Goal: Task Accomplishment & Management: Use online tool/utility

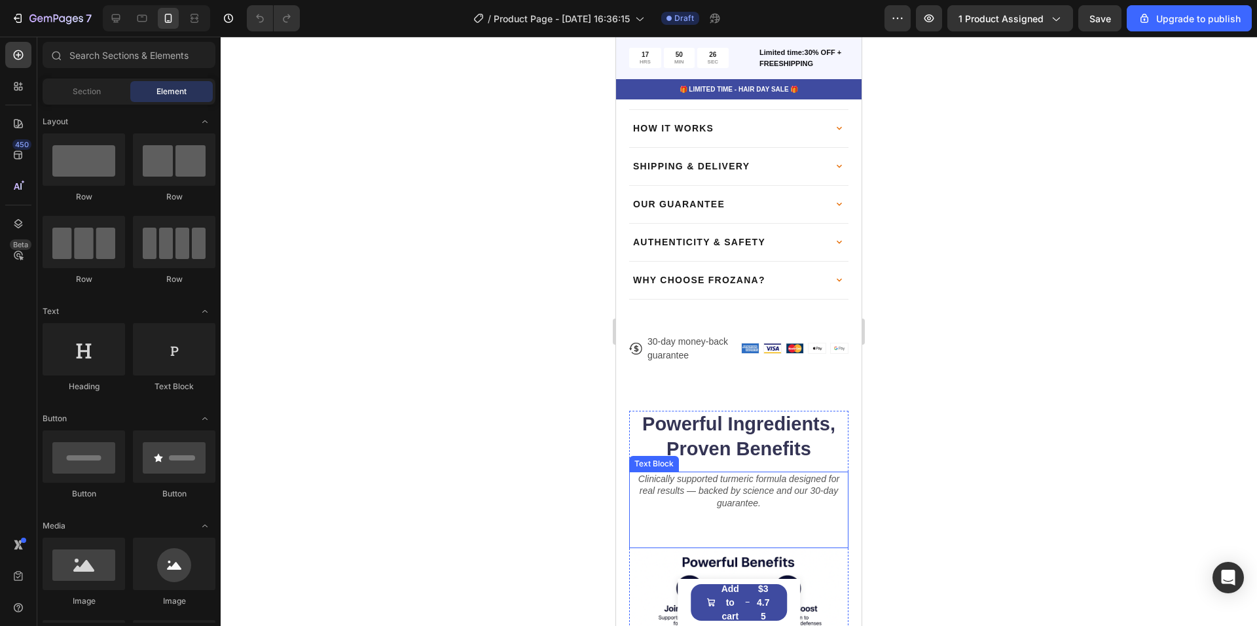
scroll to position [720, 0]
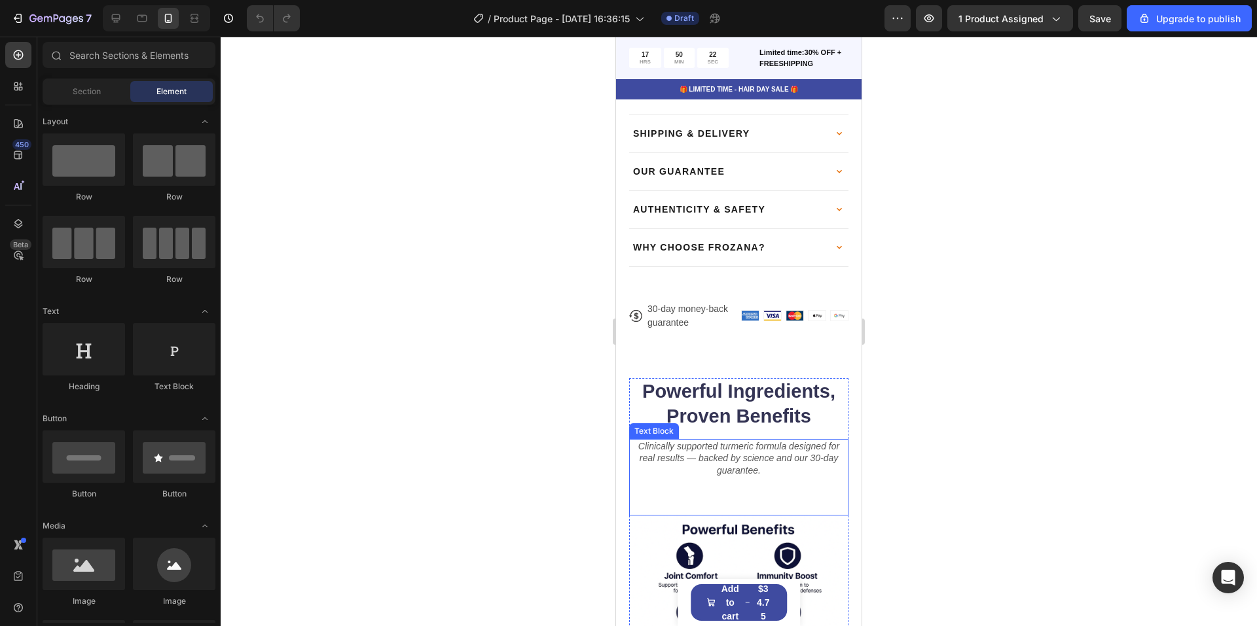
click at [766, 441] on icon "Clinically supported turmeric formula designed for real results — backed by sci…" at bounding box center [738, 458] width 201 height 34
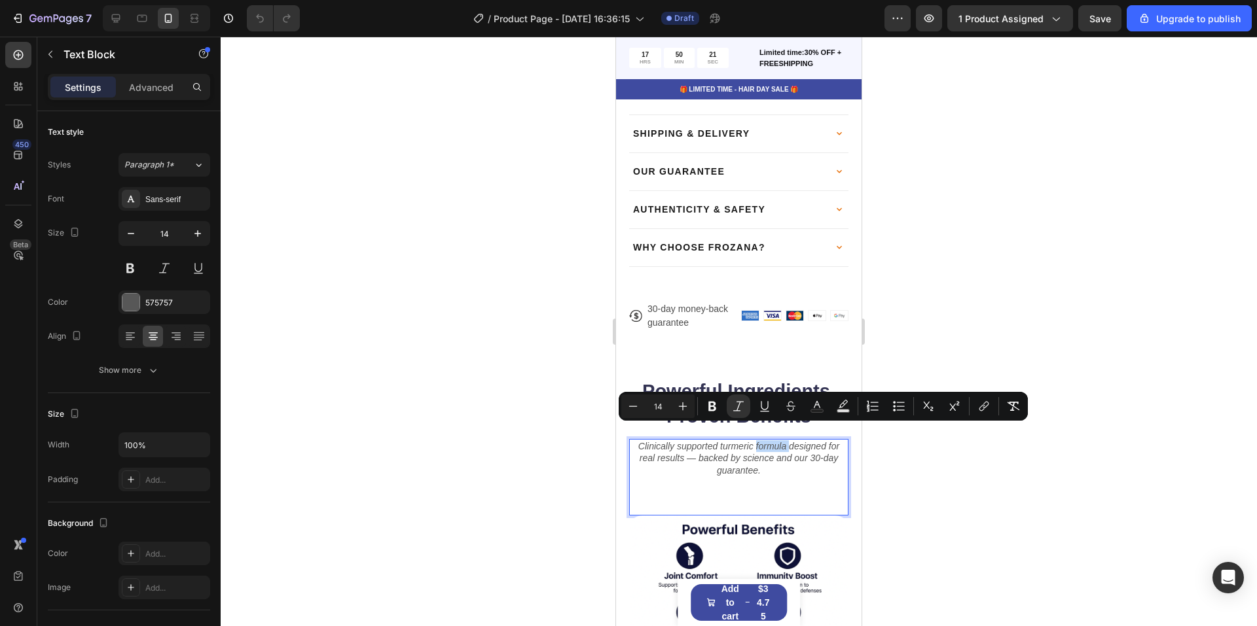
click at [766, 441] on icon "Clinically supported turmeric formula designed for real results — backed by sci…" at bounding box center [738, 458] width 201 height 34
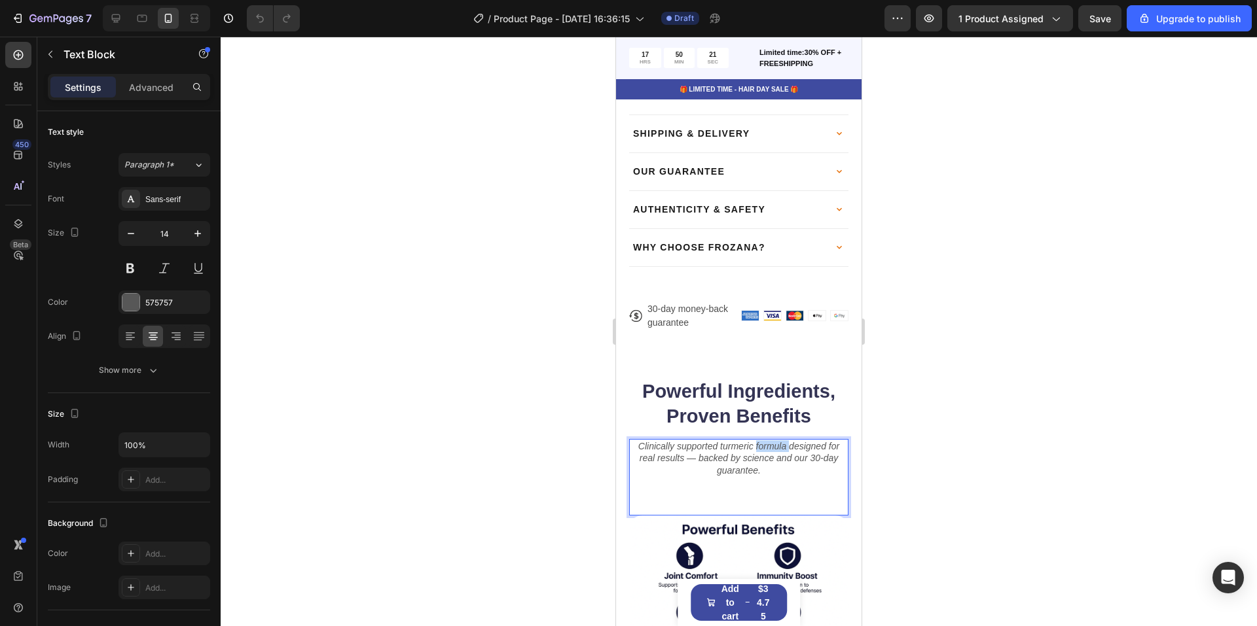
click at [766, 441] on icon "Clinically supported turmeric formula designed for real results — backed by sci…" at bounding box center [738, 458] width 201 height 34
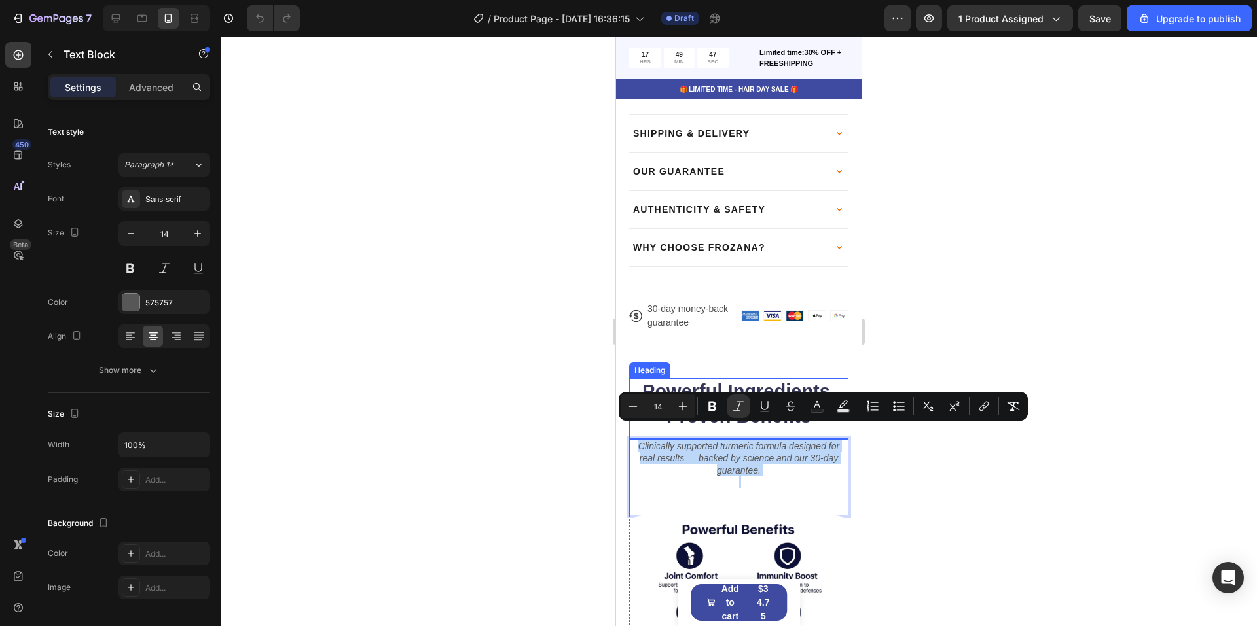
click at [741, 378] on h2 "Powerful Ingredients, Proven Benefits" at bounding box center [738, 404] width 219 height 52
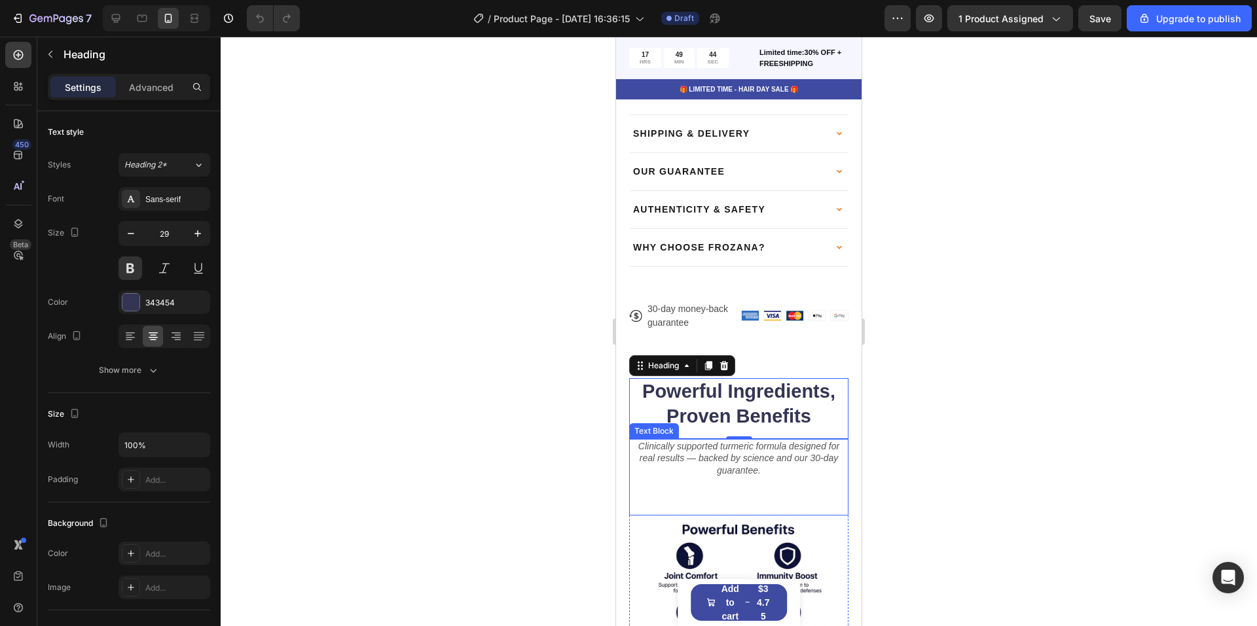
click at [794, 441] on icon "Clinically supported turmeric formula designed for real results — backed by sci…" at bounding box center [738, 458] width 201 height 34
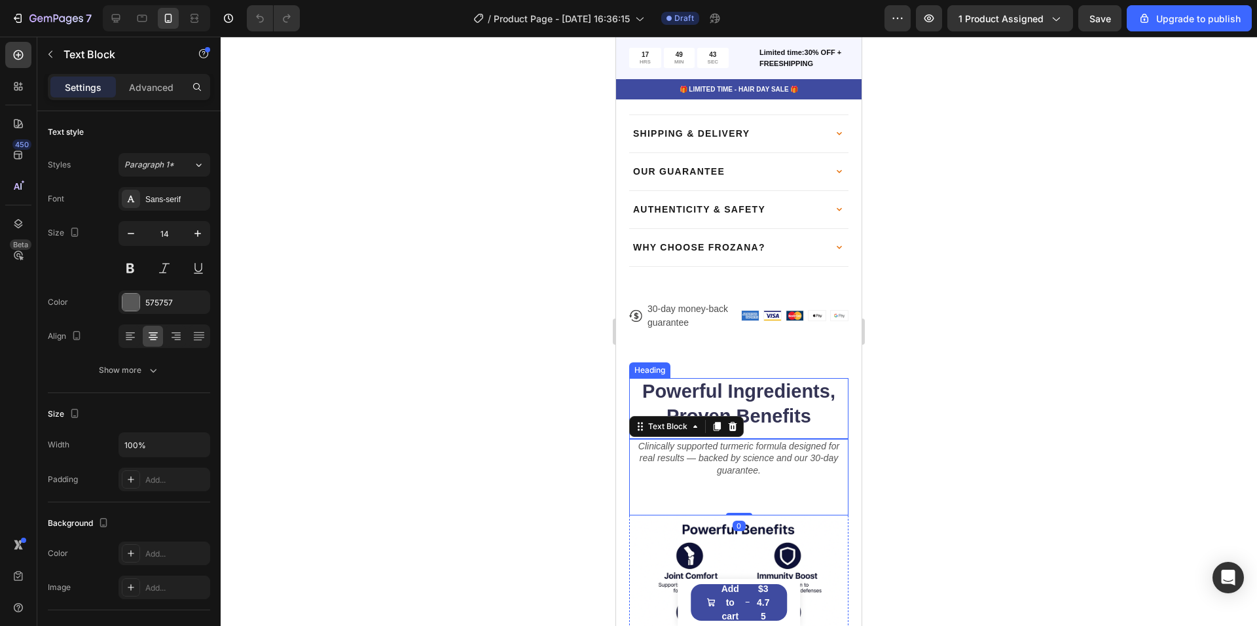
click at [793, 405] on h2 "Powerful Ingredients, Proven Benefits" at bounding box center [738, 404] width 219 height 52
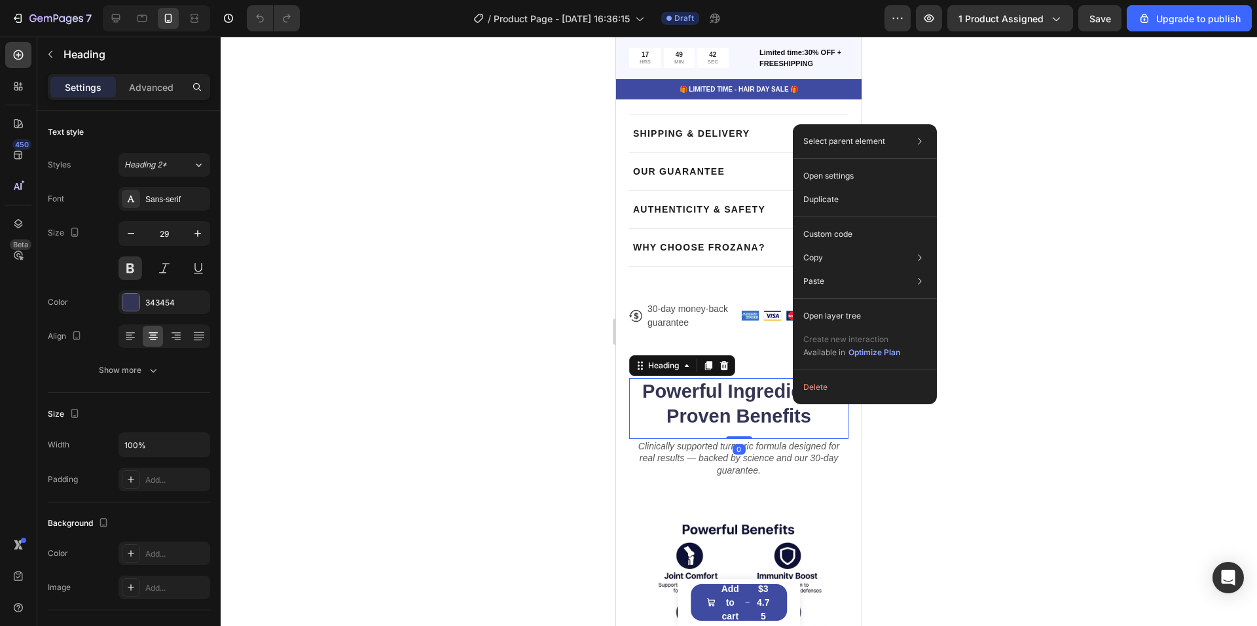
click at [774, 418] on div "Powerful Ingredients, Proven Benefits Heading 0" at bounding box center [738, 408] width 219 height 61
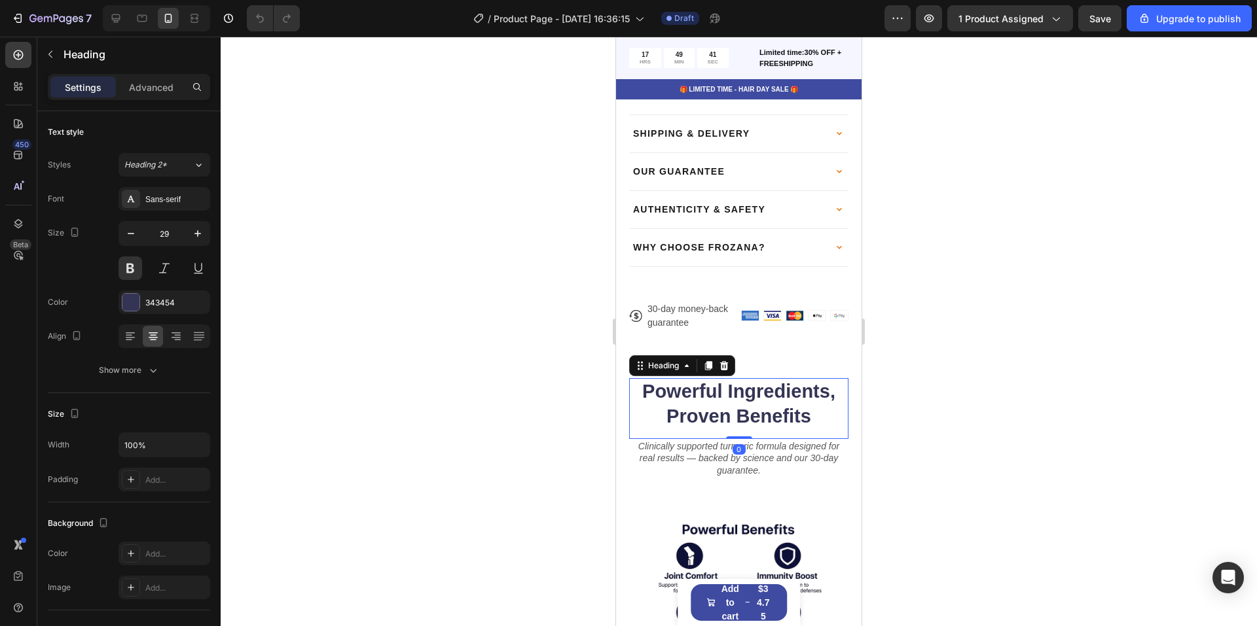
click at [774, 441] on icon "Clinically supported turmeric formula designed for real results — backed by sci…" at bounding box center [738, 458] width 201 height 34
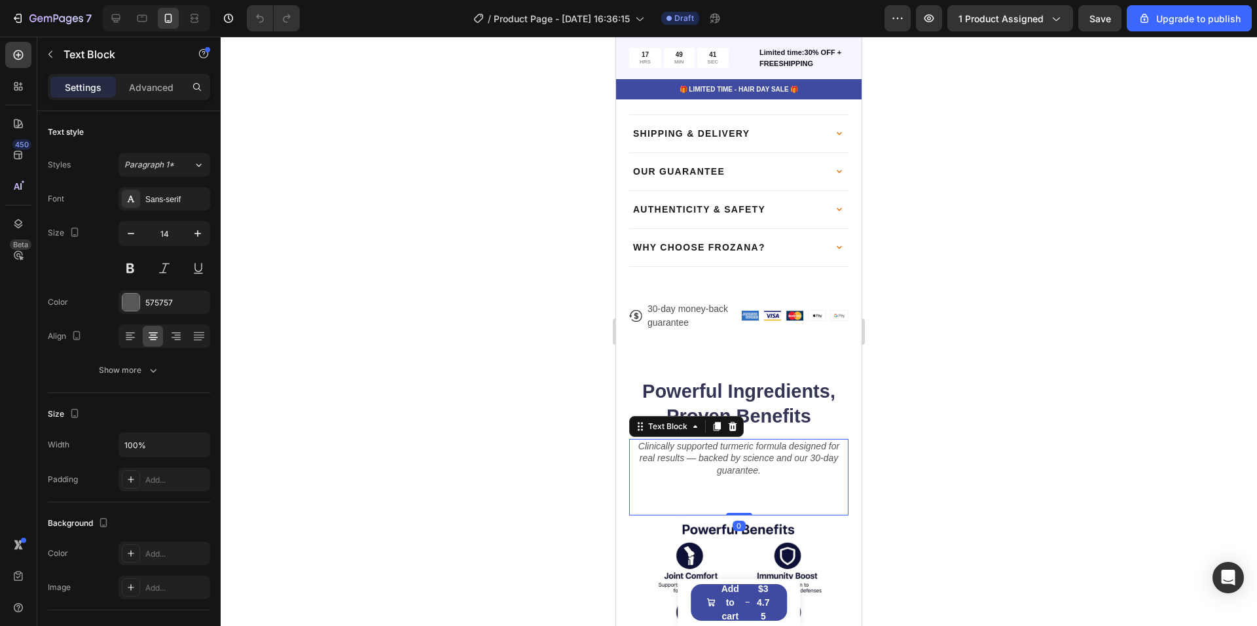
click at [783, 415] on h2 "Powerful Ingredients, Proven Benefits" at bounding box center [738, 404] width 219 height 52
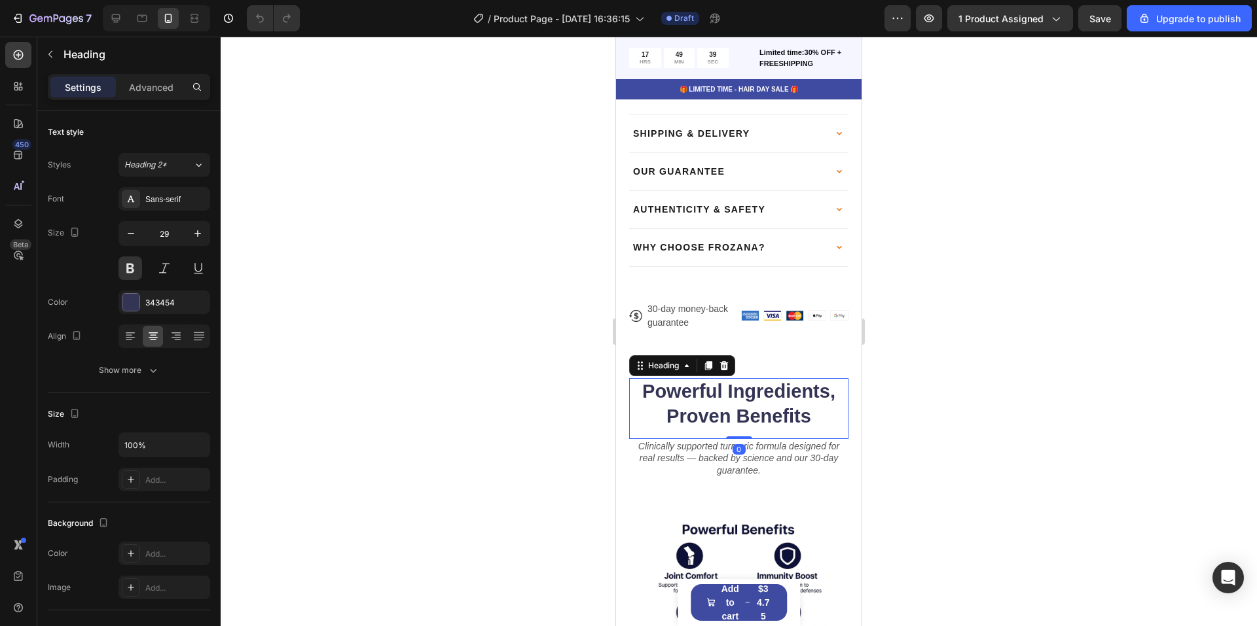
click at [828, 414] on h2 "Powerful Ingredients, Proven Benefits" at bounding box center [738, 404] width 219 height 52
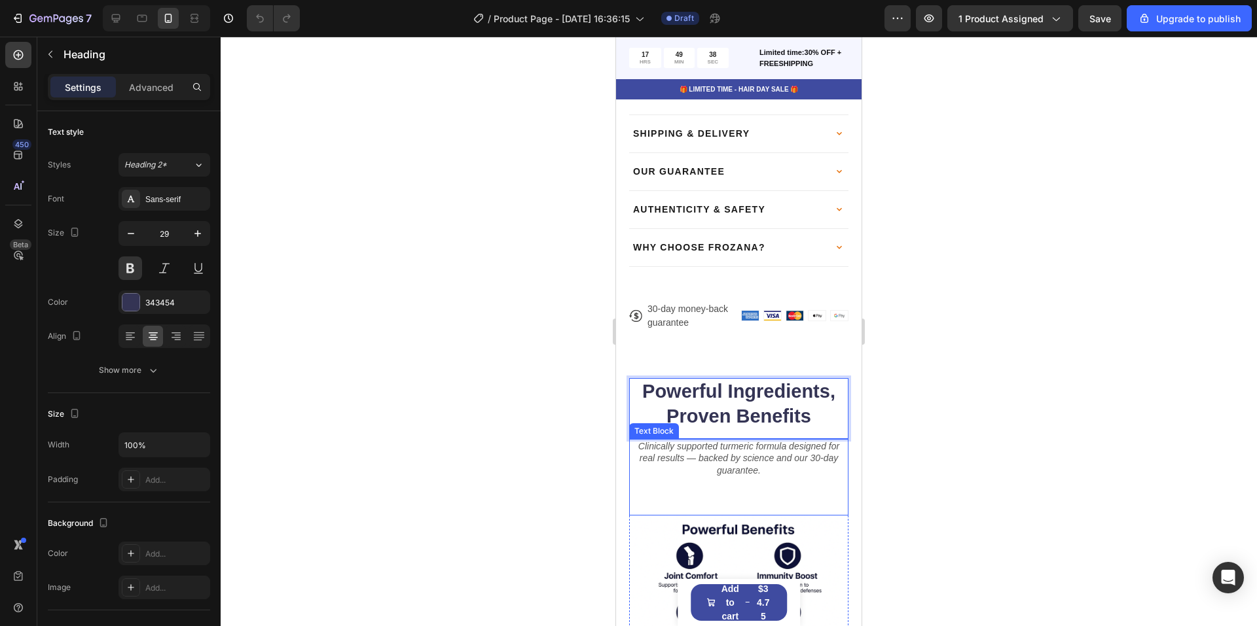
click at [811, 441] on icon "Clinically supported turmeric formula designed for real results — backed by sci…" at bounding box center [738, 458] width 201 height 34
click at [811, 406] on p "Powerful Ingredients, Proven Benefits" at bounding box center [738, 404] width 217 height 49
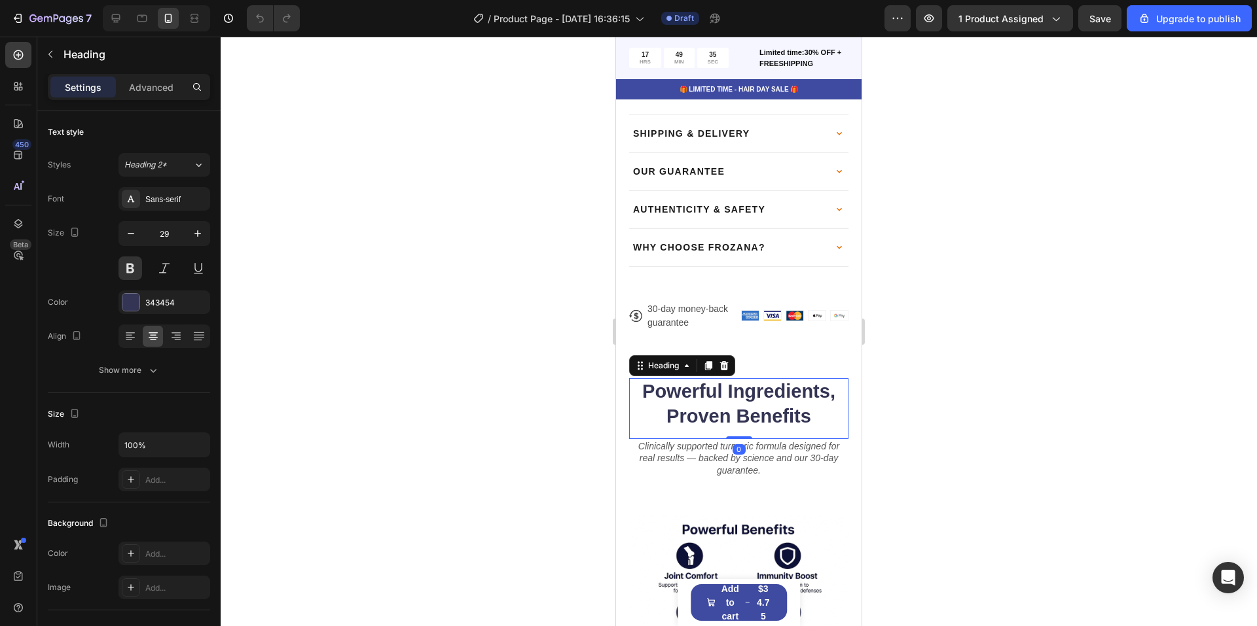
click at [808, 441] on icon "Clinically supported turmeric formula designed for real results — backed by sci…" at bounding box center [738, 458] width 201 height 34
click at [810, 405] on p "Powerful Ingredients, Proven Benefits" at bounding box center [738, 404] width 217 height 49
click at [814, 441] on icon "Clinically supported turmeric formula designed for real results — backed by sci…" at bounding box center [738, 458] width 201 height 34
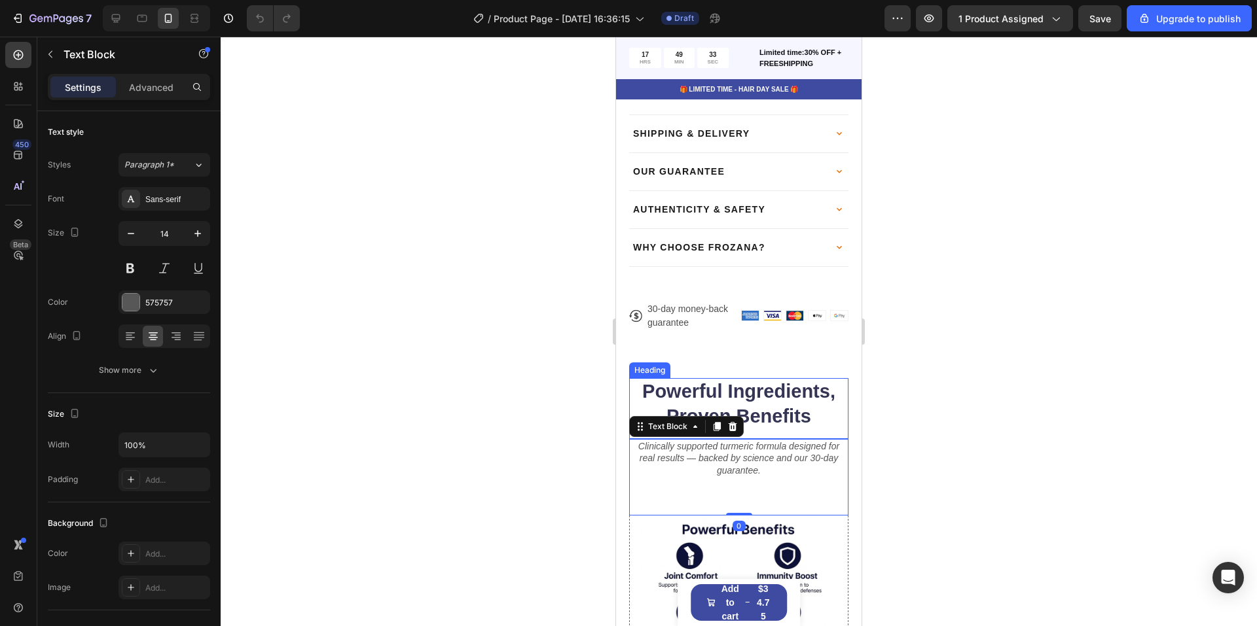
click at [814, 414] on h2 "Powerful Ingredients, Proven Benefits" at bounding box center [738, 404] width 219 height 52
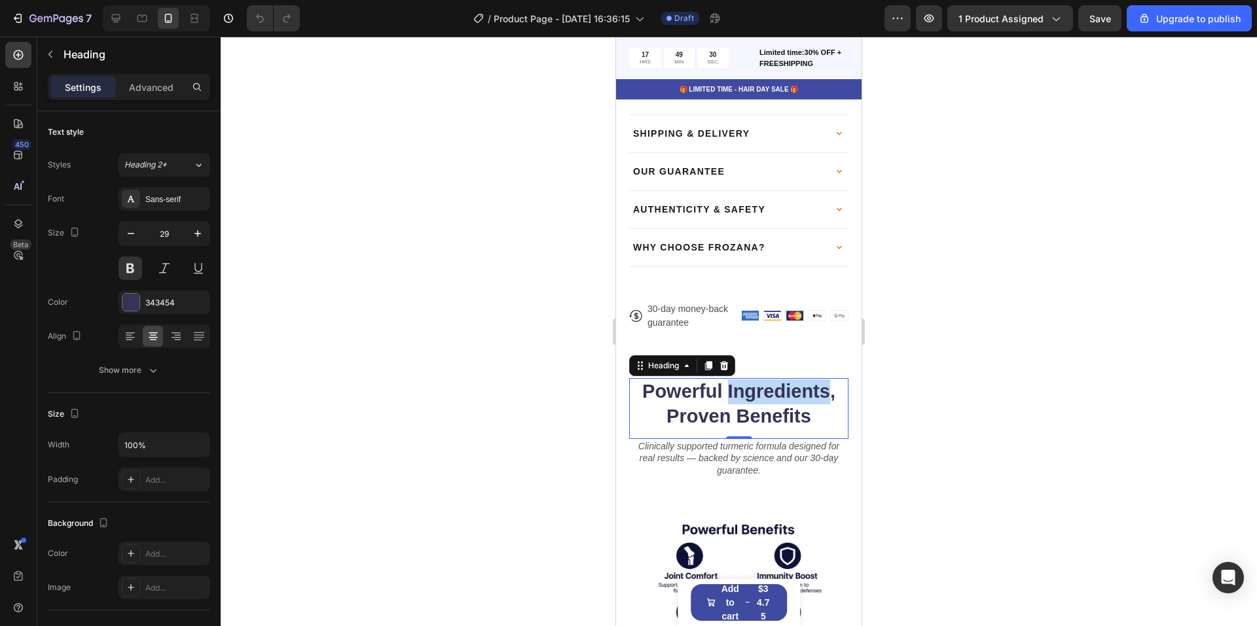
click at [738, 380] on p "Powerful Ingredients, Proven Benefits" at bounding box center [738, 404] width 217 height 49
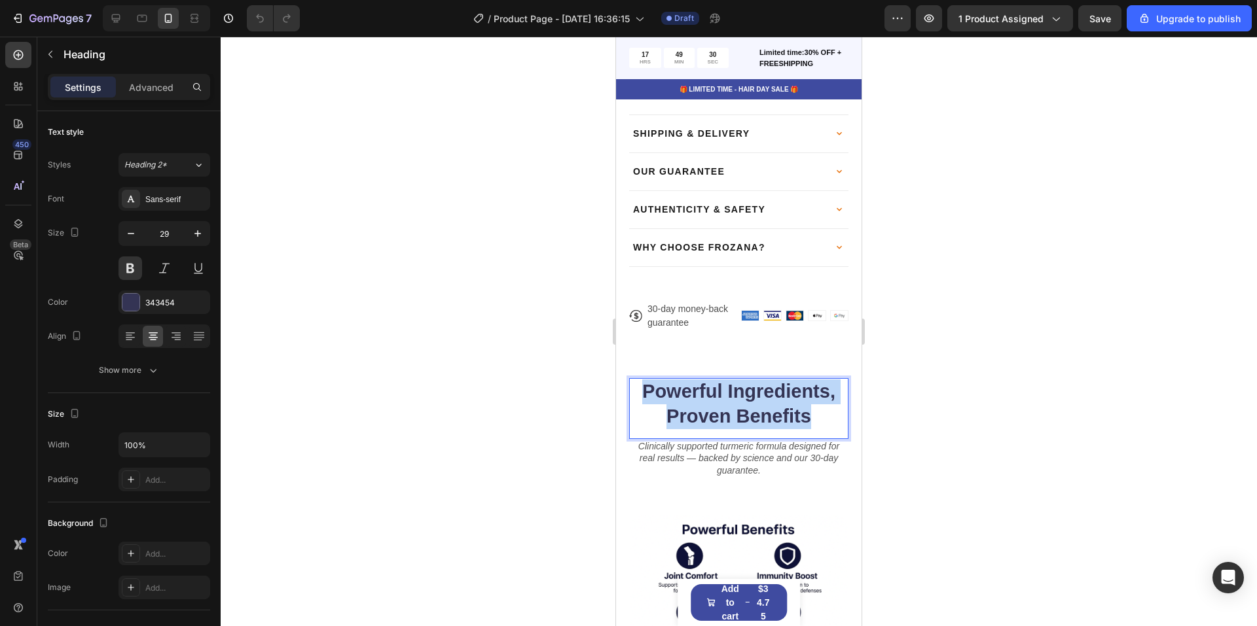
click at [738, 380] on p "Powerful Ingredients, Proven Benefits" at bounding box center [738, 404] width 217 height 49
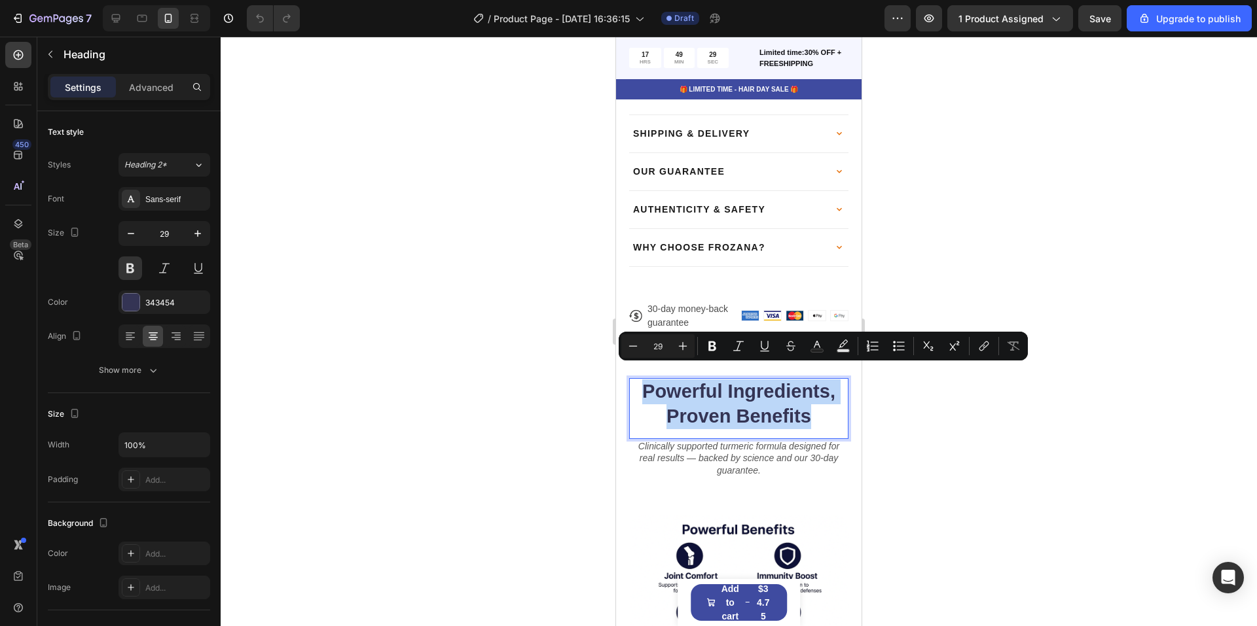
copy p "Powerful Ingredients, Proven Benefits"
click at [739, 380] on p "Powerful Ingredients, Proven Benefits" at bounding box center [738, 404] width 217 height 49
click at [821, 409] on p "Powerful Ingredients, Proven Benefits" at bounding box center [738, 404] width 217 height 49
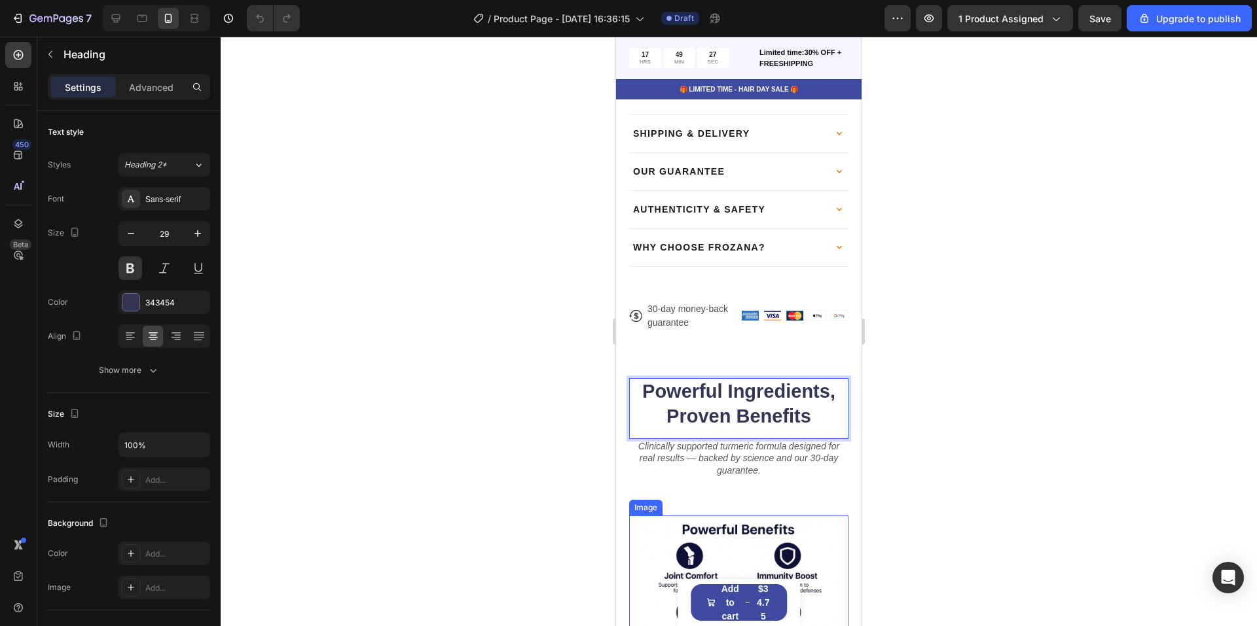
click at [801, 516] on img at bounding box center [738, 589] width 219 height 146
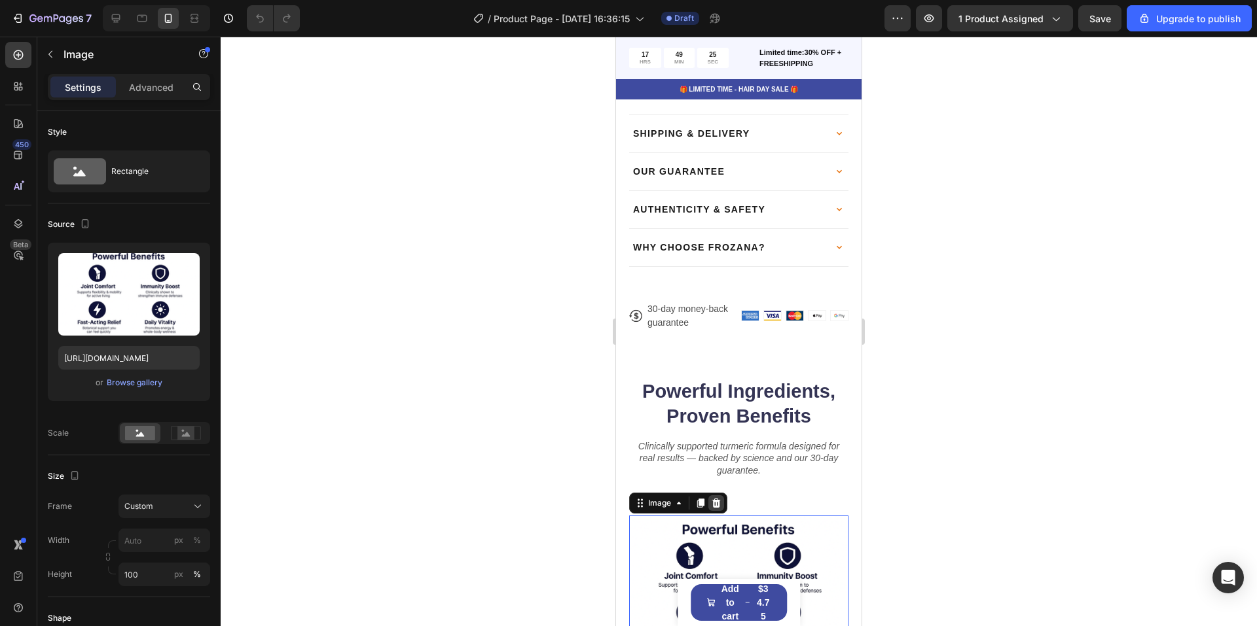
click at [723, 495] on div at bounding box center [716, 503] width 16 height 16
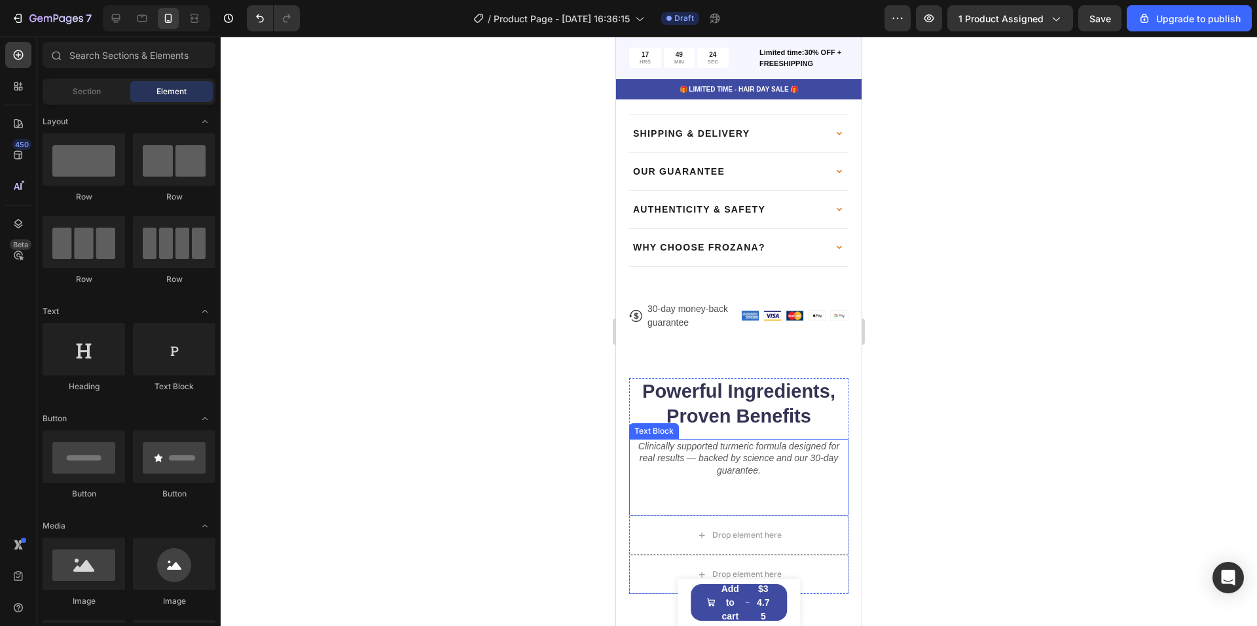
click at [782, 477] on p "Rich Text Editor. Editing area: main" at bounding box center [738, 483] width 217 height 12
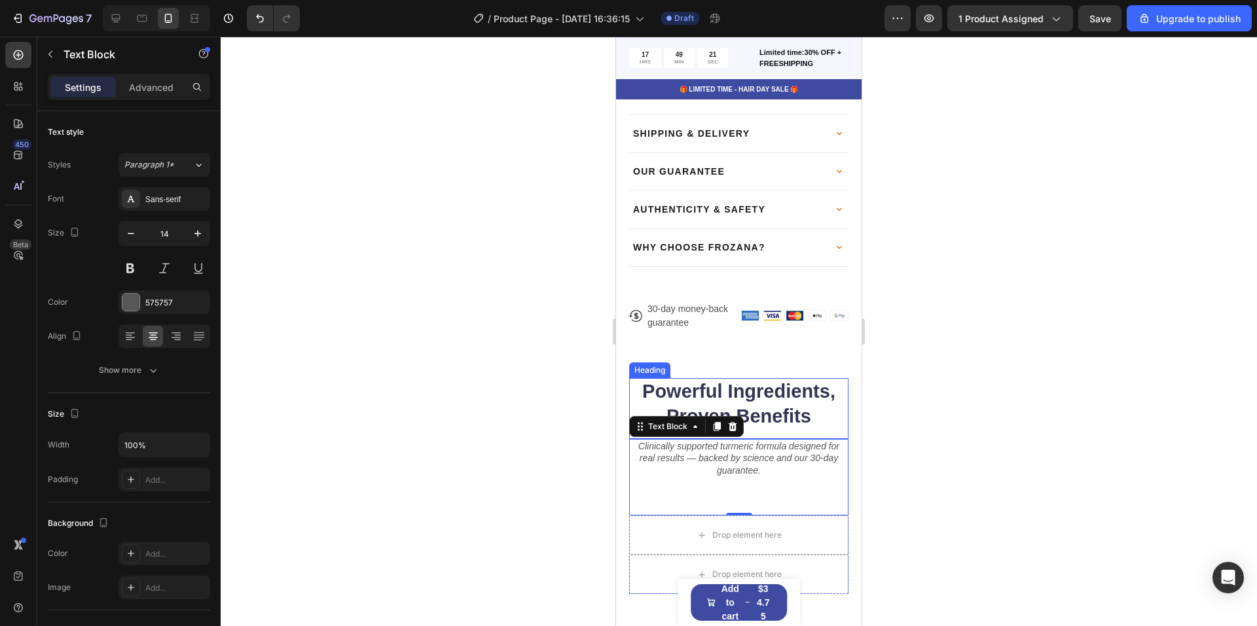
click at [812, 402] on p "Powerful Ingredients, Proven Benefits" at bounding box center [738, 404] width 217 height 49
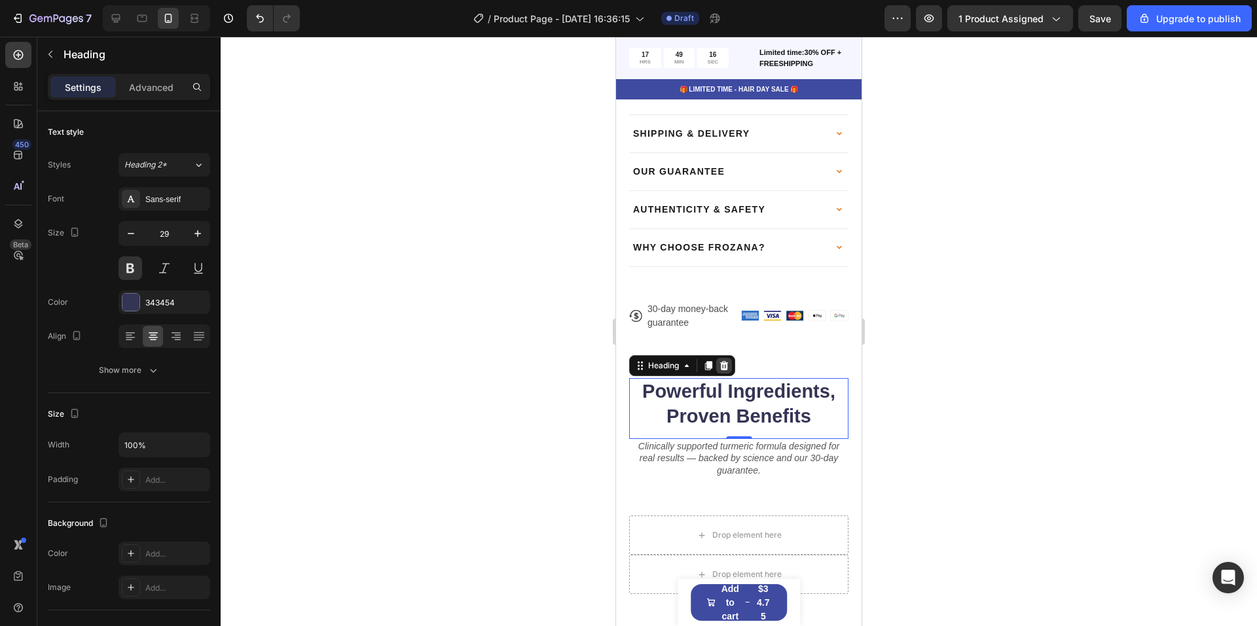
click at [721, 361] on icon at bounding box center [724, 366] width 10 height 10
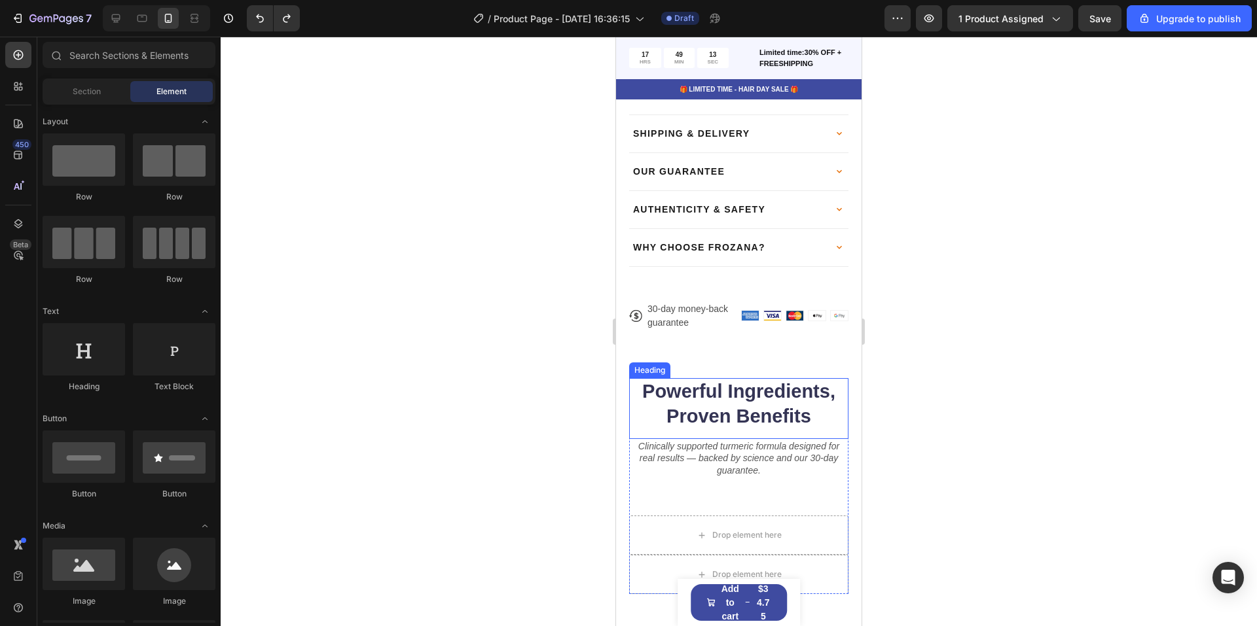
click at [772, 398] on h2 "Powerful Ingredients, Proven Benefits" at bounding box center [738, 404] width 219 height 52
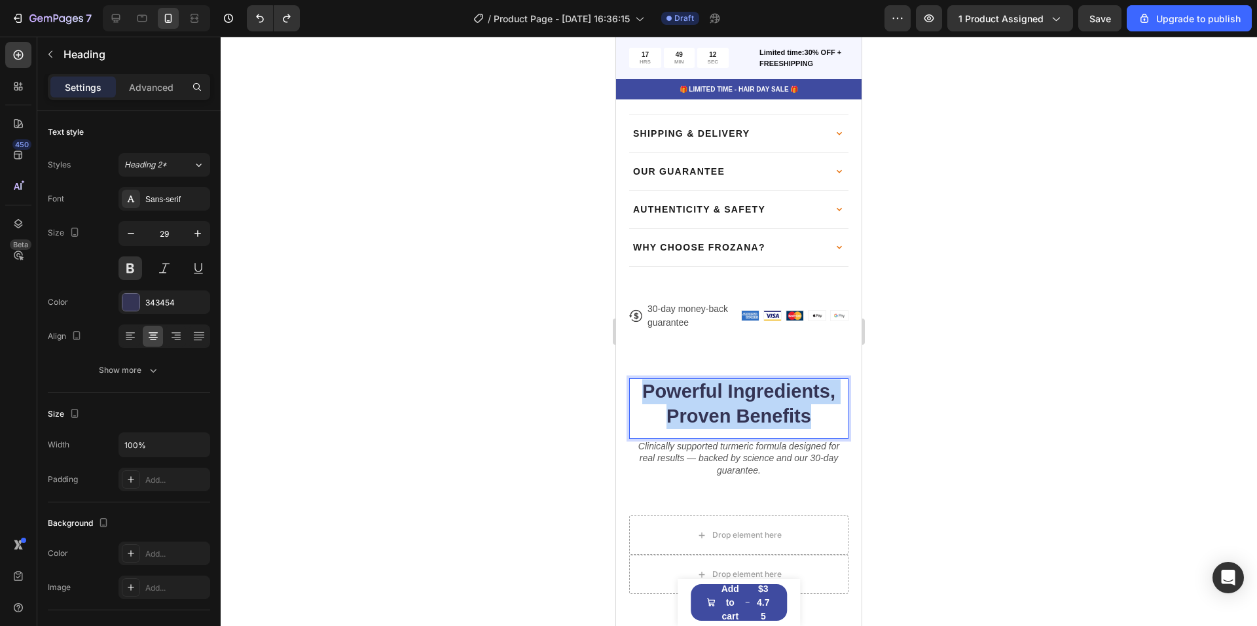
click at [772, 398] on p "Powerful Ingredients, Proven Benefits" at bounding box center [738, 404] width 217 height 49
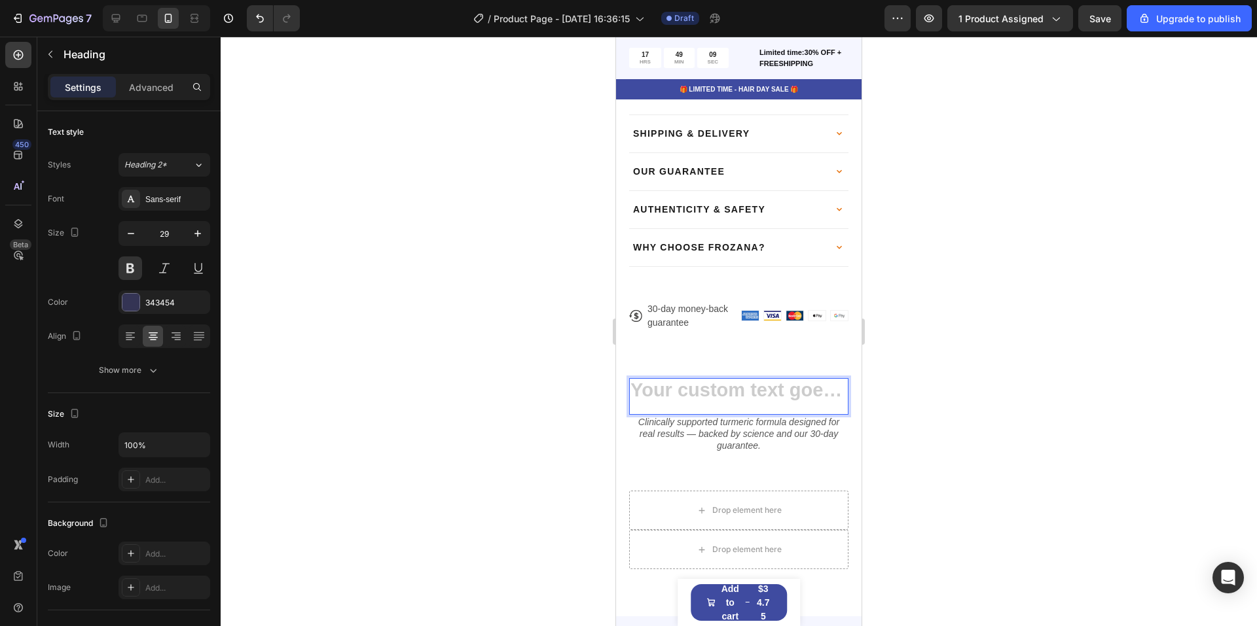
click at [783, 378] on h2 "Rich Text Editor. Editing area: main" at bounding box center [738, 391] width 219 height 27
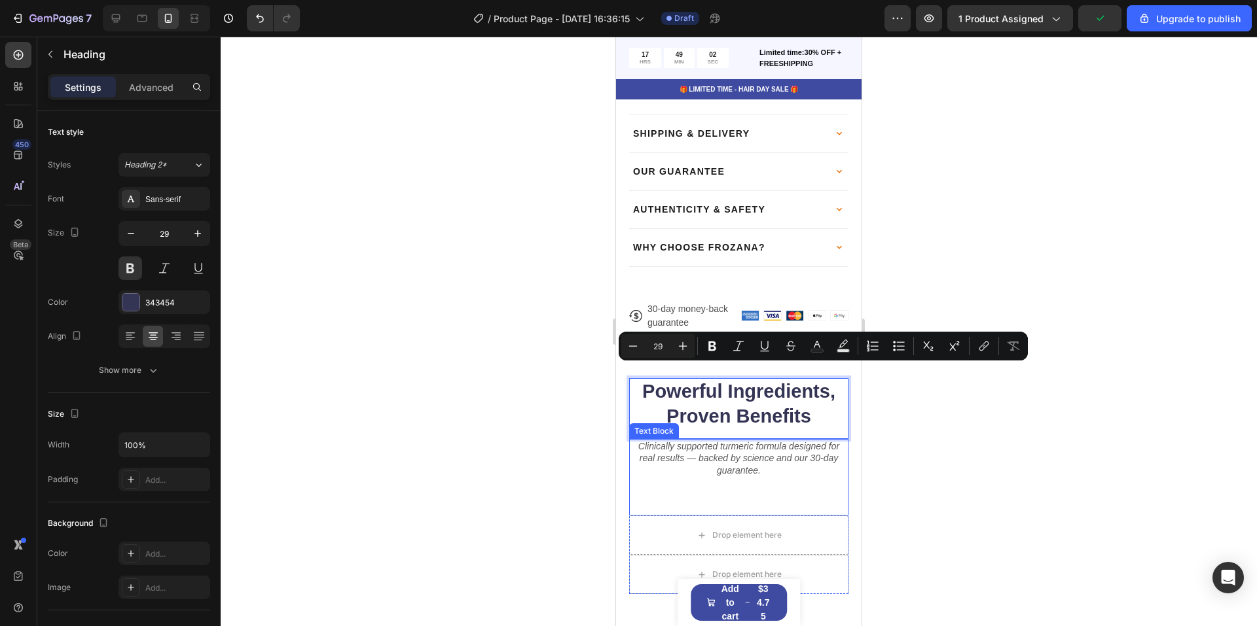
click at [732, 480] on div "Clinically supported turmeric formula designed for real results — backed by sci…" at bounding box center [738, 477] width 219 height 77
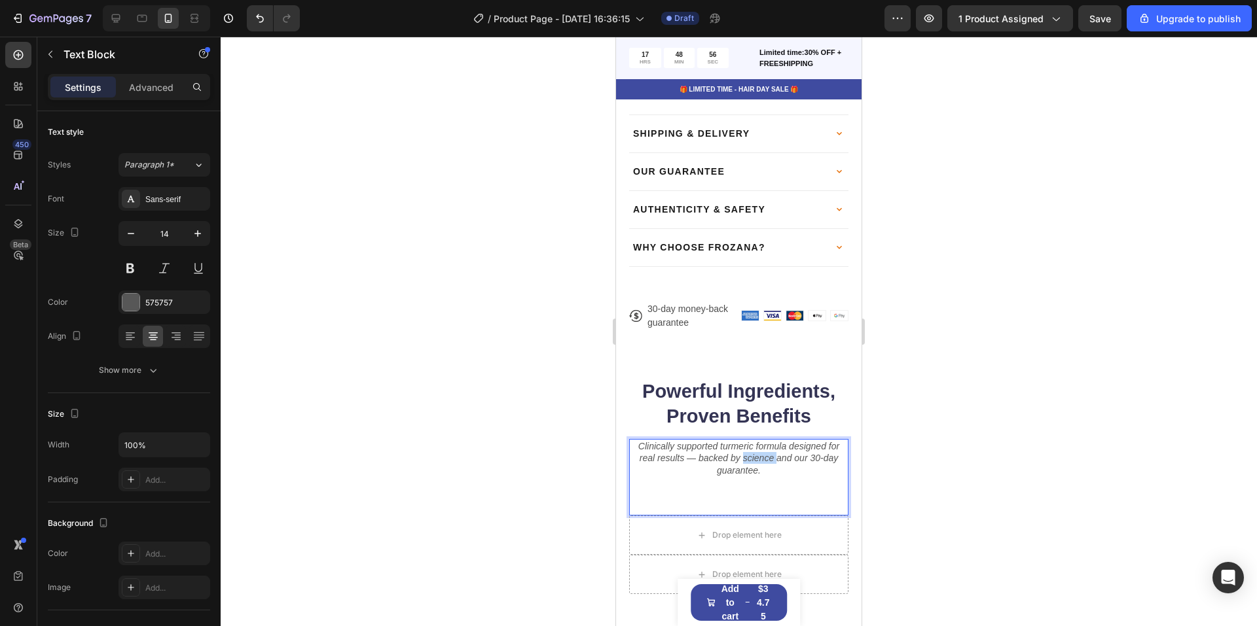
click at [737, 441] on icon "Clinically supported turmeric formula designed for real results — backed by sci…" at bounding box center [738, 458] width 201 height 34
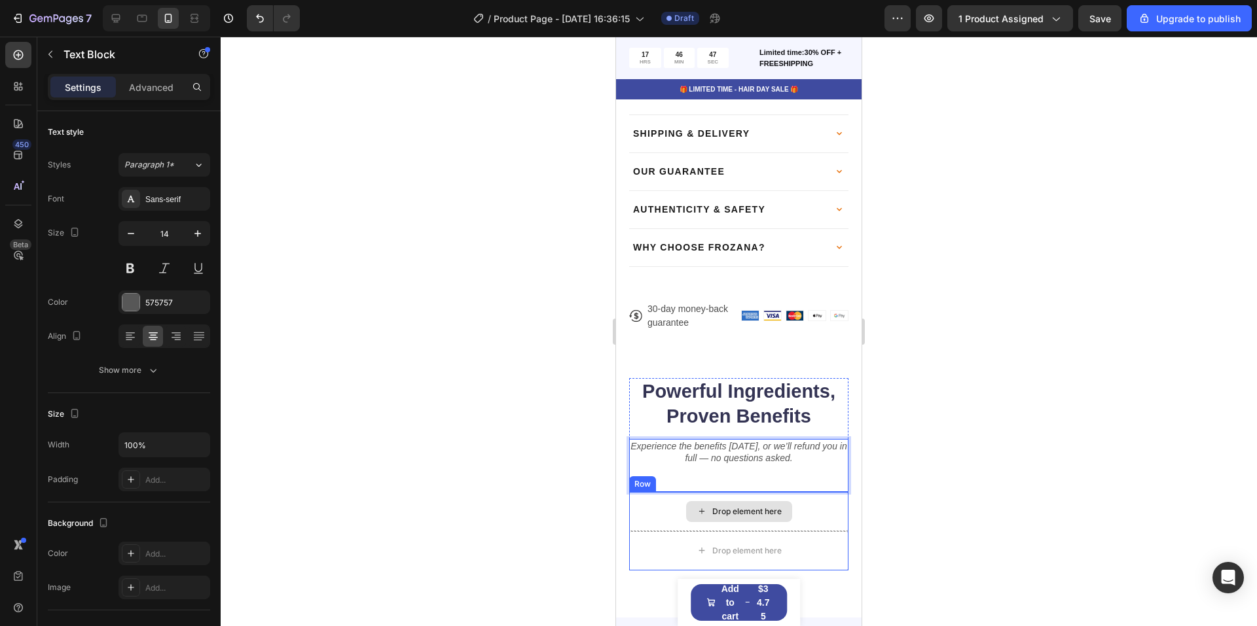
click at [727, 492] on div "Drop element here" at bounding box center [738, 511] width 219 height 39
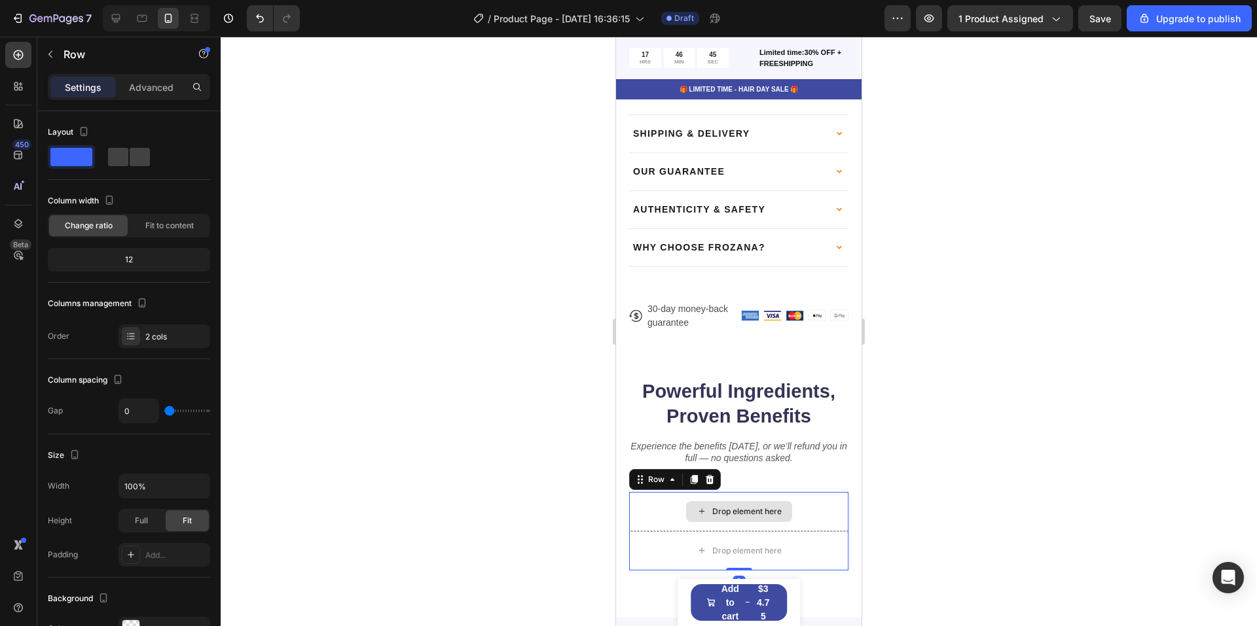
click at [712, 507] on div "Drop element here" at bounding box center [746, 512] width 69 height 10
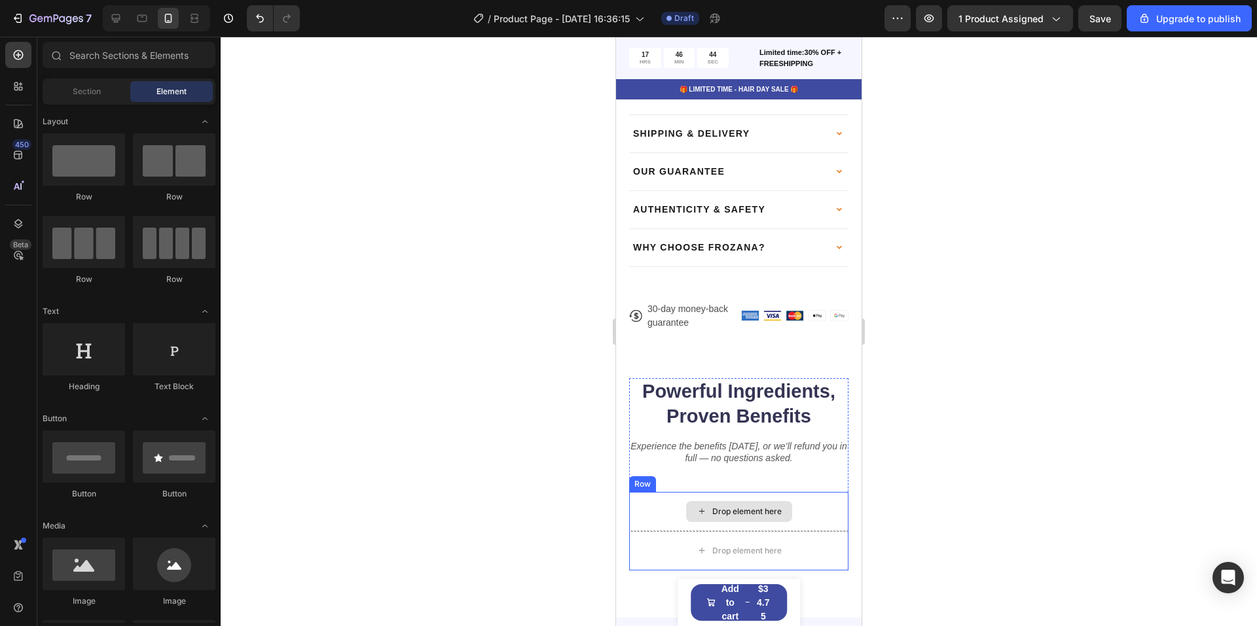
click at [686, 501] on div "Drop element here" at bounding box center [739, 511] width 106 height 21
click at [652, 493] on div "Drop element here" at bounding box center [738, 511] width 219 height 39
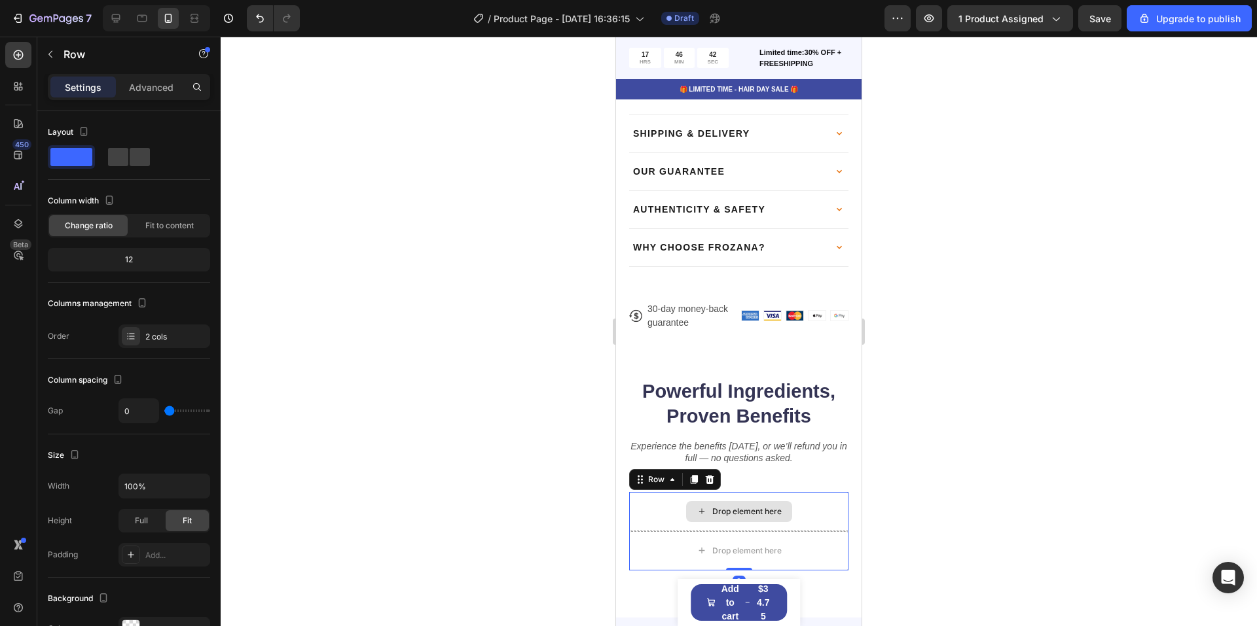
click at [652, 493] on div "Drop element here" at bounding box center [738, 511] width 219 height 39
click at [687, 501] on div "Drop element here" at bounding box center [739, 511] width 106 height 21
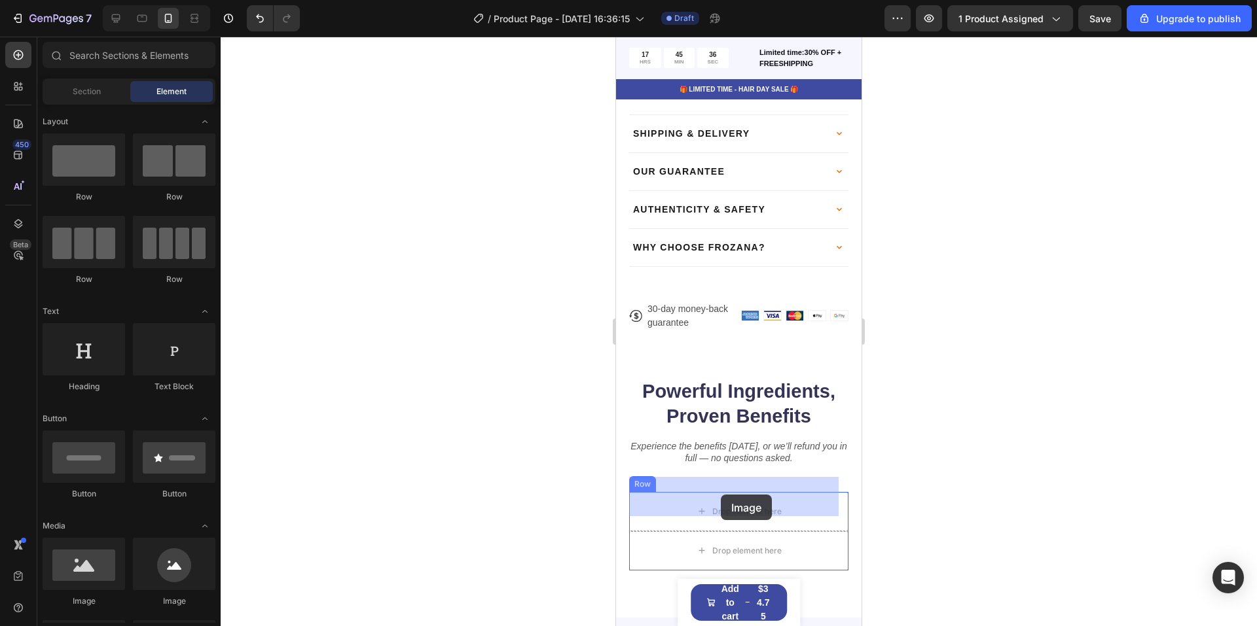
drag, startPoint x: 766, startPoint y: 592, endPoint x: 723, endPoint y: 494, distance: 107.9
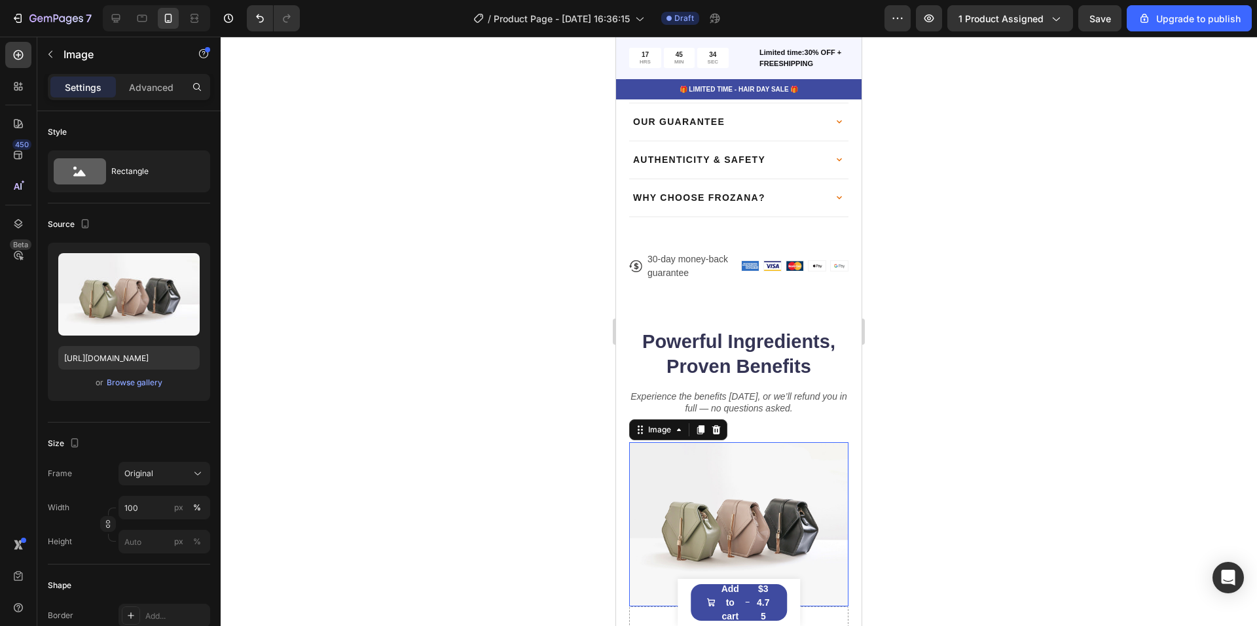
scroll to position [851, 0]
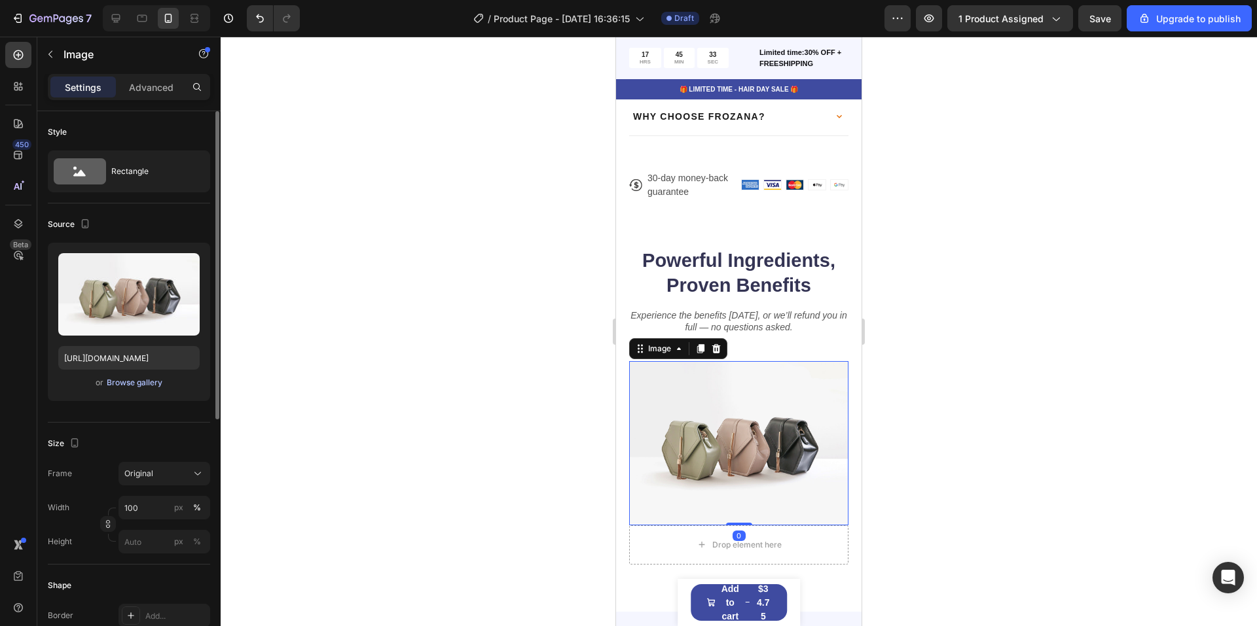
click at [115, 381] on div "Browse gallery" at bounding box center [135, 383] width 56 height 12
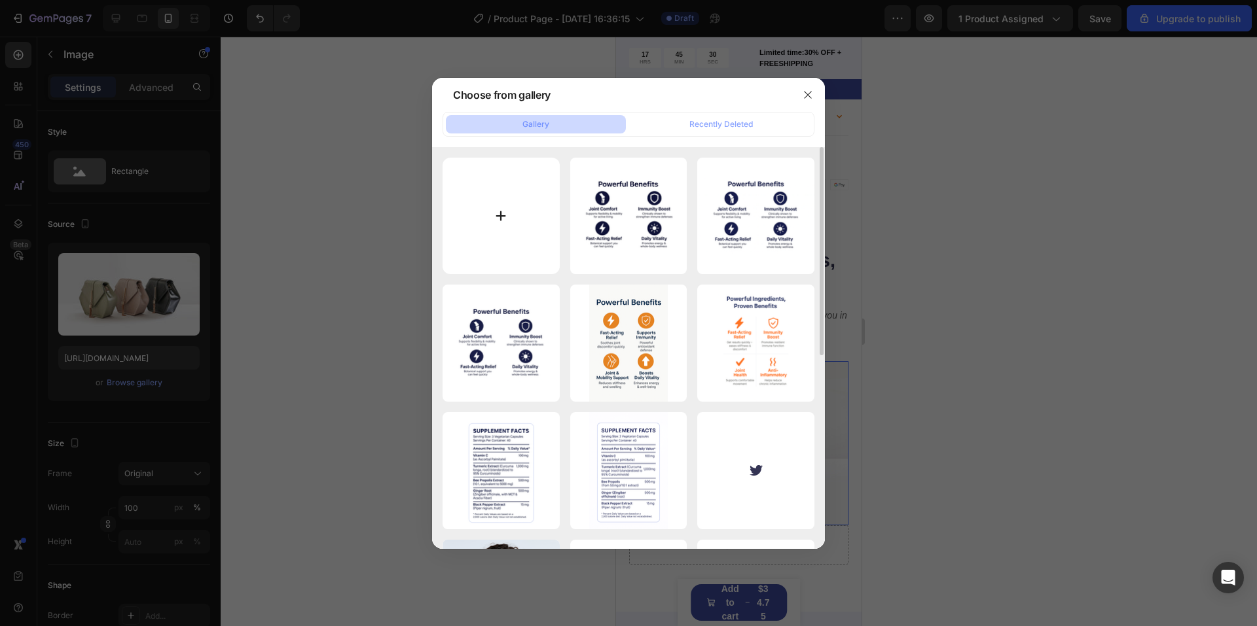
click at [509, 190] on input "file" at bounding box center [500, 216] width 117 height 117
type input "C:\fakepath\ChatGPT Image [DATE], 04_44_37 PM.png"
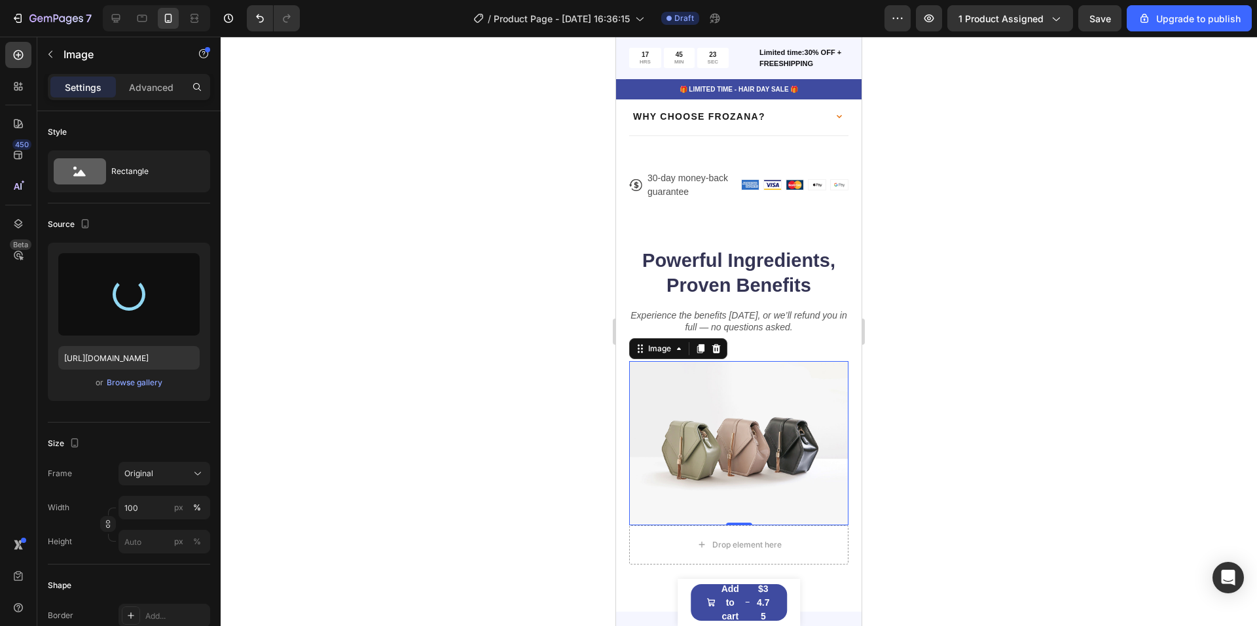
type input "[URL][DOMAIN_NAME]"
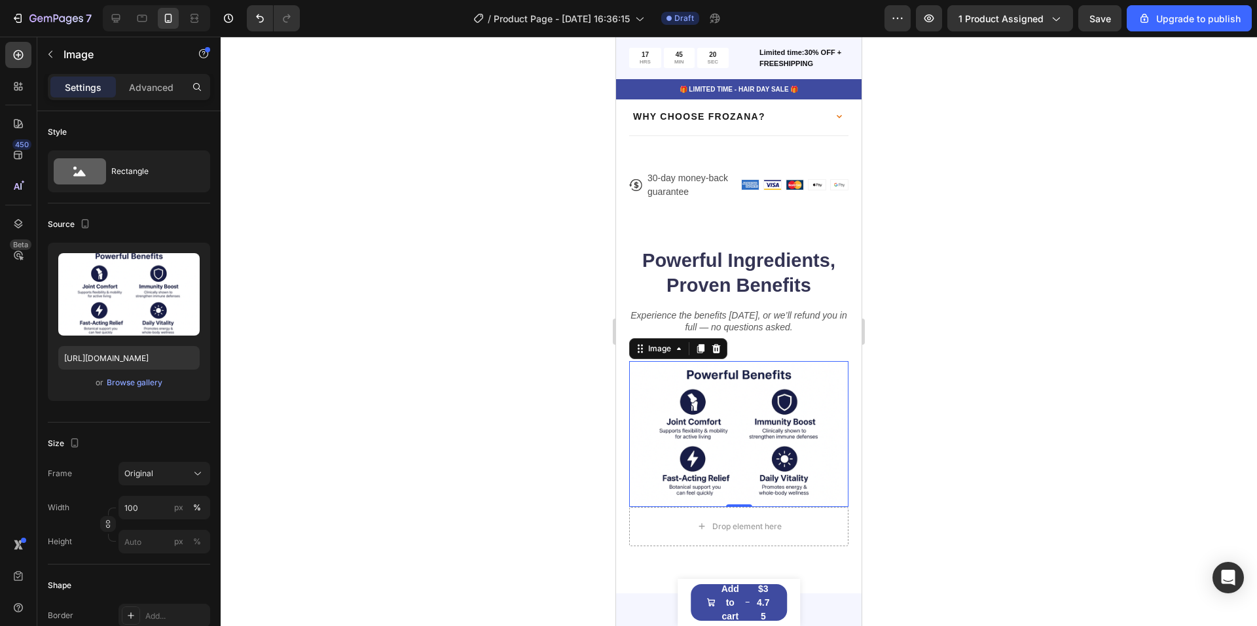
click at [983, 330] on div at bounding box center [739, 332] width 1036 height 590
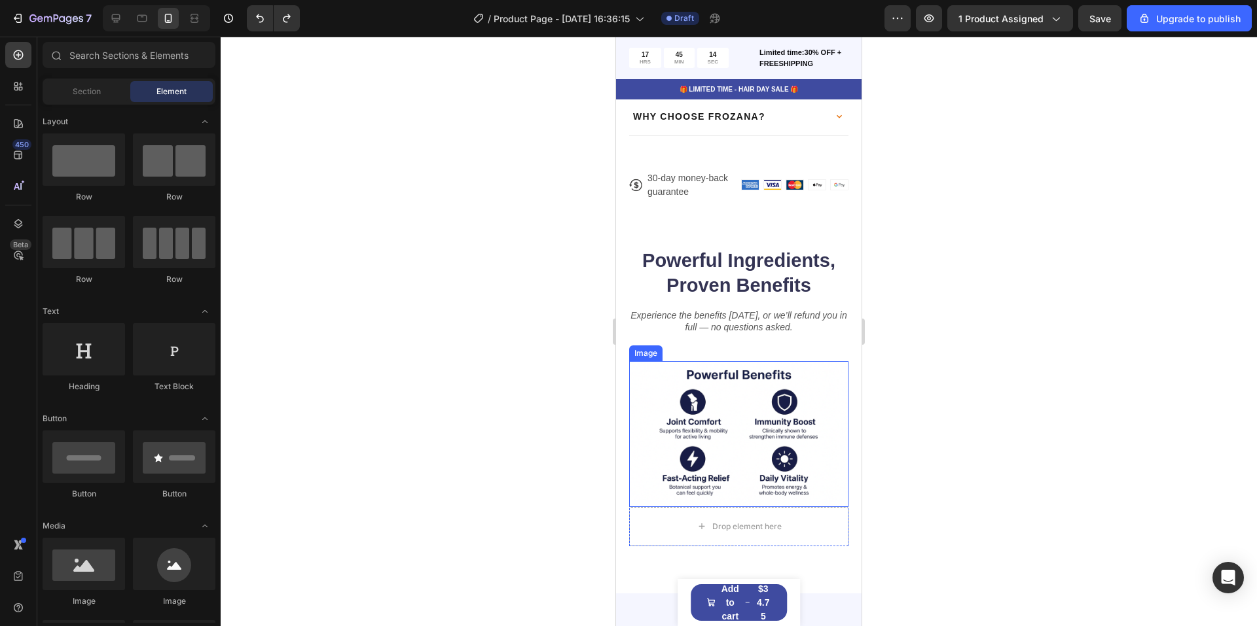
click at [770, 399] on img at bounding box center [738, 434] width 219 height 146
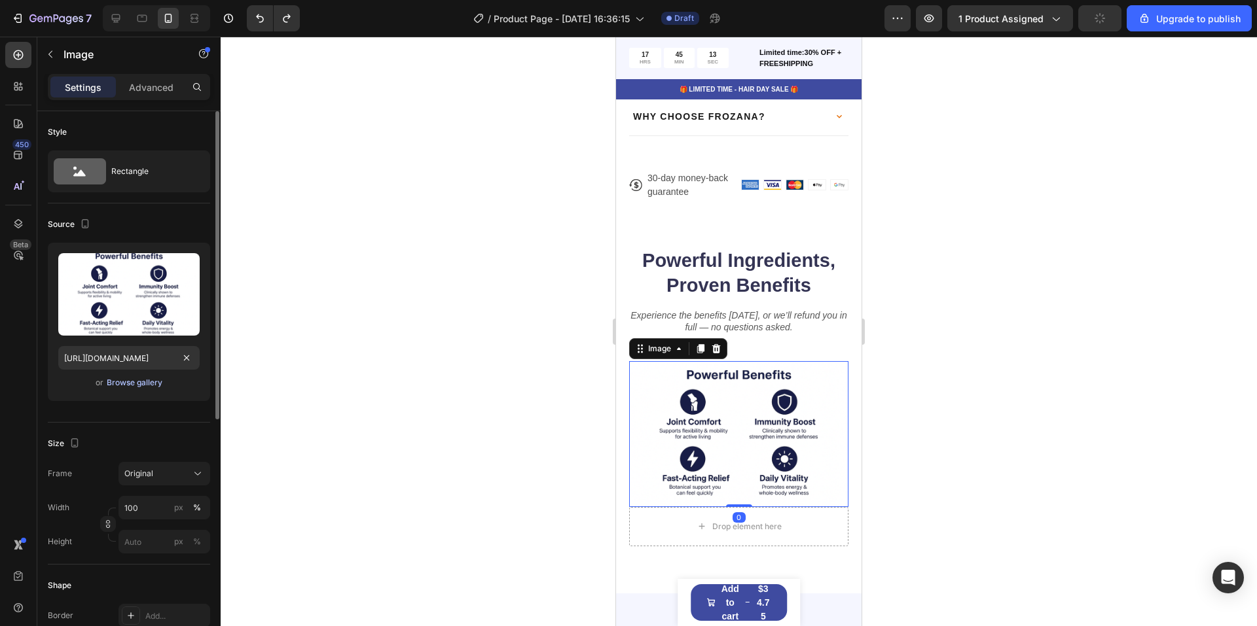
click at [148, 378] on div "Browse gallery" at bounding box center [135, 383] width 56 height 12
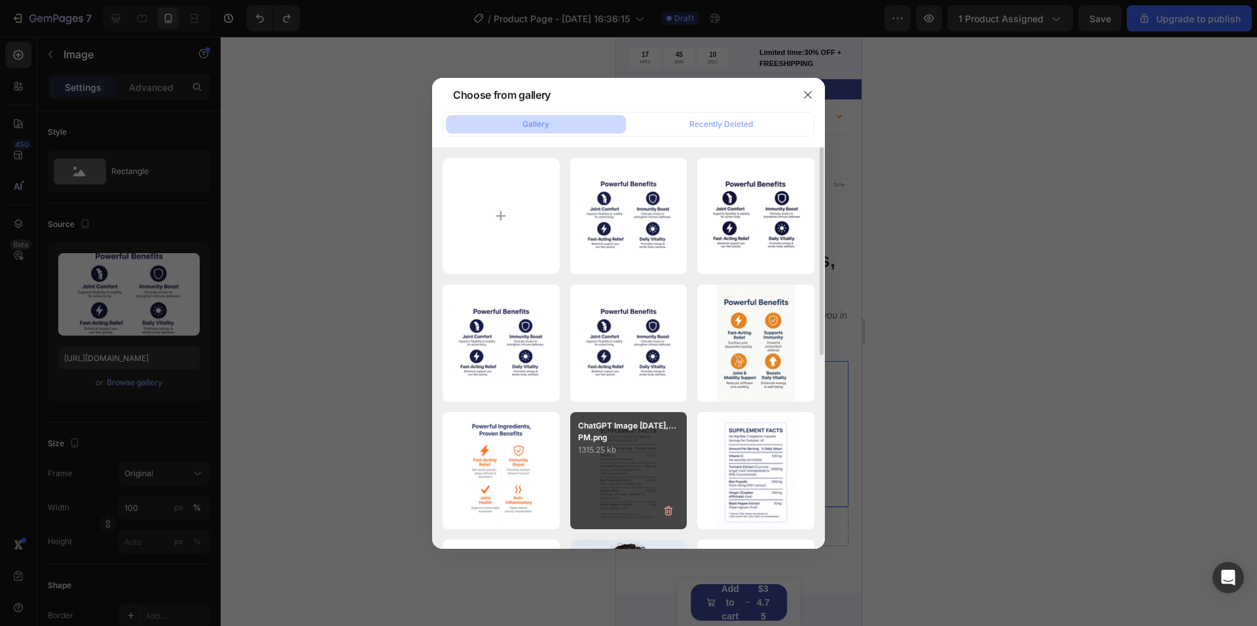
click at [650, 455] on p "1315.25 kb" at bounding box center [628, 450] width 101 height 13
type input "[URL][DOMAIN_NAME]"
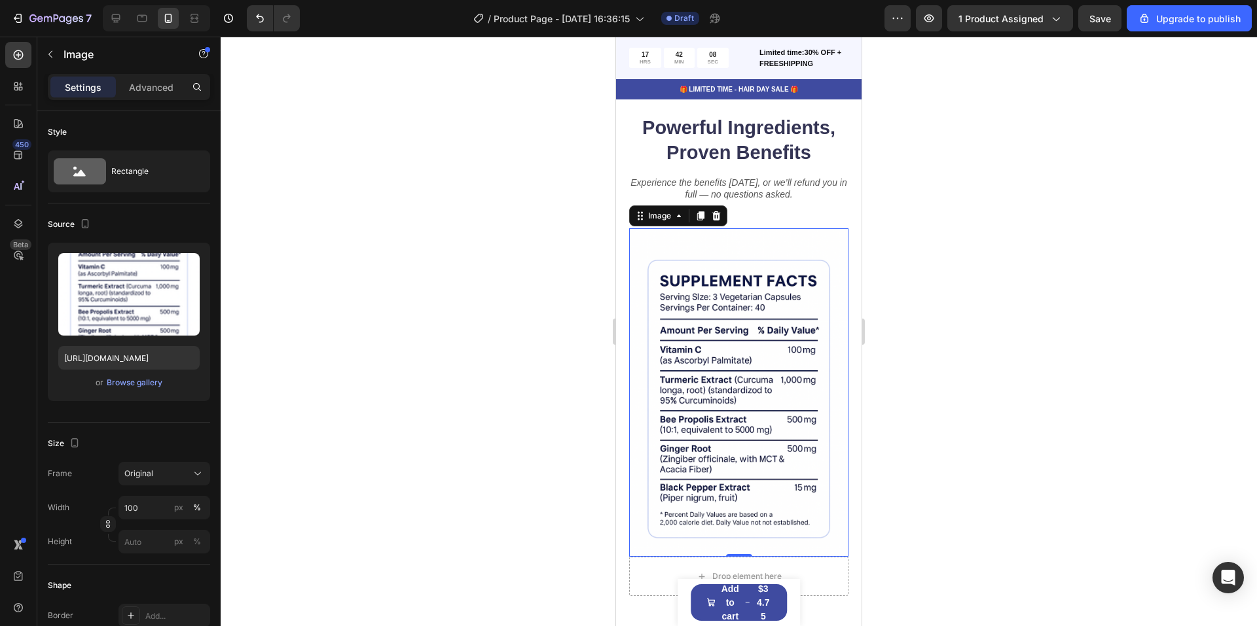
scroll to position [1049, 0]
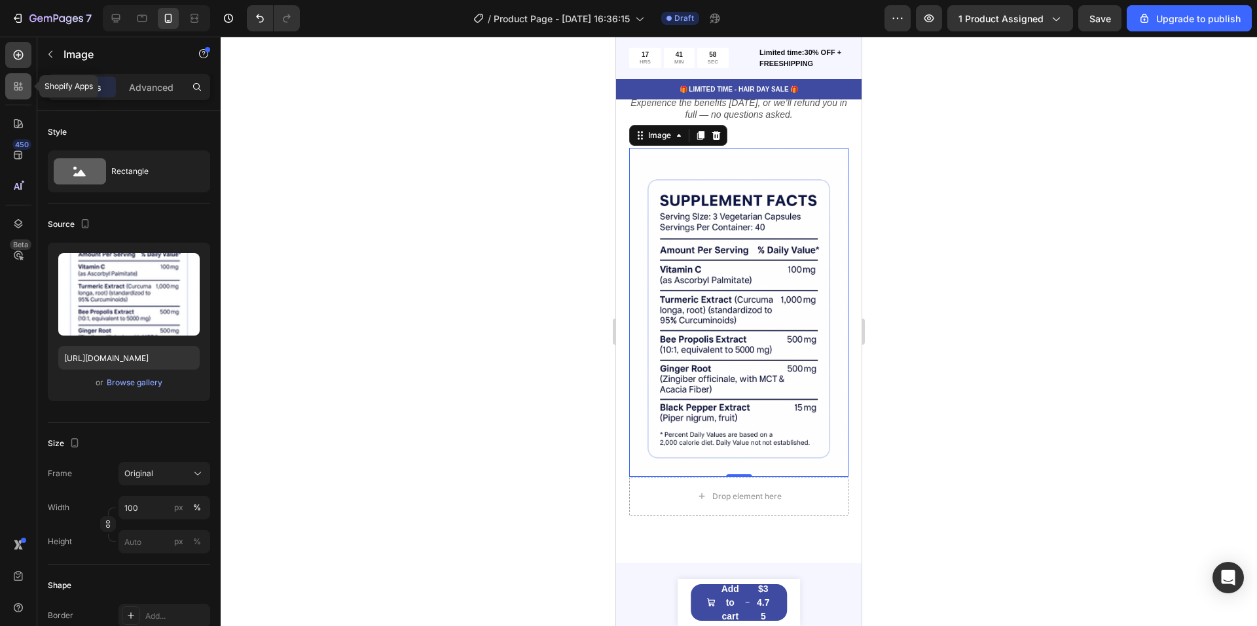
click at [18, 88] on icon at bounding box center [16, 89] width 4 height 4
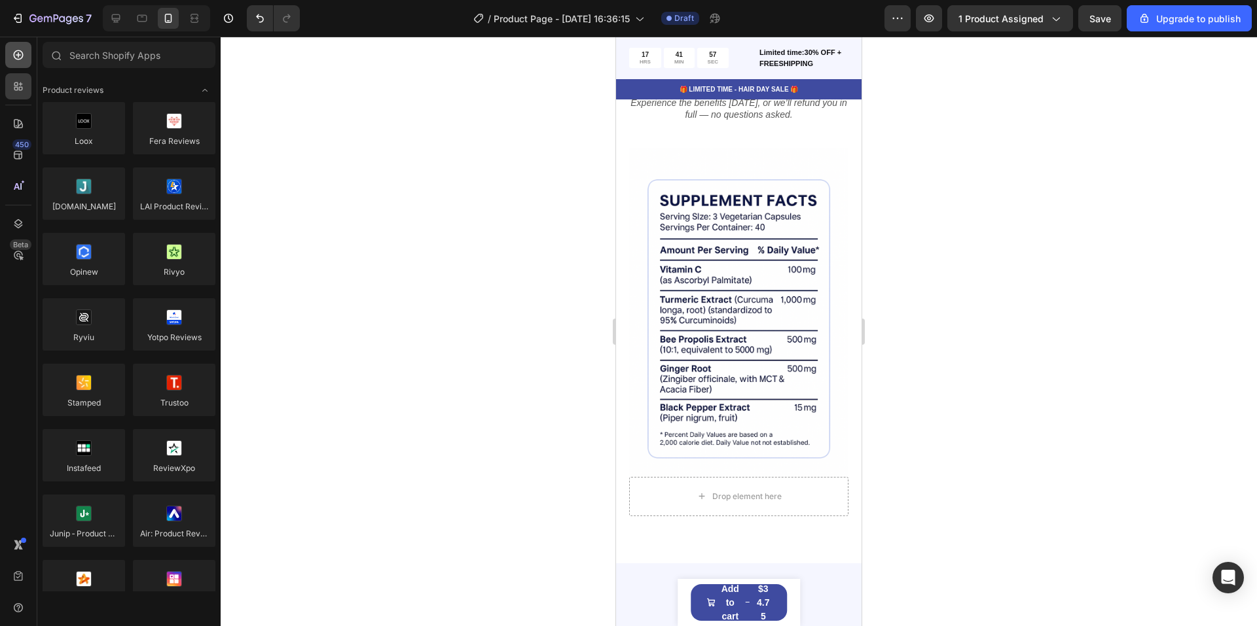
click at [17, 63] on div at bounding box center [18, 55] width 26 height 26
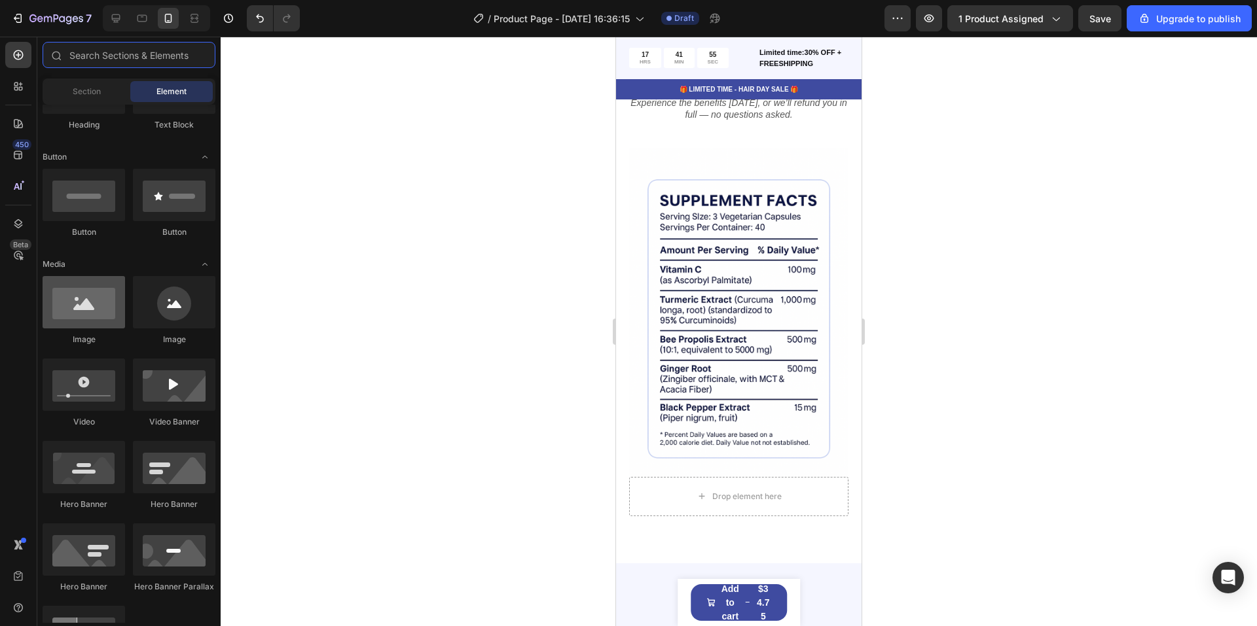
scroll to position [0, 0]
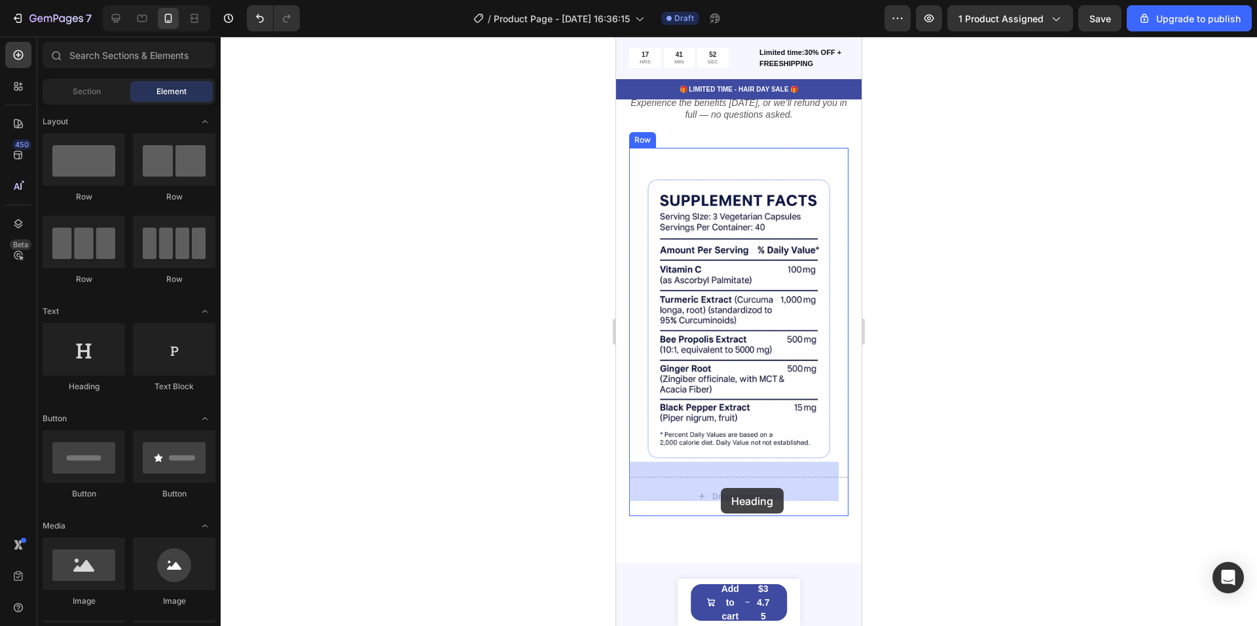
drag, startPoint x: 702, startPoint y: 386, endPoint x: 721, endPoint y: 488, distance: 104.5
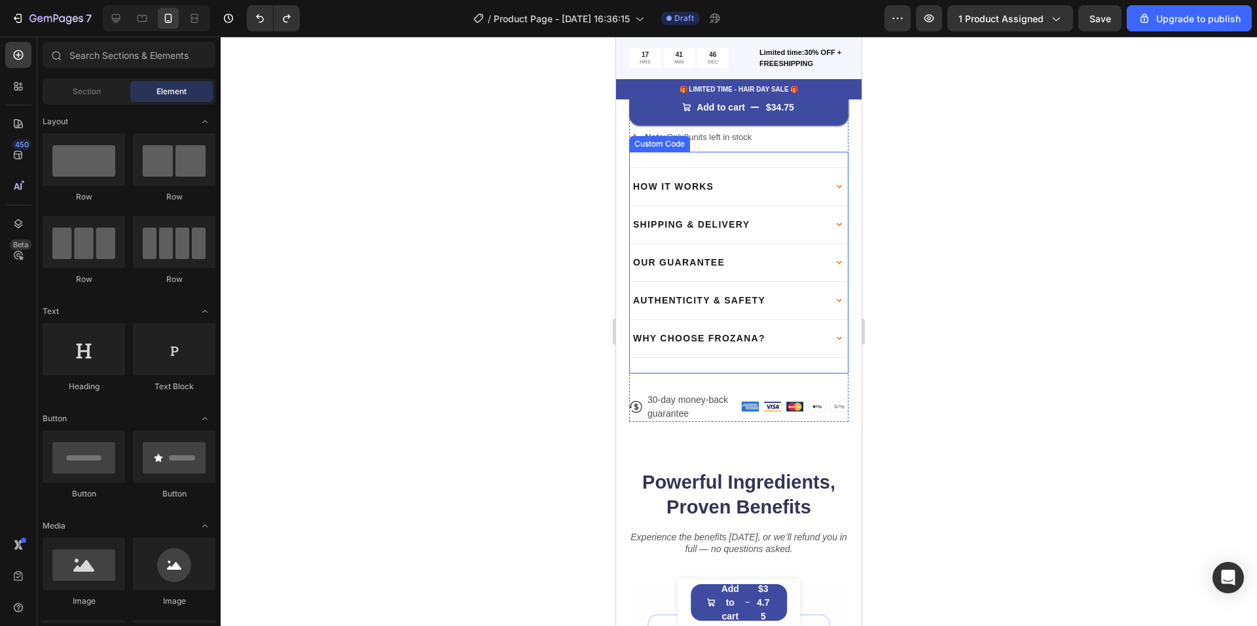
scroll to position [658, 0]
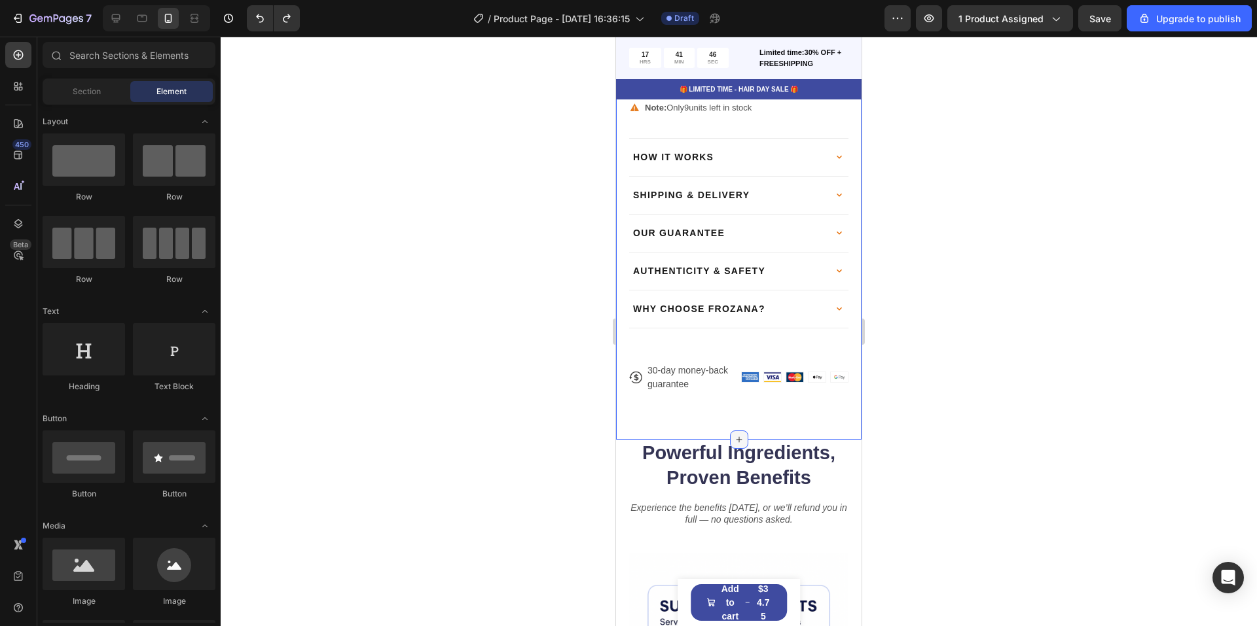
click at [730, 431] on div at bounding box center [739, 440] width 18 height 18
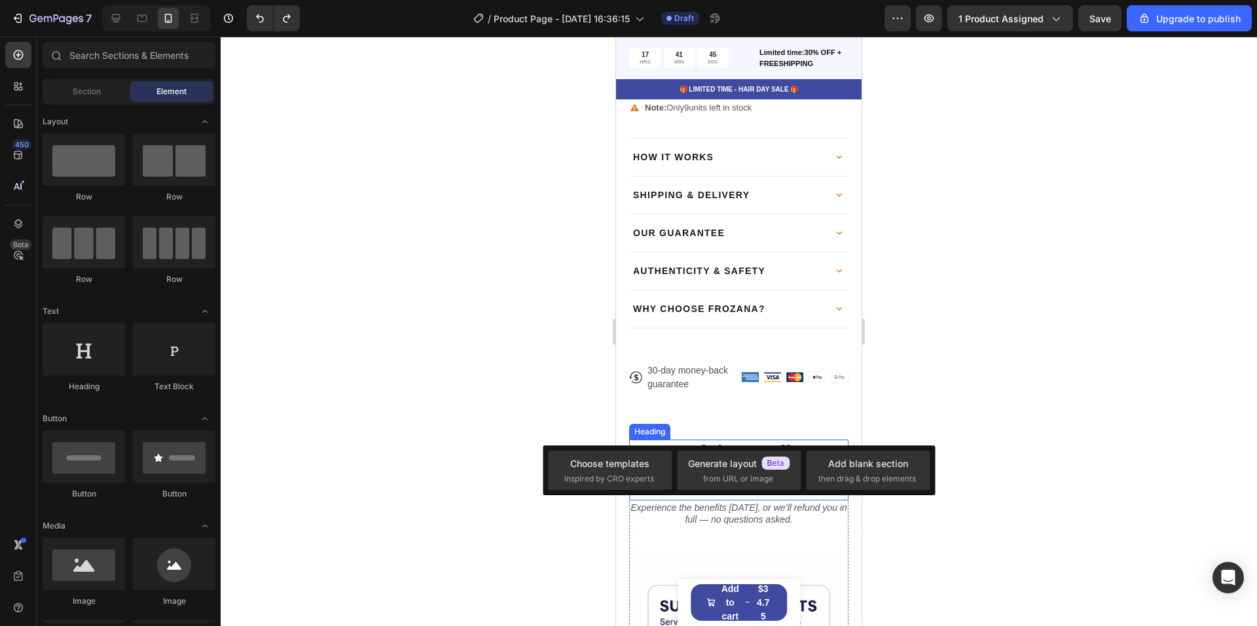
click at [700, 441] on p "Powerful Ingredients, Proven Benefits" at bounding box center [738, 465] width 217 height 49
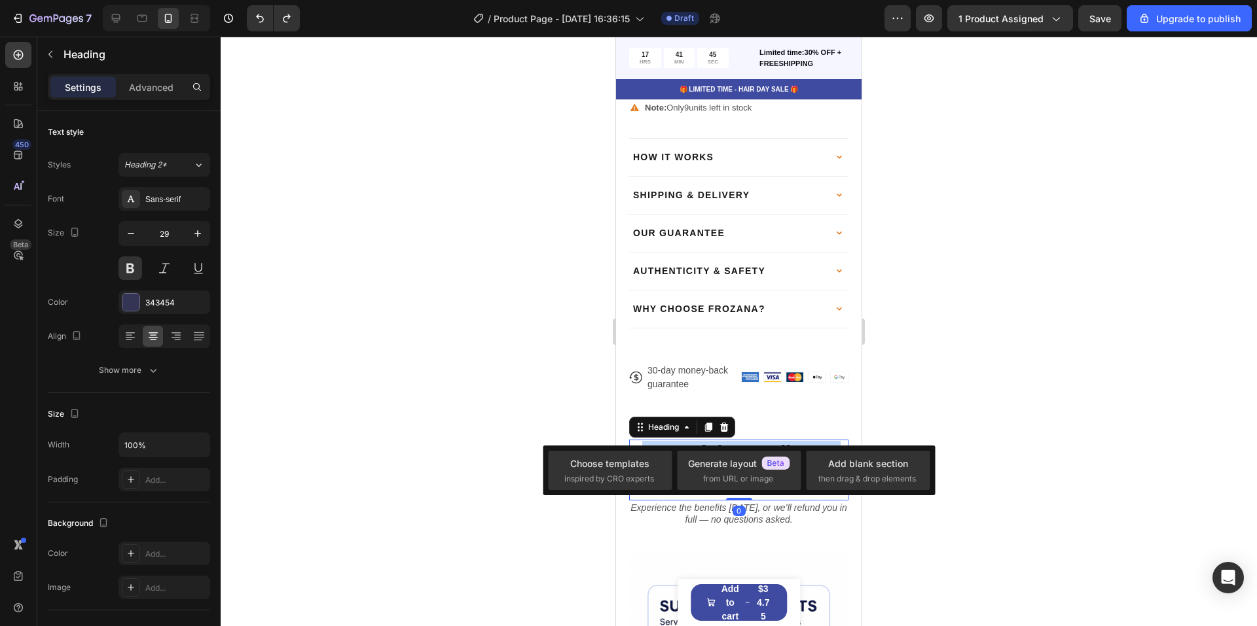
click at [700, 441] on p "Powerful Ingredients, Proven Benefits" at bounding box center [738, 465] width 217 height 49
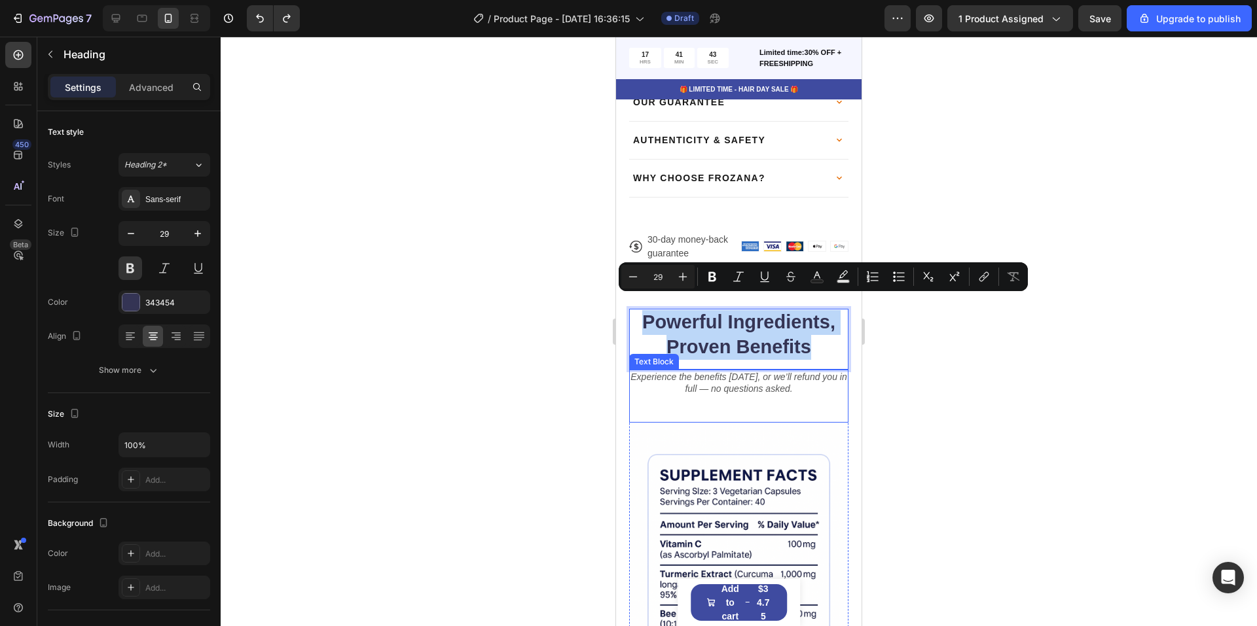
copy p "Powerful Ingredients, Proven Benefits"
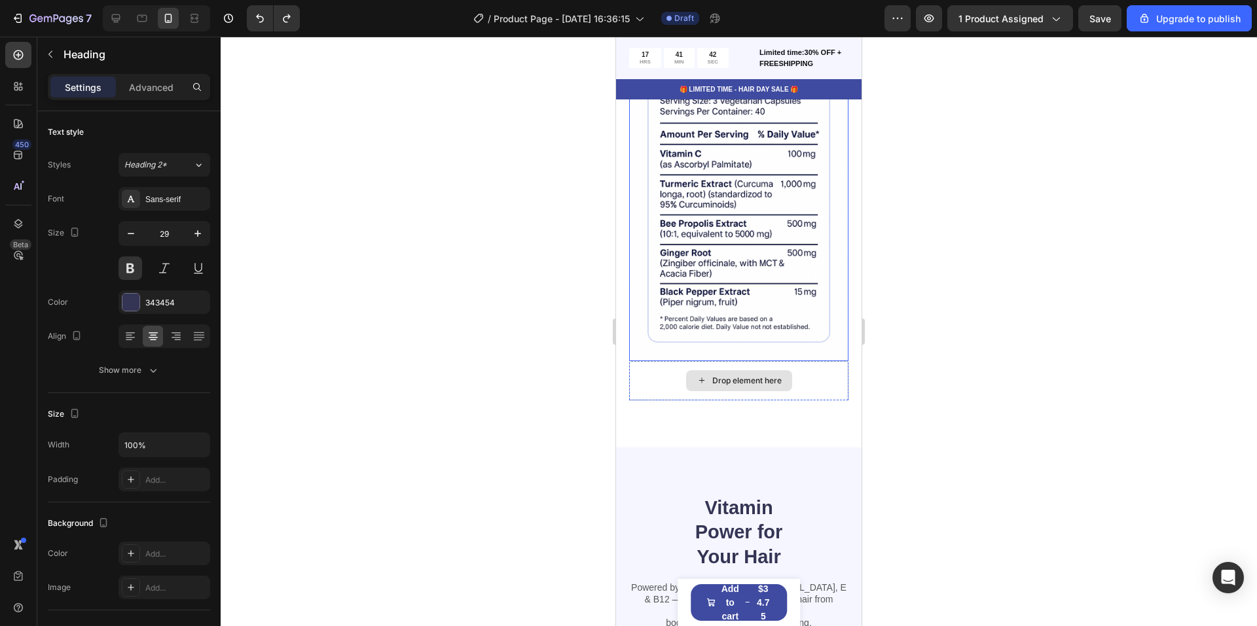
scroll to position [1248, 0]
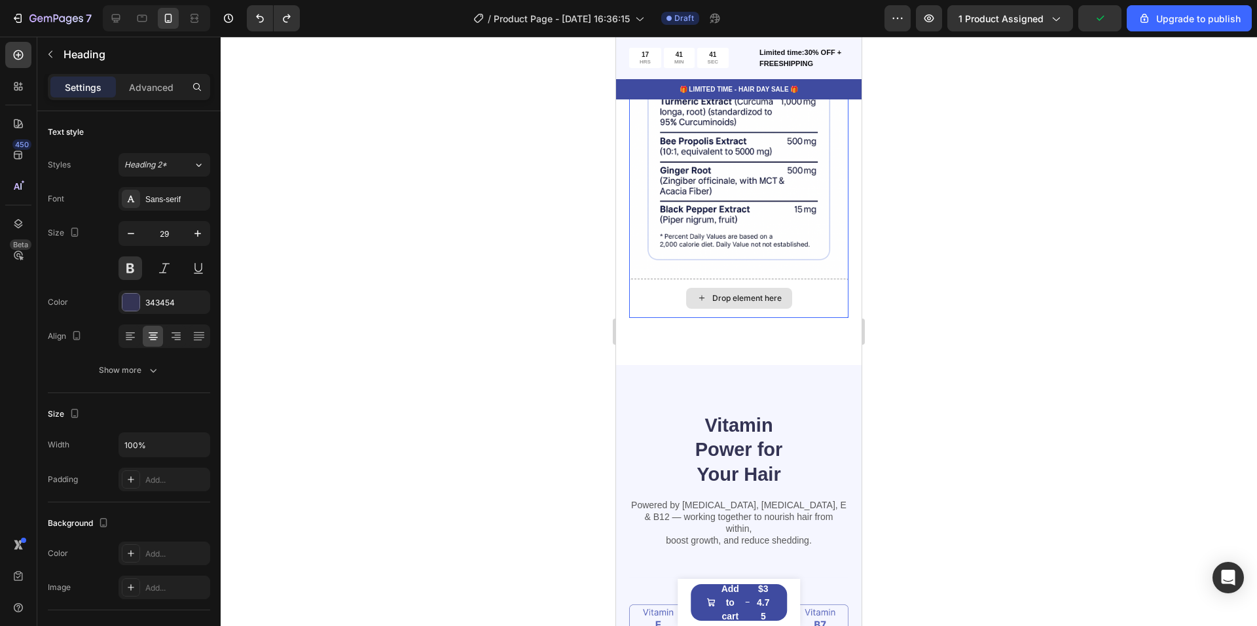
click at [698, 293] on icon at bounding box center [701, 298] width 10 height 11
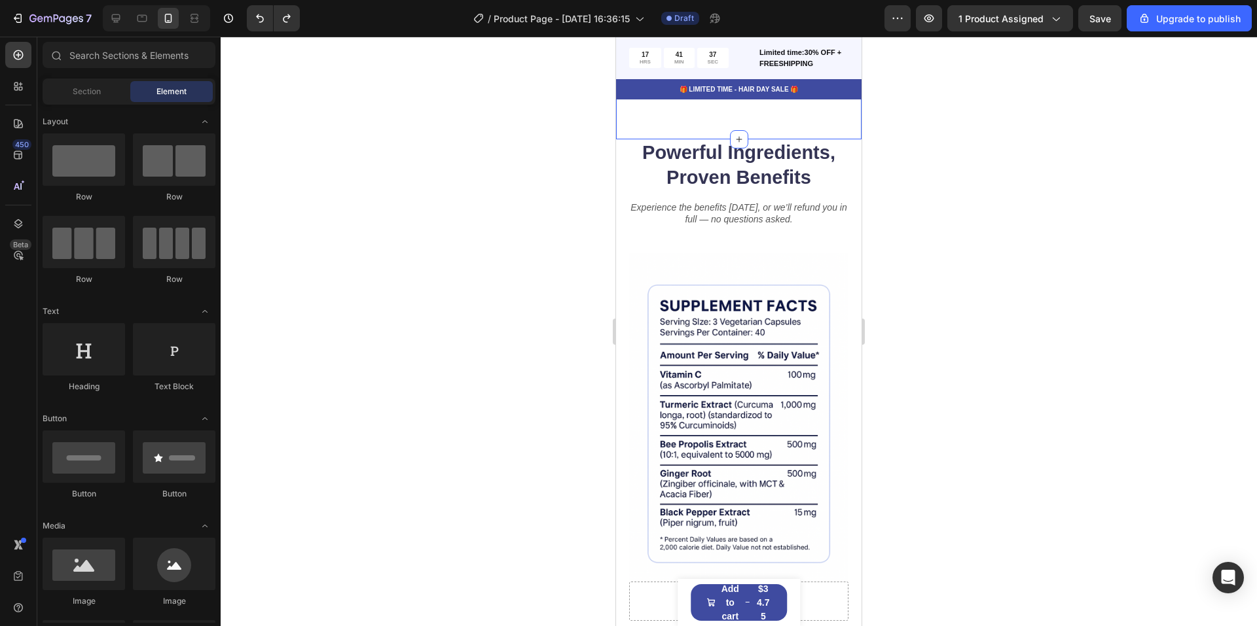
scroll to position [1182, 0]
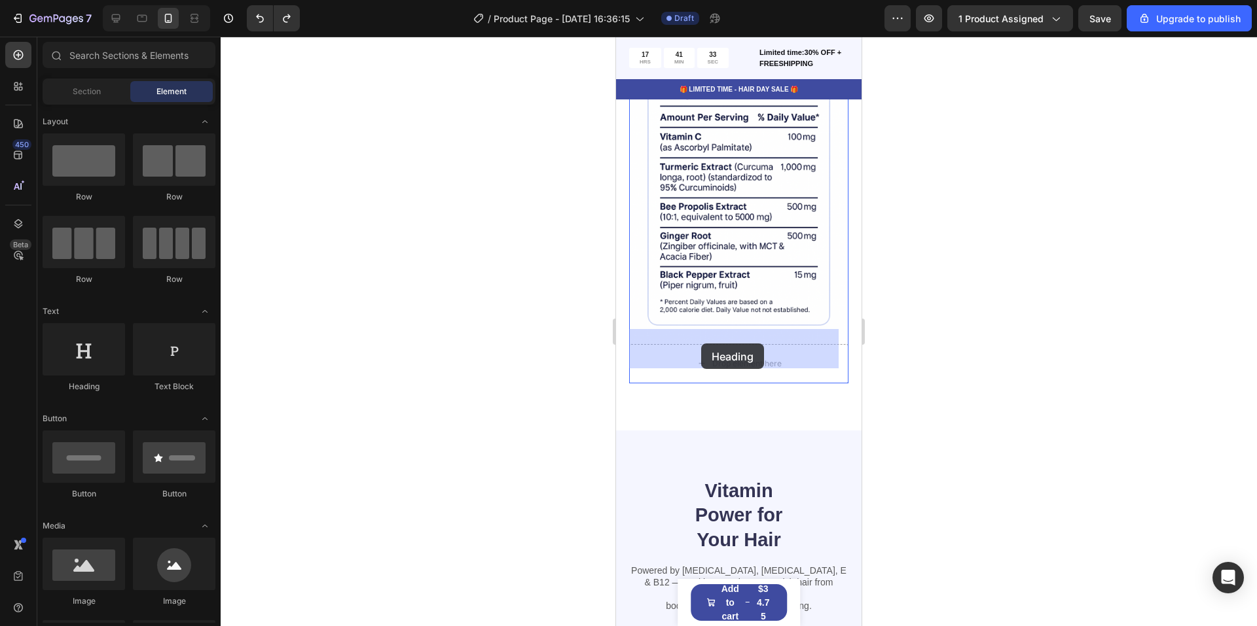
drag, startPoint x: 700, startPoint y: 406, endPoint x: 701, endPoint y: 344, distance: 62.9
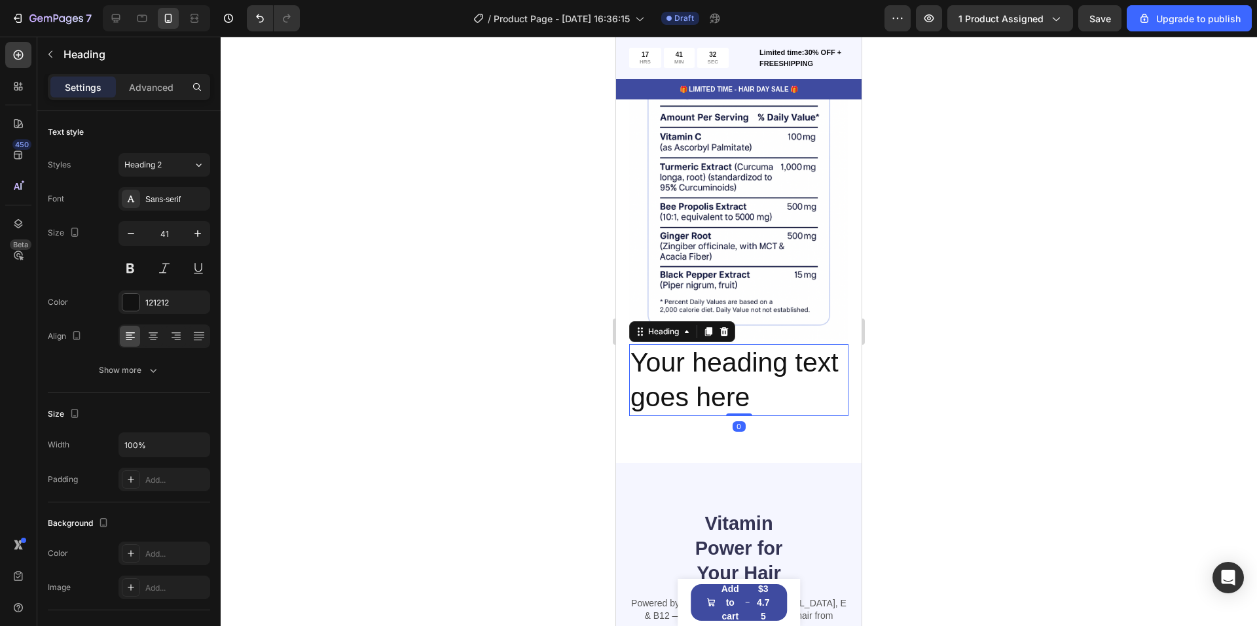
click at [711, 373] on h2 "Your heading text goes here" at bounding box center [738, 380] width 219 height 73
click at [711, 373] on p "Your heading text goes here" at bounding box center [738, 381] width 217 height 70
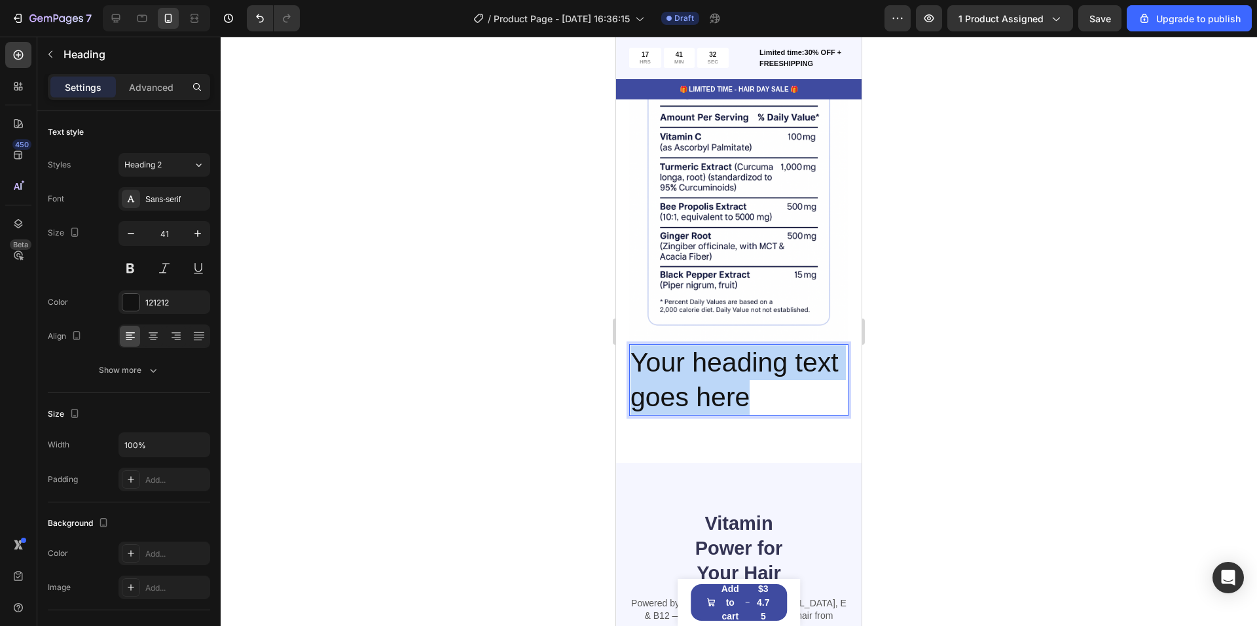
click at [711, 373] on p "Your heading text goes here" at bounding box center [738, 381] width 217 height 70
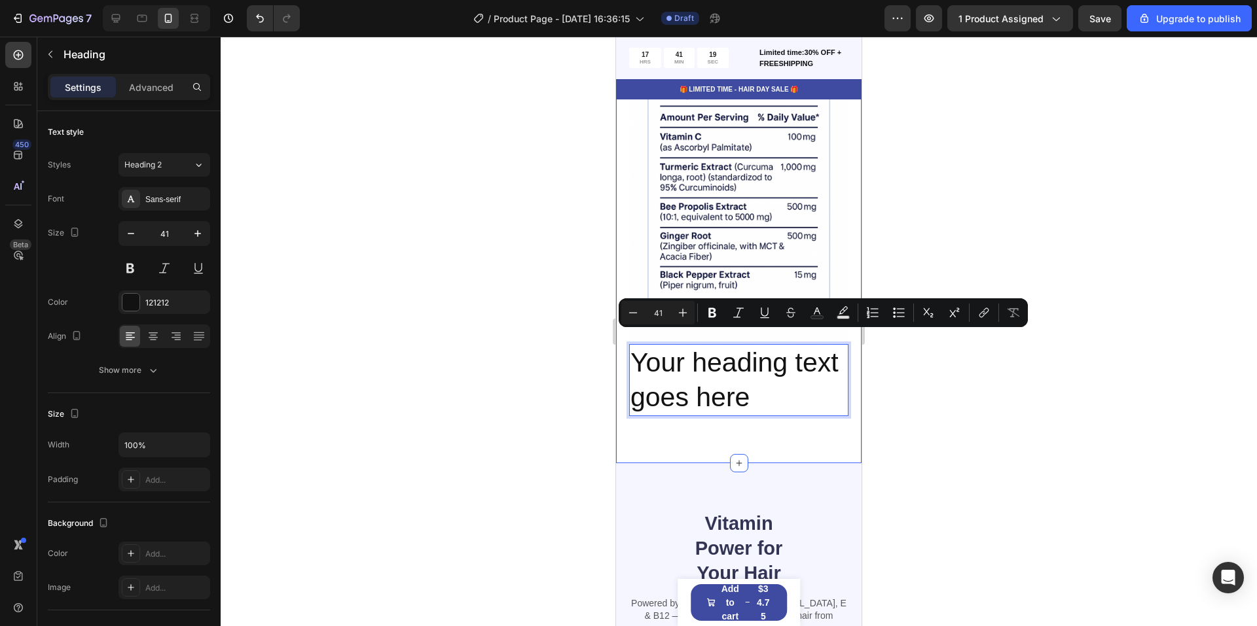
click at [705, 364] on p "Your heading text goes here" at bounding box center [738, 381] width 217 height 70
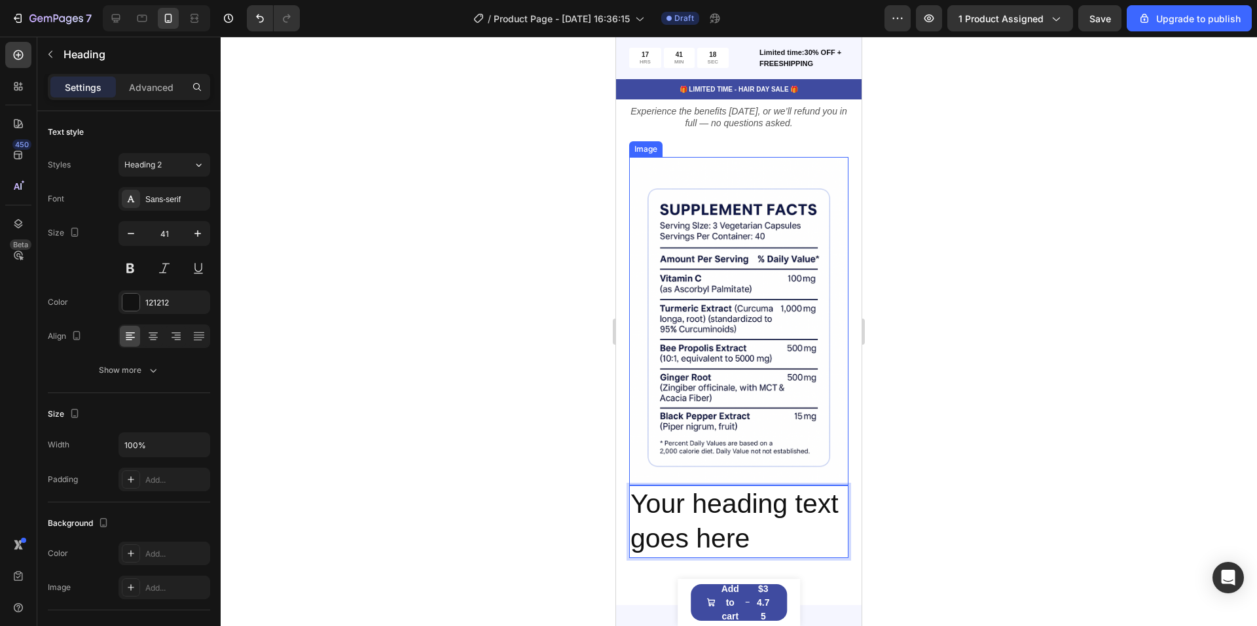
scroll to position [789, 0]
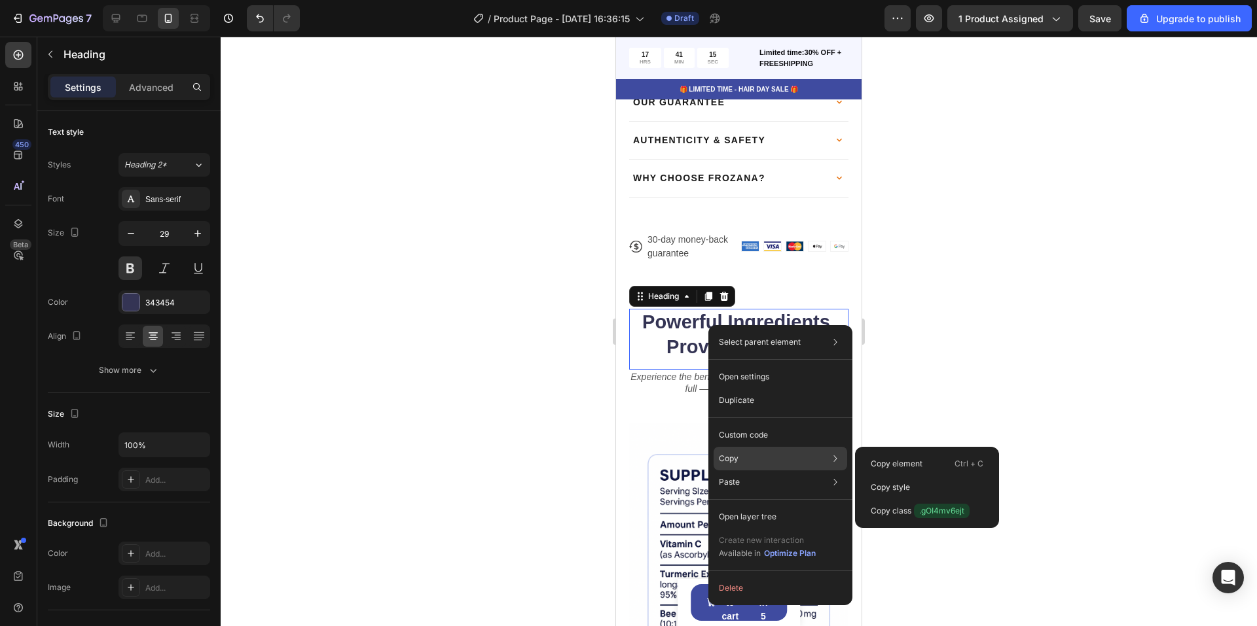
click at [720, 450] on div "Copy Copy element Ctrl + C Copy style Copy class .gOI4mv6ejt" at bounding box center [780, 459] width 134 height 24
click at [875, 461] on p "Copy element" at bounding box center [897, 464] width 52 height 12
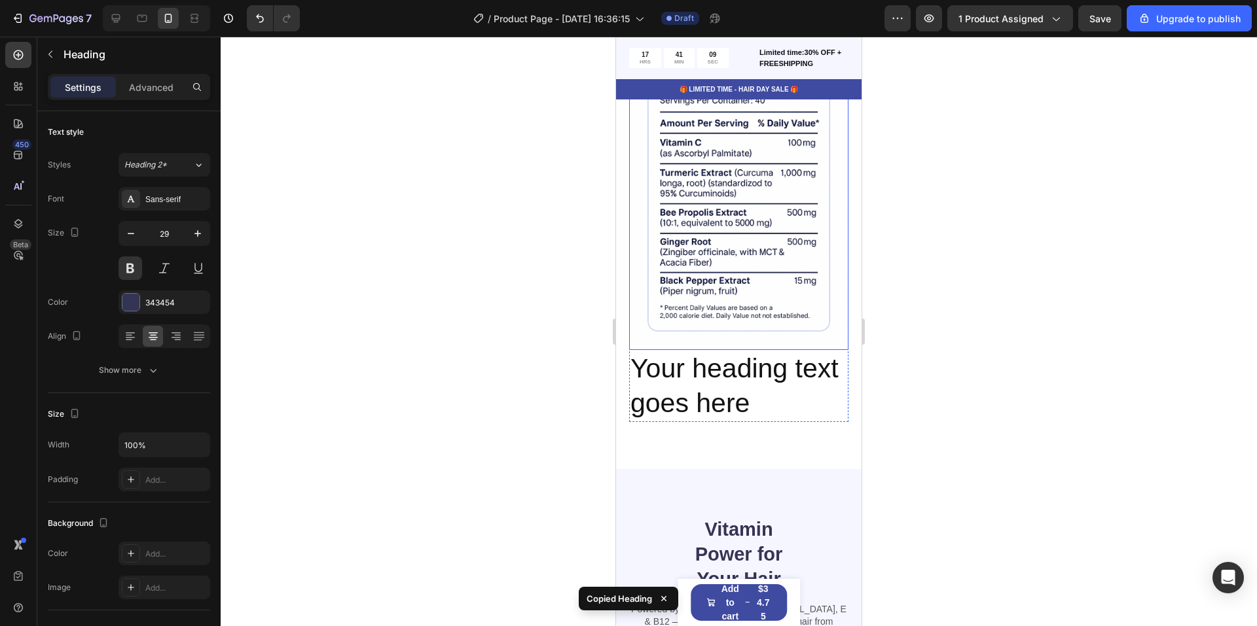
scroll to position [1248, 0]
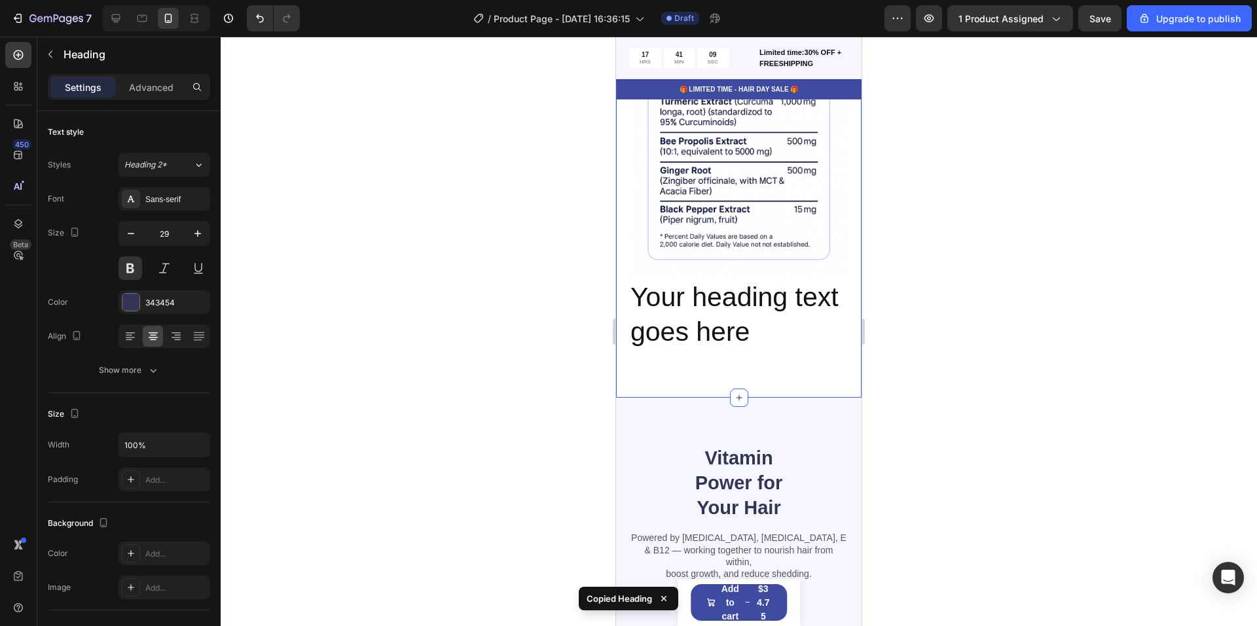
click at [755, 317] on p "Your heading text goes here" at bounding box center [738, 315] width 217 height 70
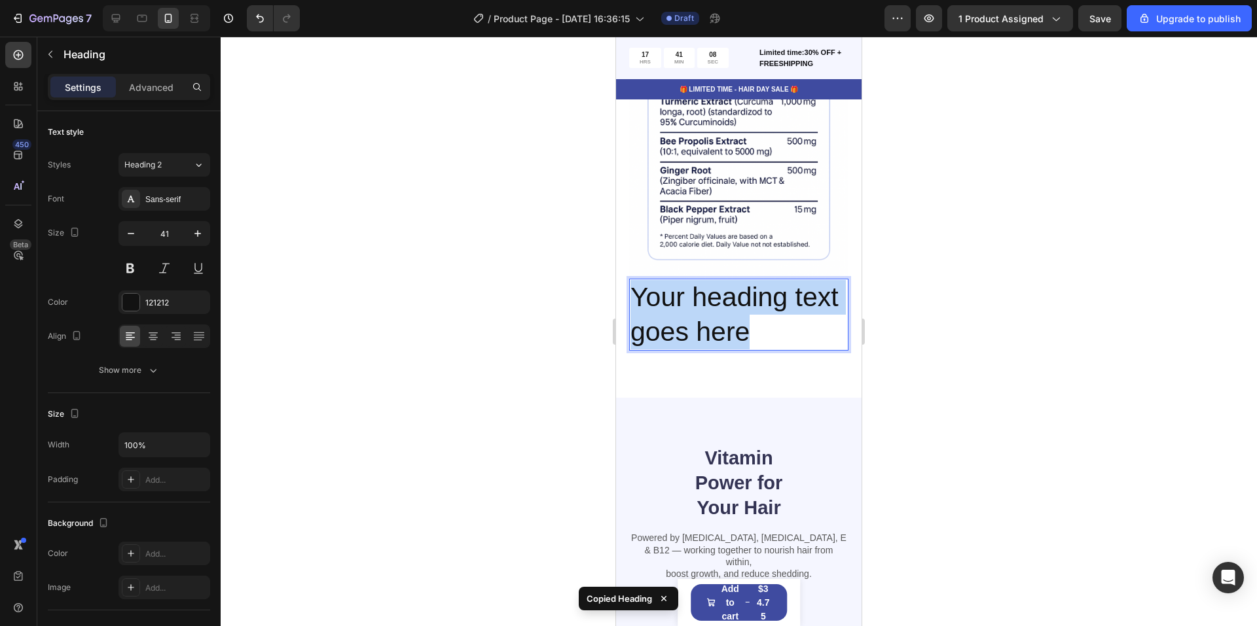
click at [755, 317] on p "Your heading text goes here" at bounding box center [738, 315] width 217 height 70
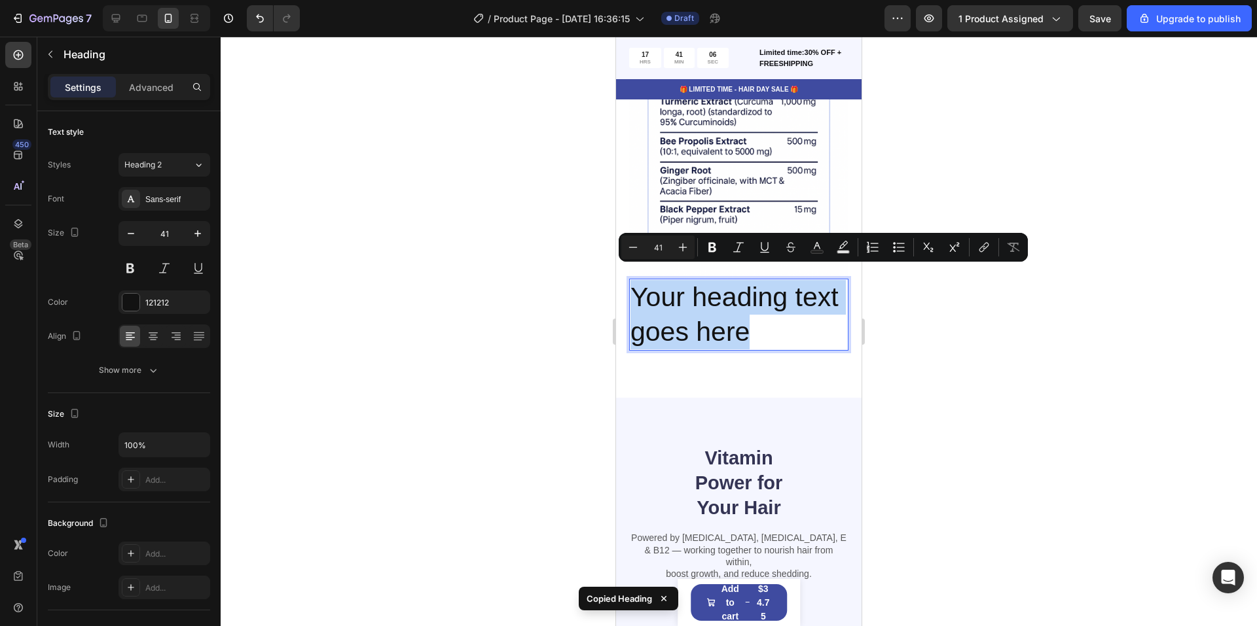
click at [817, 328] on p "Your heading text goes here" at bounding box center [738, 315] width 217 height 70
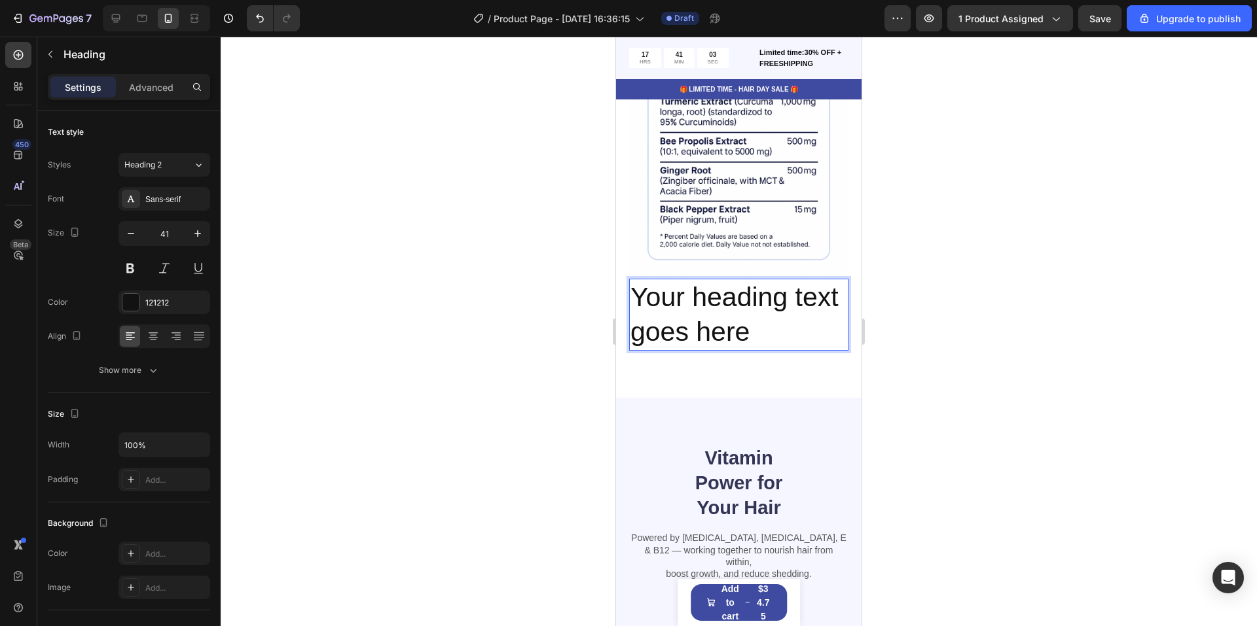
drag, startPoint x: 829, startPoint y: 325, endPoint x: 745, endPoint y: 301, distance: 87.2
drag, startPoint x: 745, startPoint y: 301, endPoint x: 721, endPoint y: 287, distance: 27.8
click at [721, 287] on p "Your heading text goes here" at bounding box center [738, 315] width 217 height 70
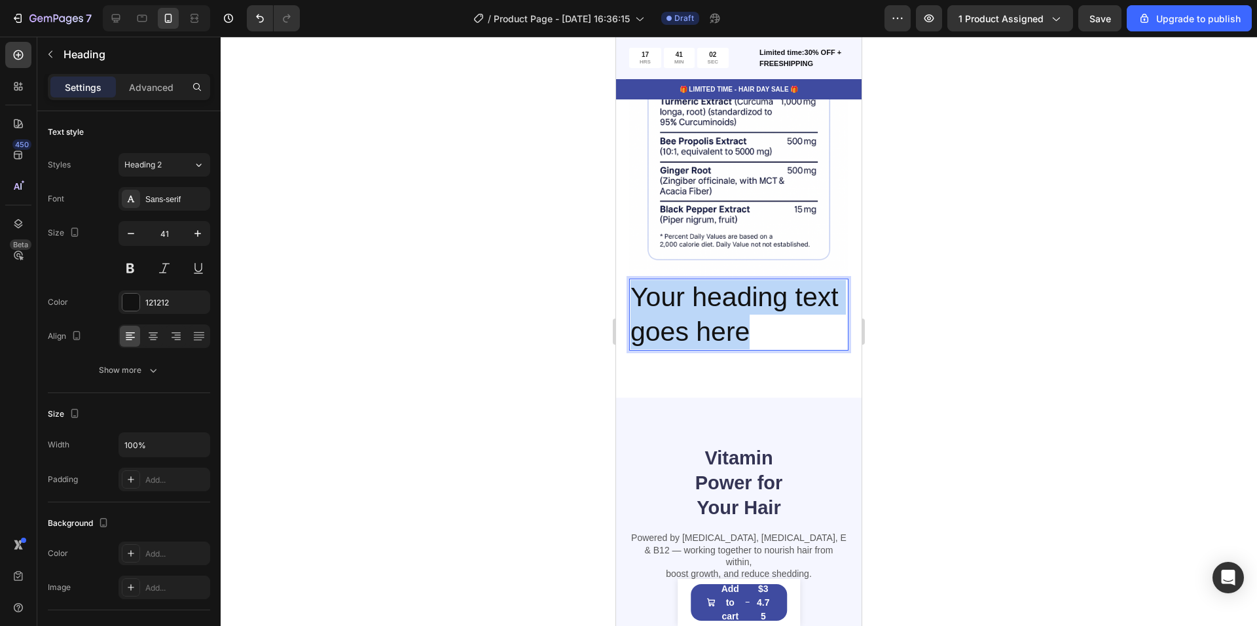
click at [721, 287] on p "Your heading text goes here" at bounding box center [738, 315] width 217 height 70
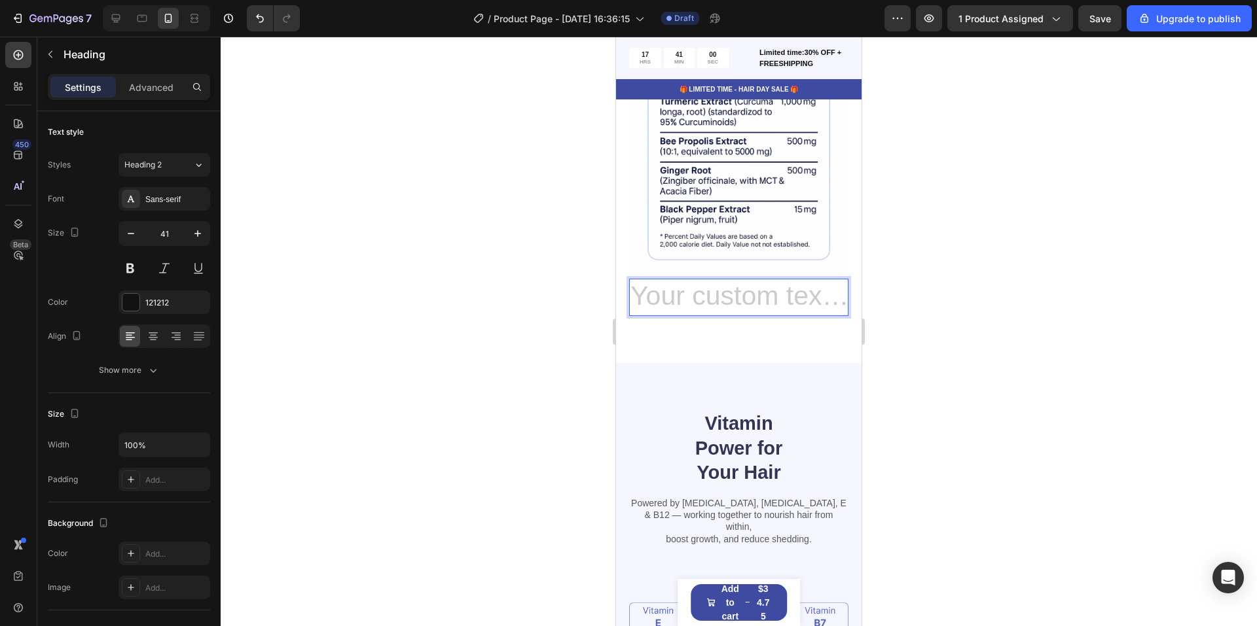
click at [706, 288] on h2 "Rich Text Editor. Editing area: main" at bounding box center [738, 297] width 219 height 37
drag, startPoint x: 706, startPoint y: 288, endPoint x: 689, endPoint y: 283, distance: 17.6
click at [689, 283] on h2 "Rich Text Editor. Editing area: main" at bounding box center [738, 297] width 219 height 37
click at [685, 281] on h2 "Rich Text Editor. Editing area: main" at bounding box center [738, 297] width 219 height 37
click at [583, 259] on div at bounding box center [739, 332] width 1036 height 590
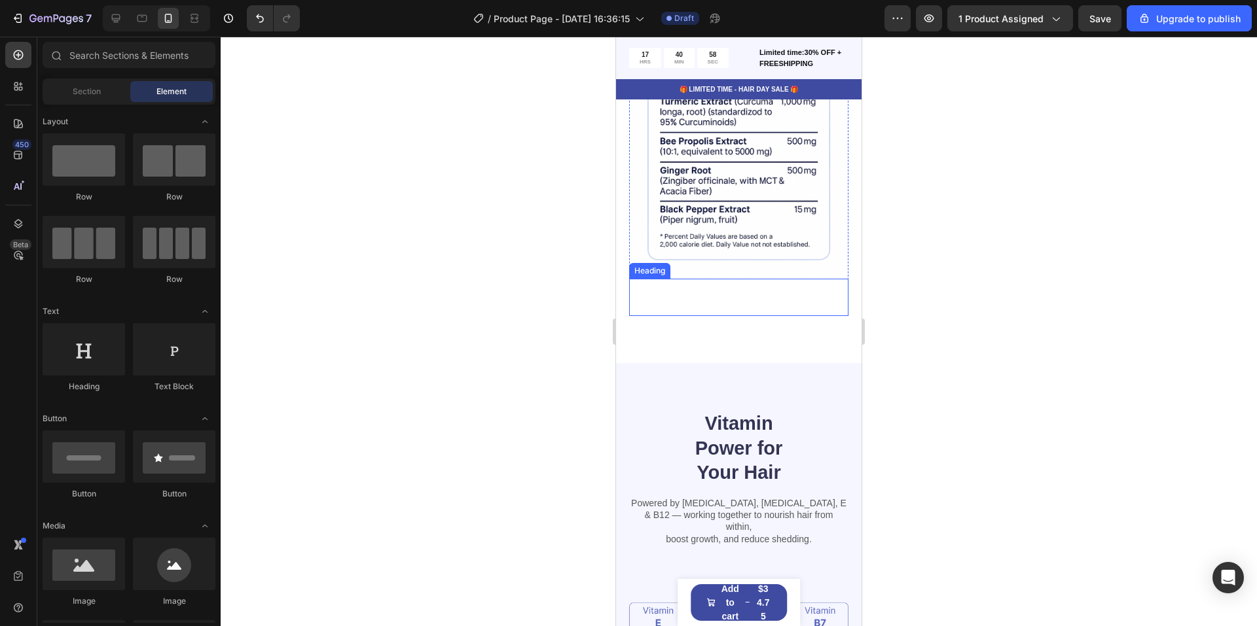
click at [706, 285] on p "Rich Text Editor. Editing area: main" at bounding box center [738, 297] width 217 height 35
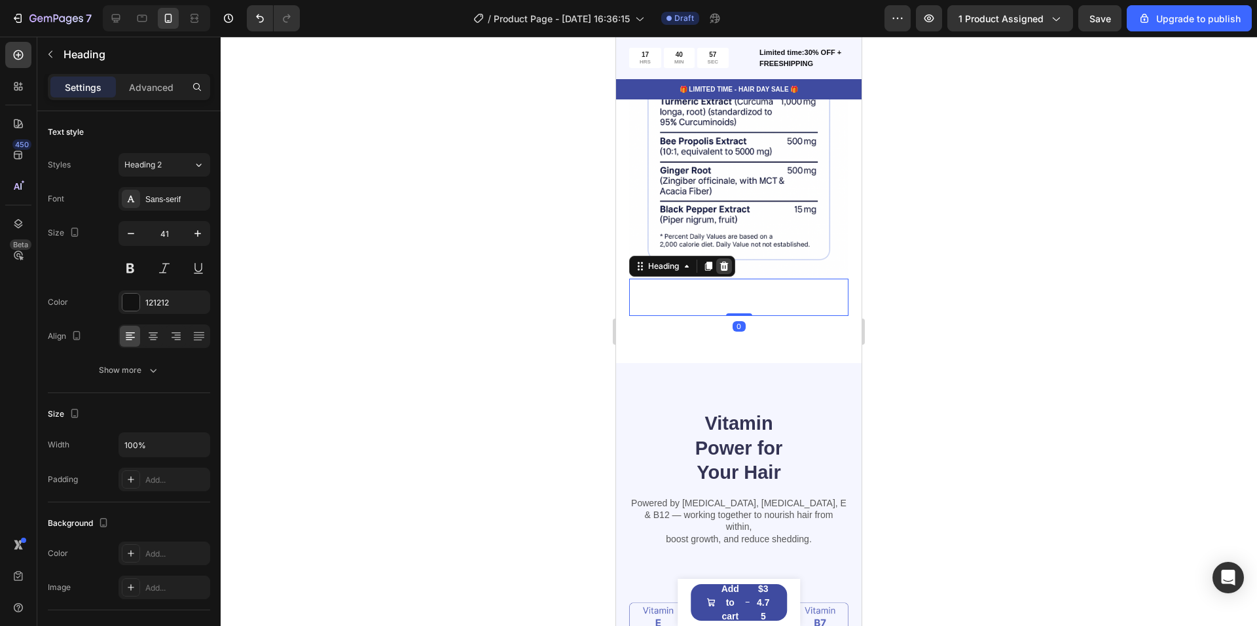
click at [723, 261] on icon at bounding box center [724, 266] width 10 height 10
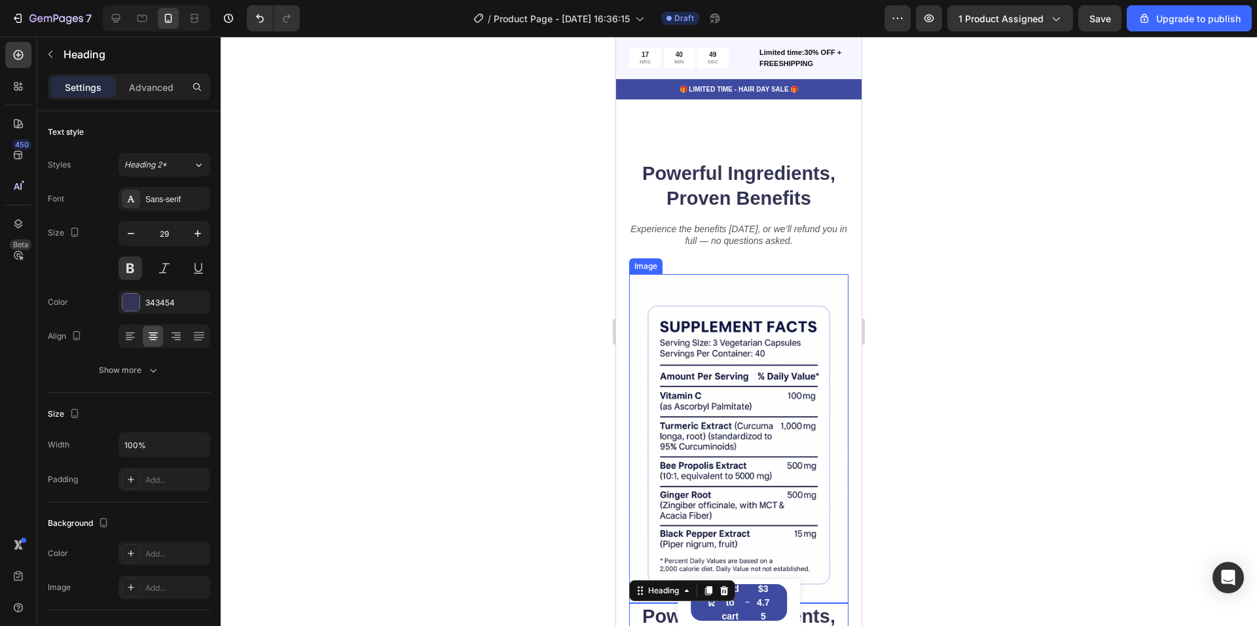
scroll to position [1184, 0]
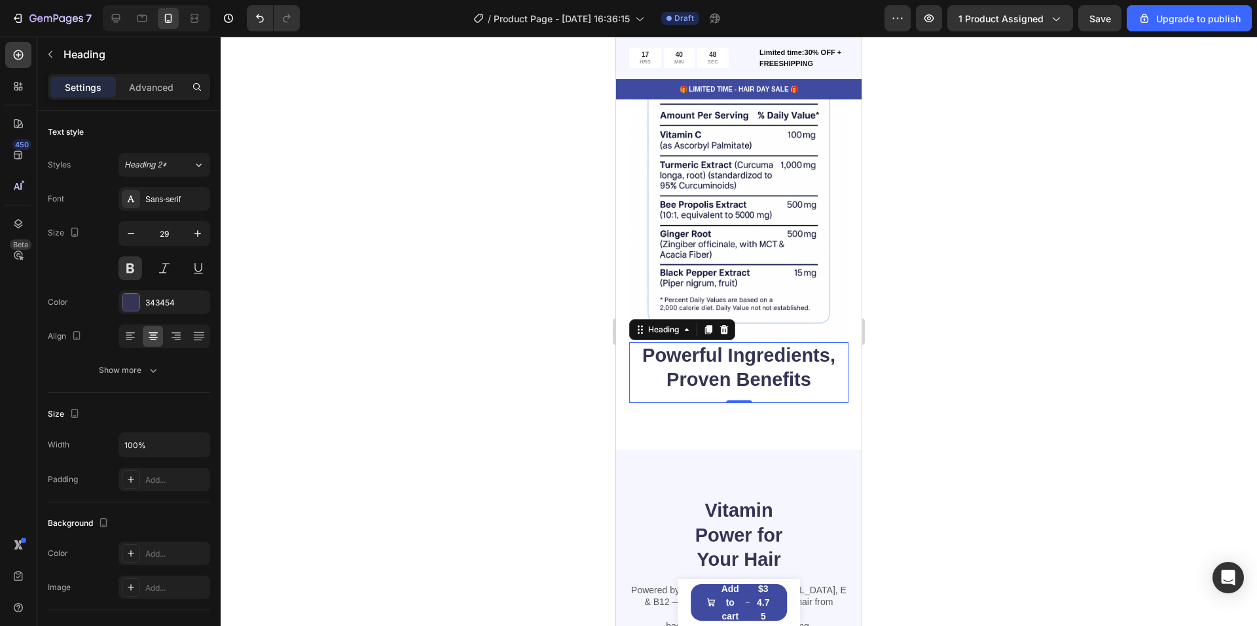
click at [746, 351] on h2 "Powerful Ingredients, Proven Benefits" at bounding box center [738, 368] width 219 height 52
click at [746, 351] on p "Powerful Ingredients, Proven Benefits" at bounding box center [738, 368] width 217 height 49
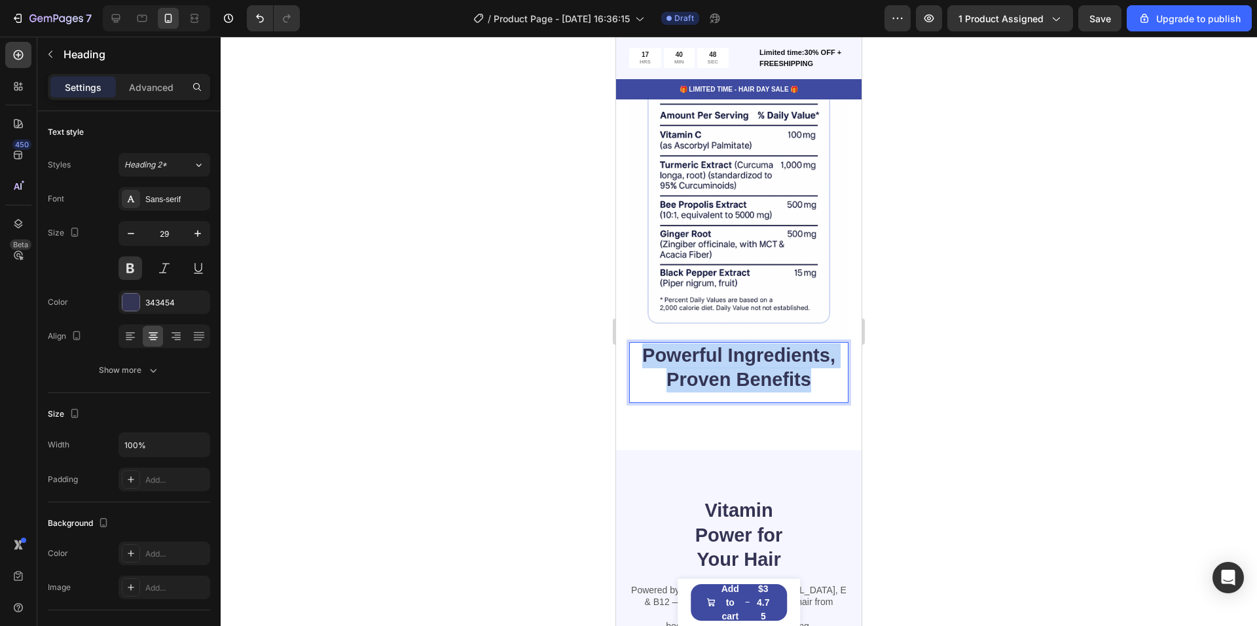
click at [746, 351] on p "Powerful Ingredients, Proven Benefits" at bounding box center [738, 368] width 217 height 49
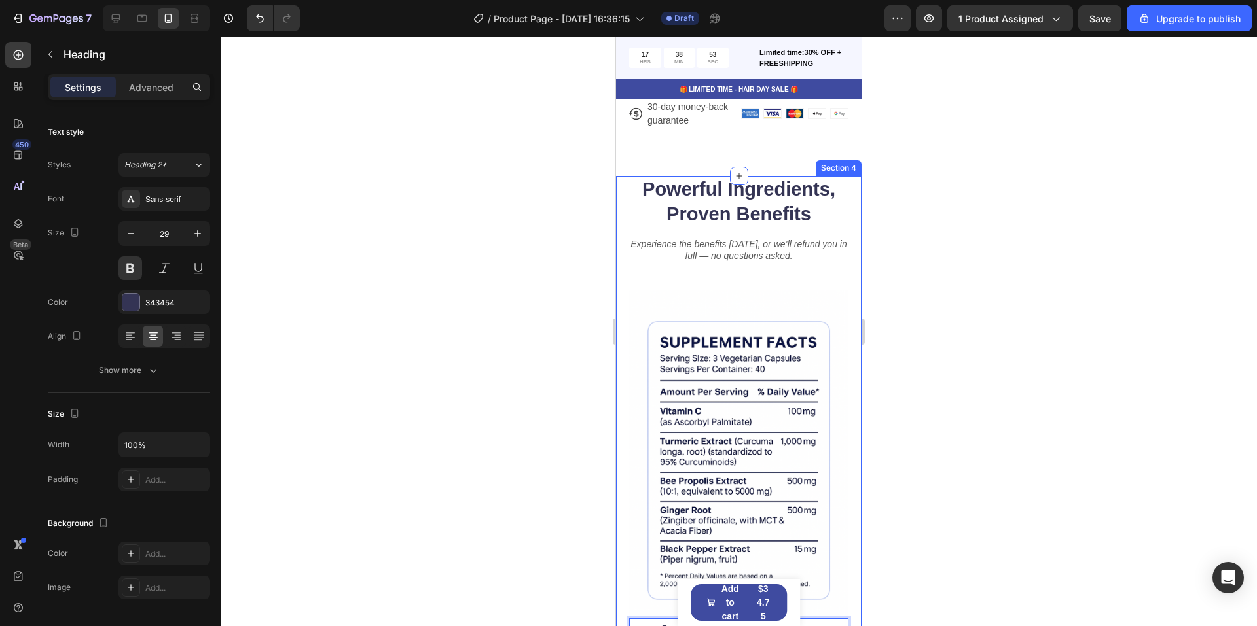
scroll to position [791, 0]
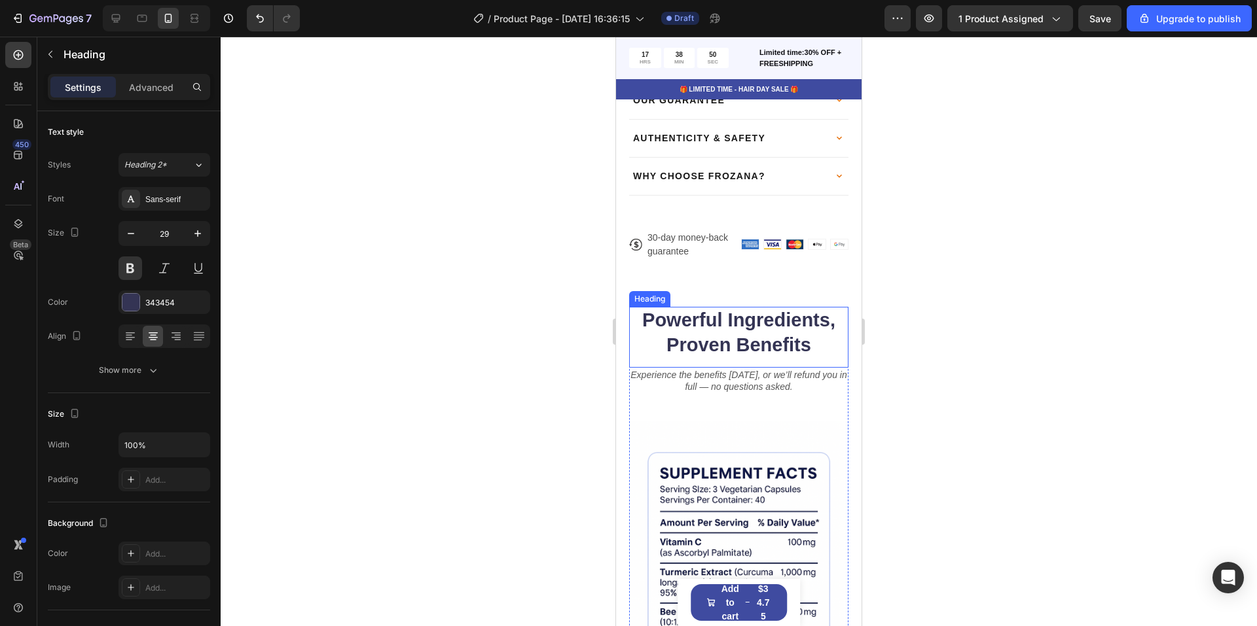
click at [799, 325] on p "Powerful Ingredients, Proven Benefits" at bounding box center [738, 332] width 217 height 49
click at [725, 290] on icon at bounding box center [724, 294] width 9 height 9
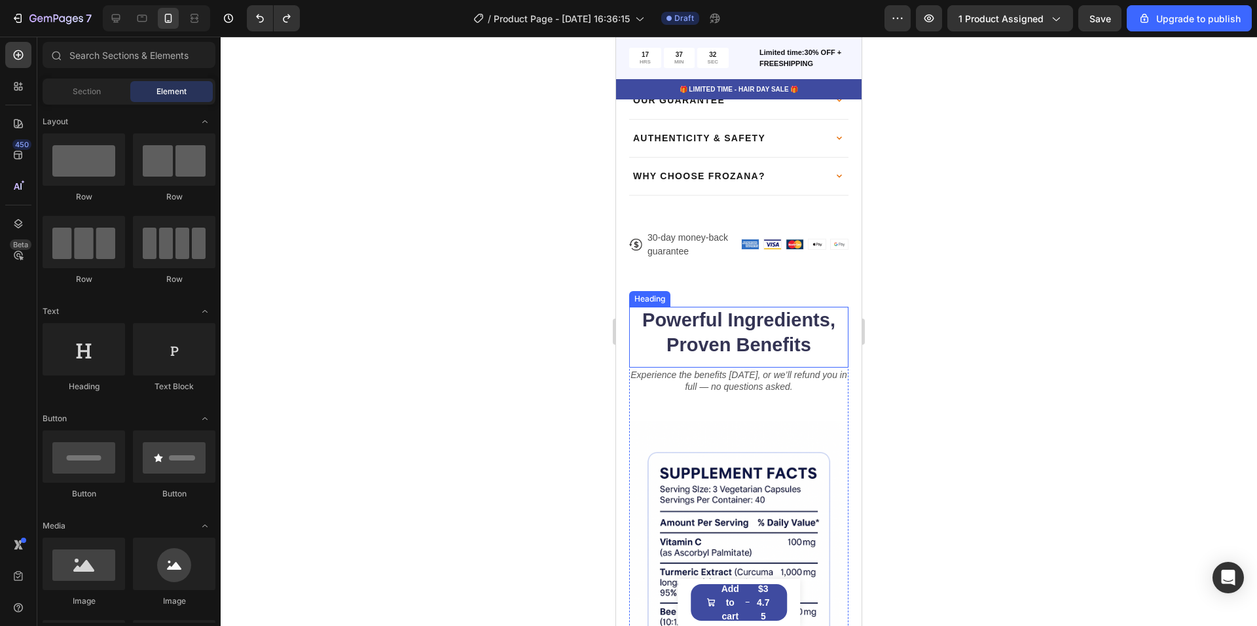
click at [713, 307] on h2 "Powerful Ingredients, Proven Benefits" at bounding box center [738, 333] width 219 height 52
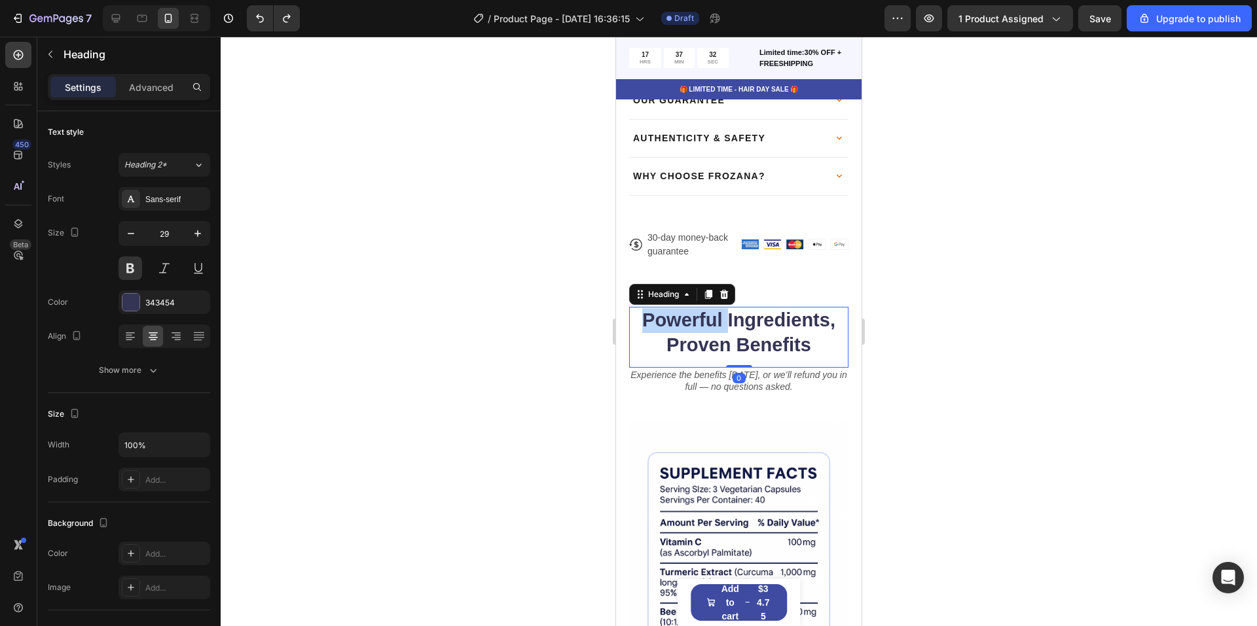
click at [713, 308] on p "Powerful Ingredients, Proven Benefits" at bounding box center [738, 332] width 217 height 49
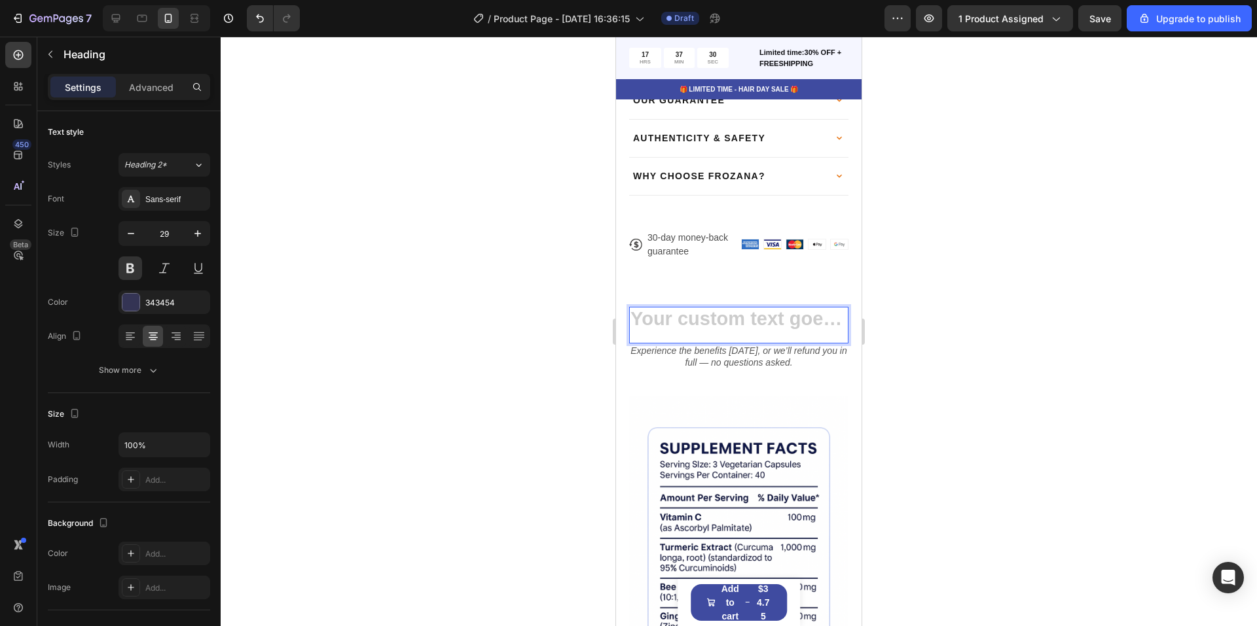
click at [765, 314] on h2 "Rich Text Editor. Editing area: main" at bounding box center [738, 320] width 219 height 27
click at [11, 90] on div at bounding box center [18, 86] width 26 height 26
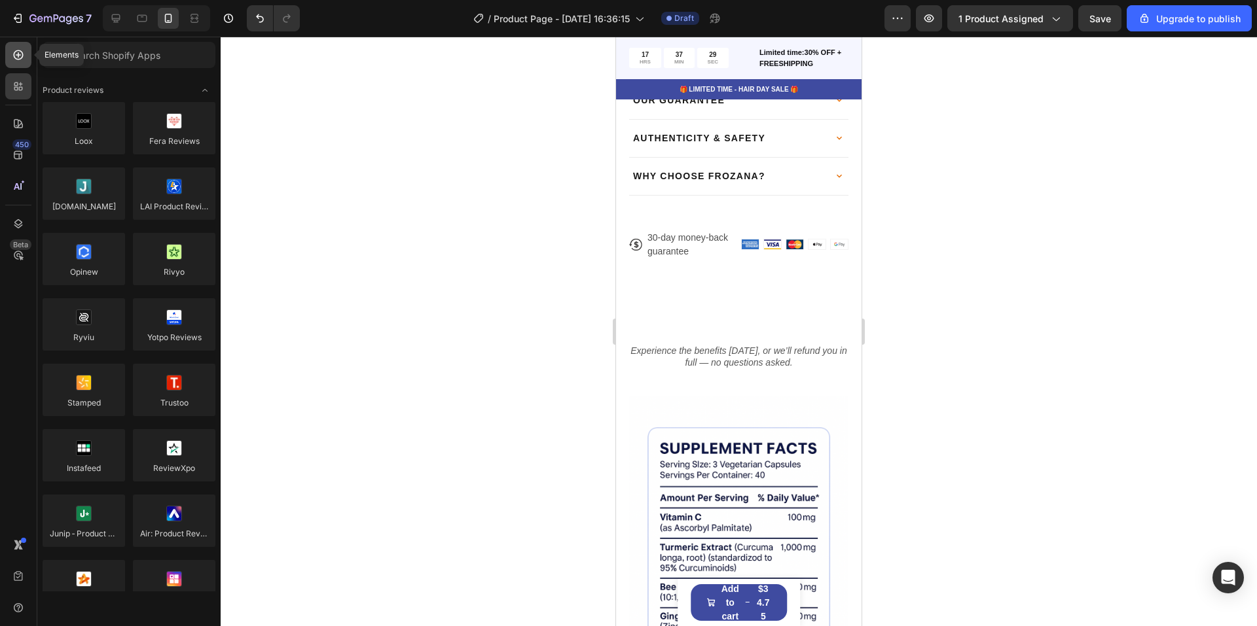
click at [20, 65] on div at bounding box center [18, 55] width 26 height 26
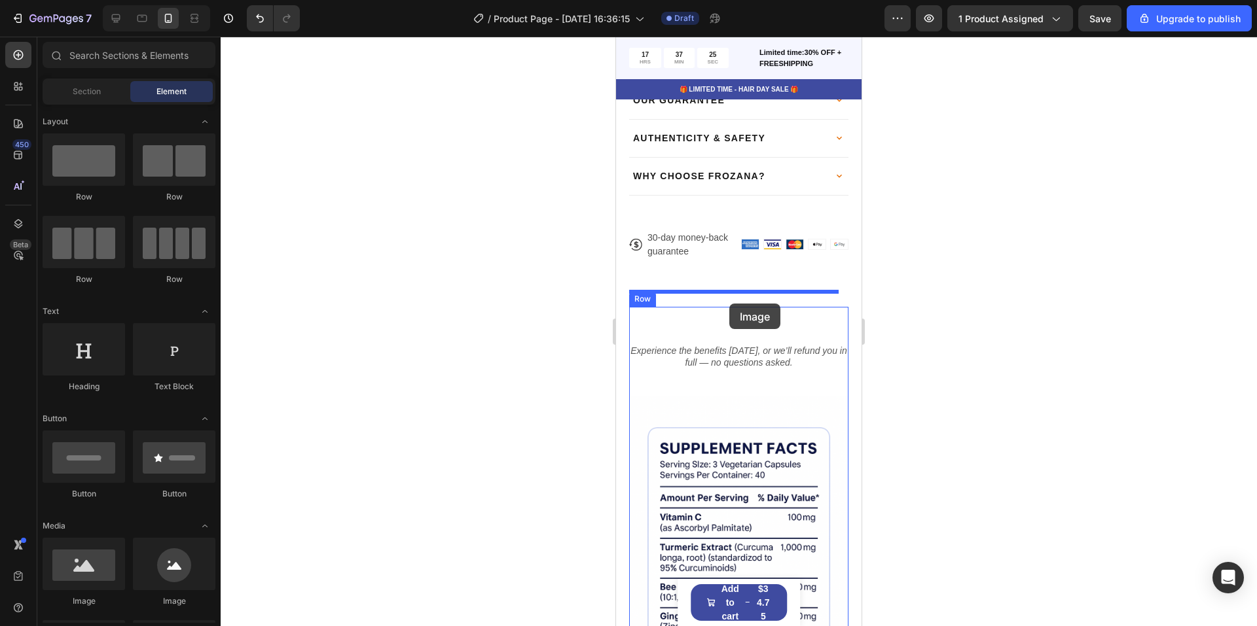
drag, startPoint x: 832, startPoint y: 577, endPoint x: 729, endPoint y: 304, distance: 292.3
click at [710, 313] on p "Rich Text Editor. Editing area: main" at bounding box center [738, 320] width 217 height 25
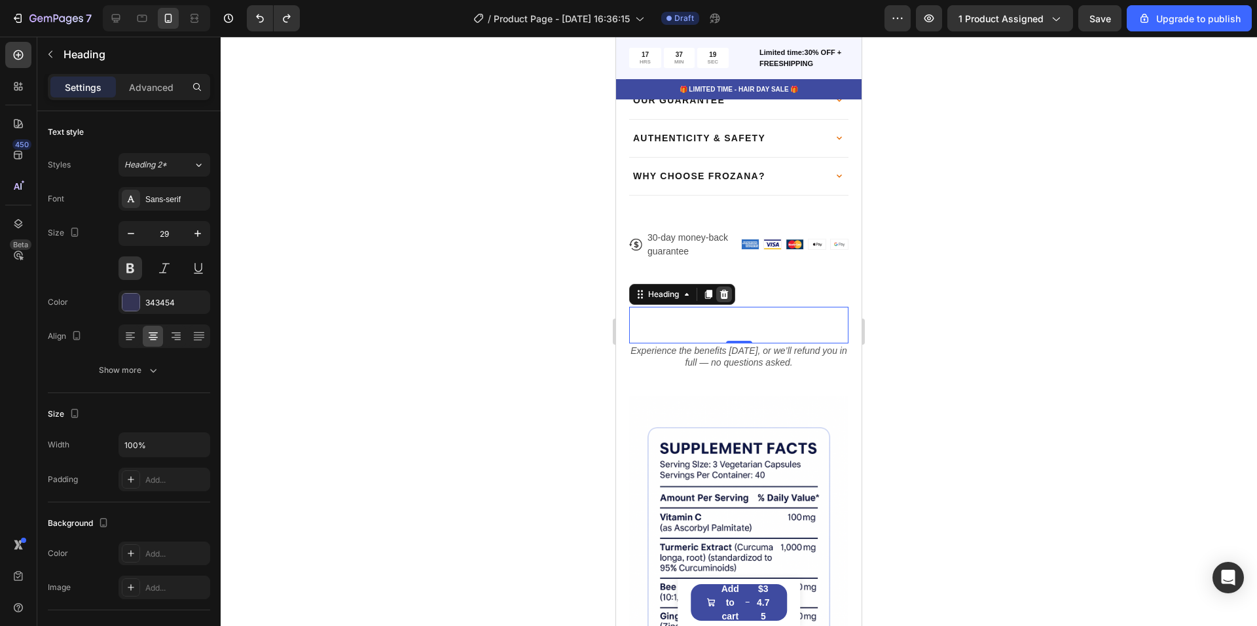
click at [726, 289] on icon at bounding box center [724, 294] width 10 height 10
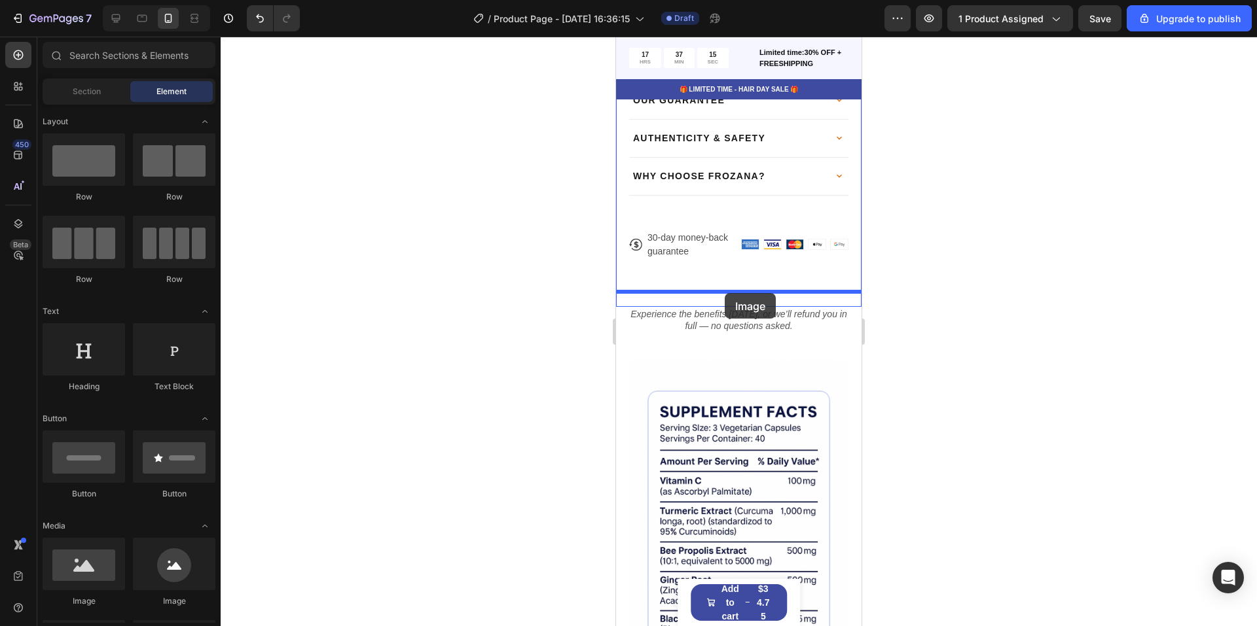
drag, startPoint x: 1062, startPoint y: 449, endPoint x: 725, endPoint y: 294, distance: 371.1
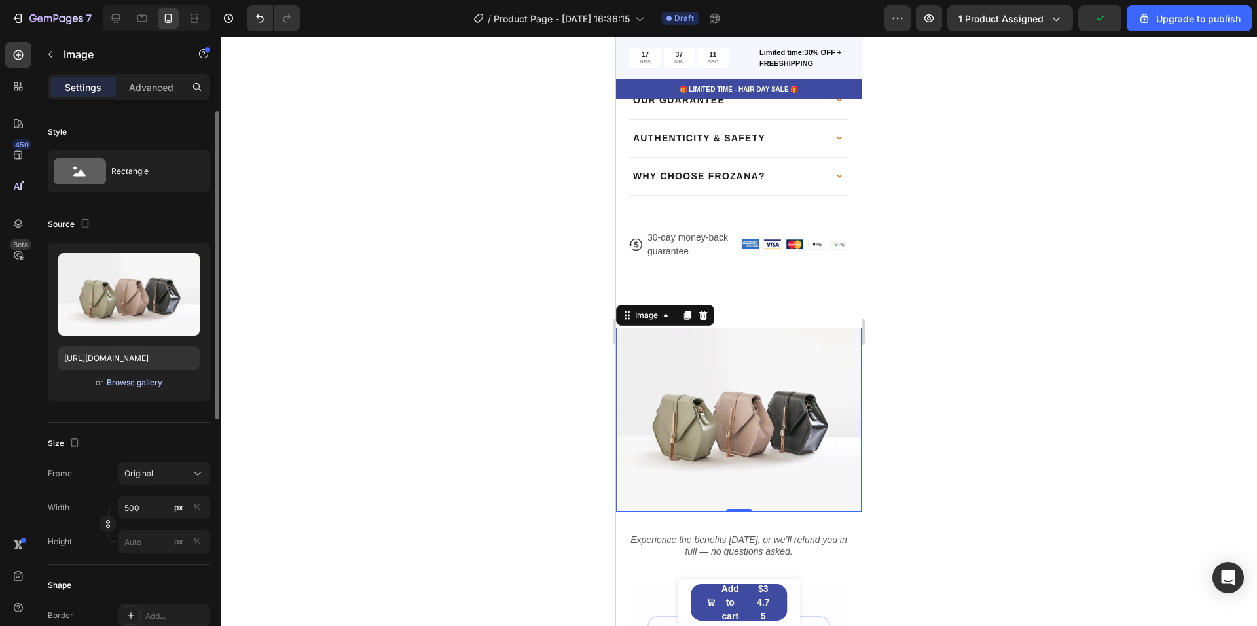
click at [137, 380] on div "Browse gallery" at bounding box center [135, 383] width 56 height 12
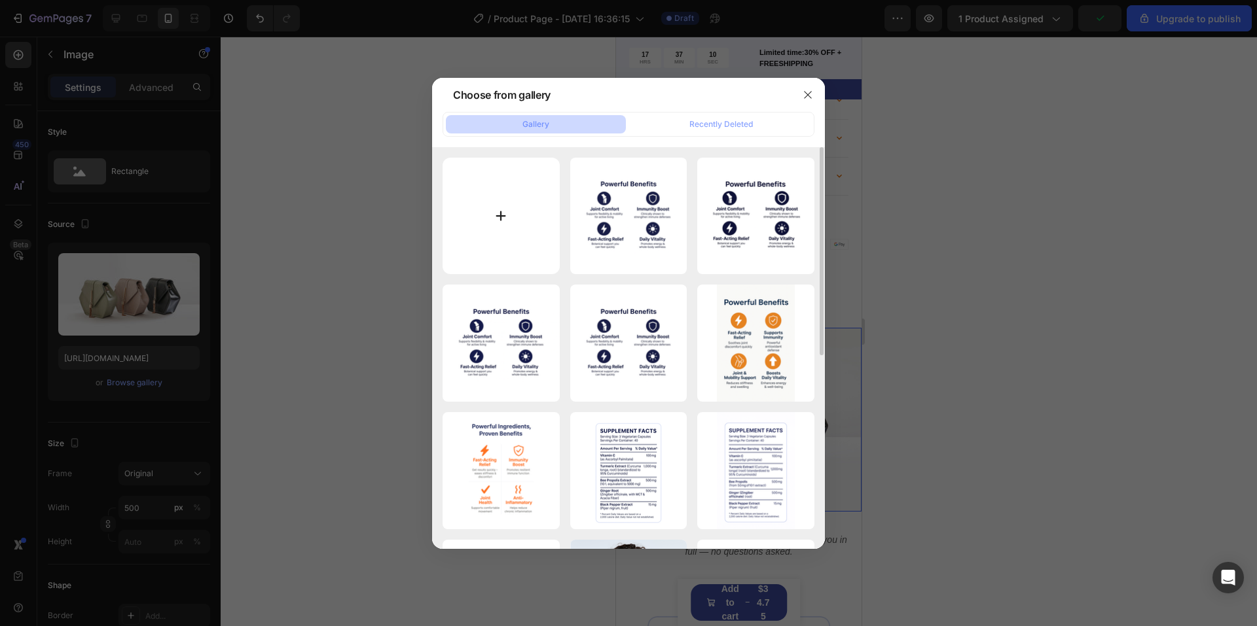
click at [473, 232] on input "file" at bounding box center [500, 216] width 117 height 117
type input "C:\fakepath\ChatGPT Image [DATE], 05_04_43 PM.png"
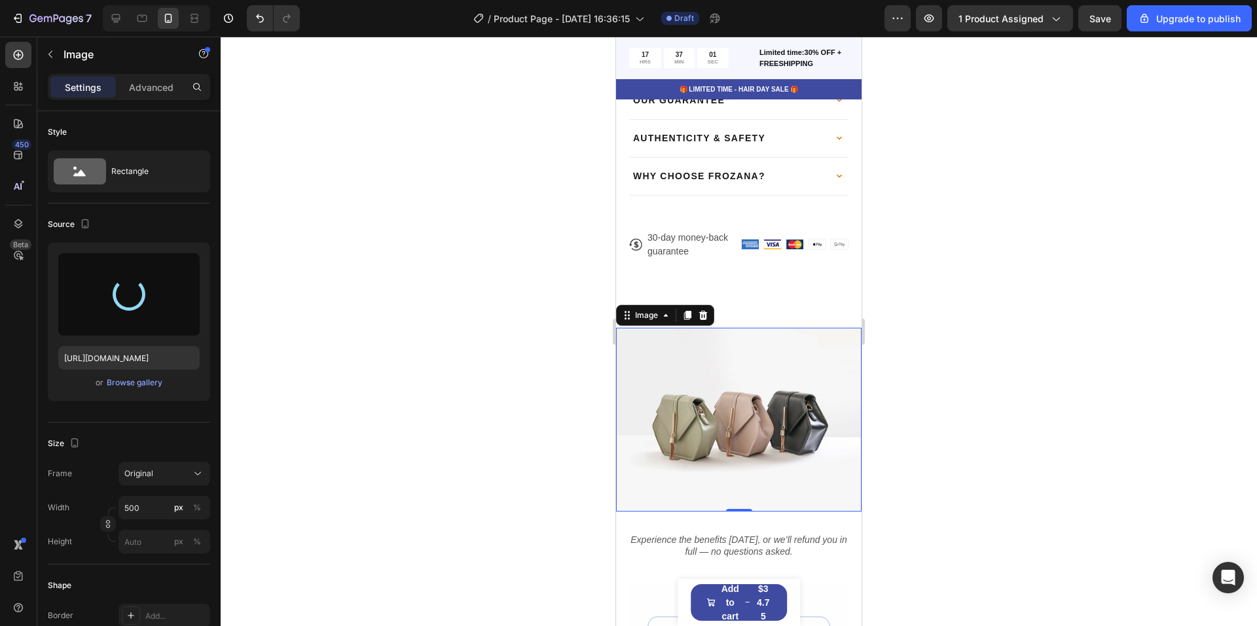
type input "[URL][DOMAIN_NAME]"
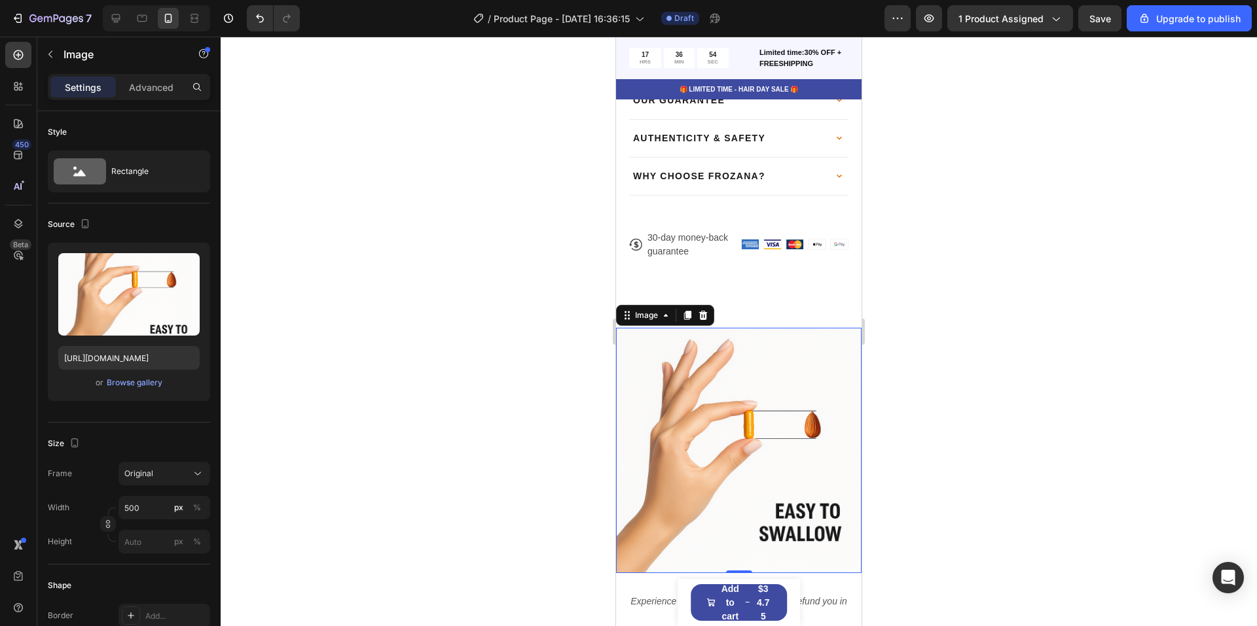
click at [444, 315] on div at bounding box center [739, 332] width 1036 height 590
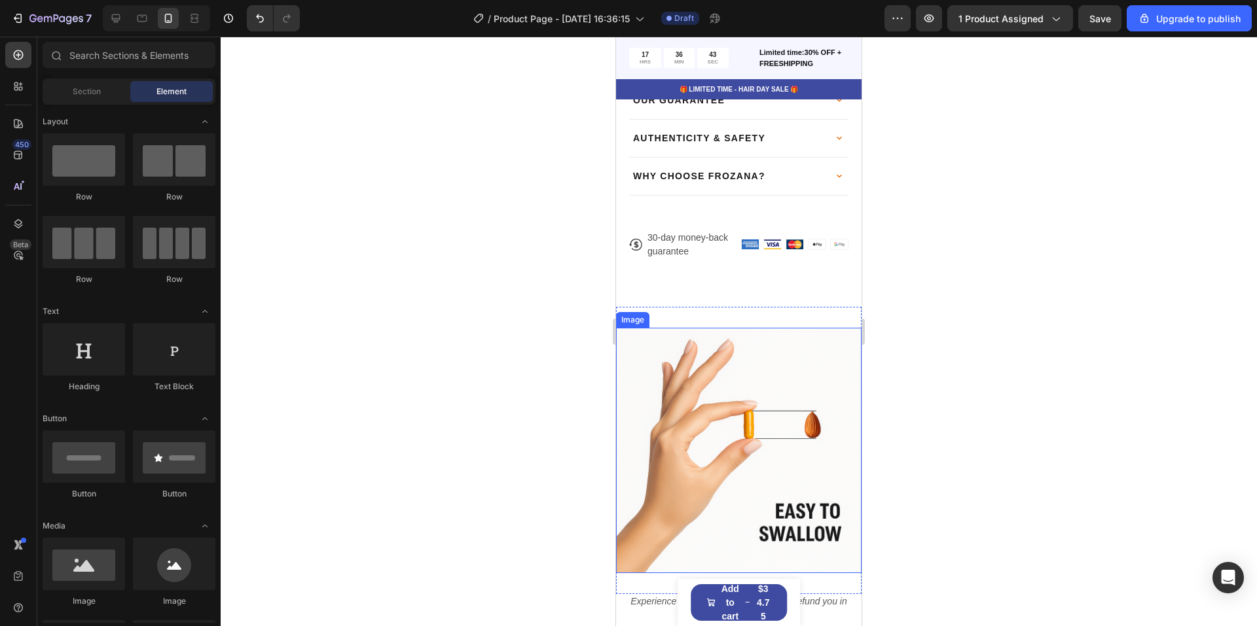
scroll to position [988, 0]
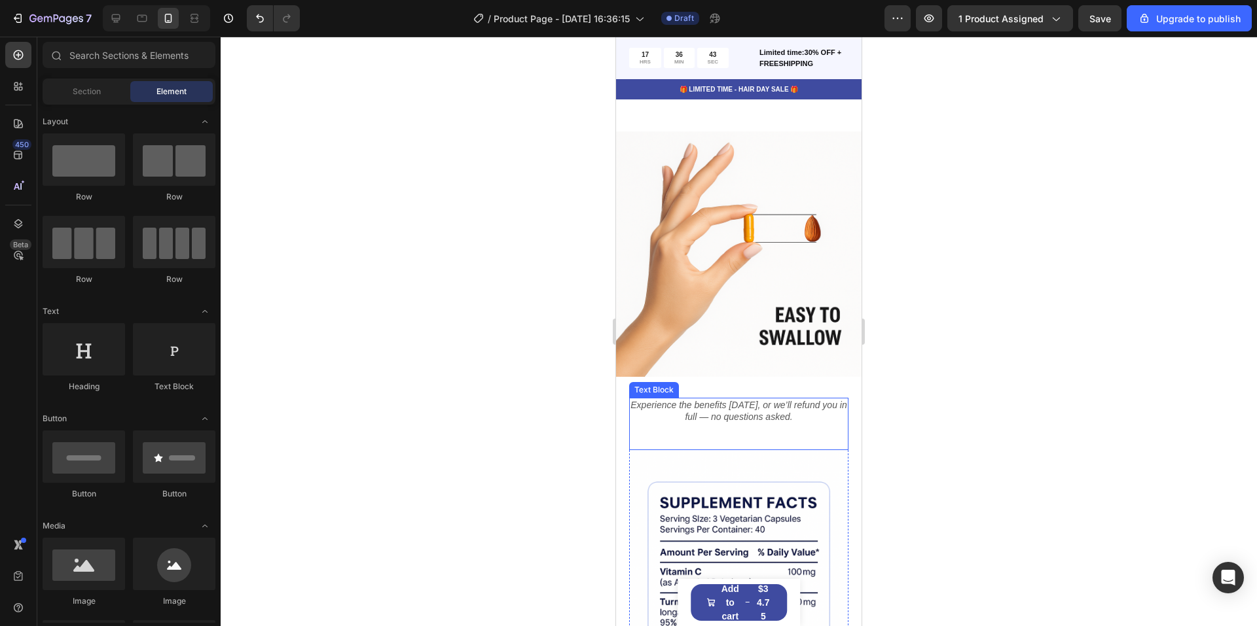
click at [725, 400] on icon "Experience the benefits [DATE], or we’ll refund you in full — no questions aske…" at bounding box center [738, 411] width 216 height 22
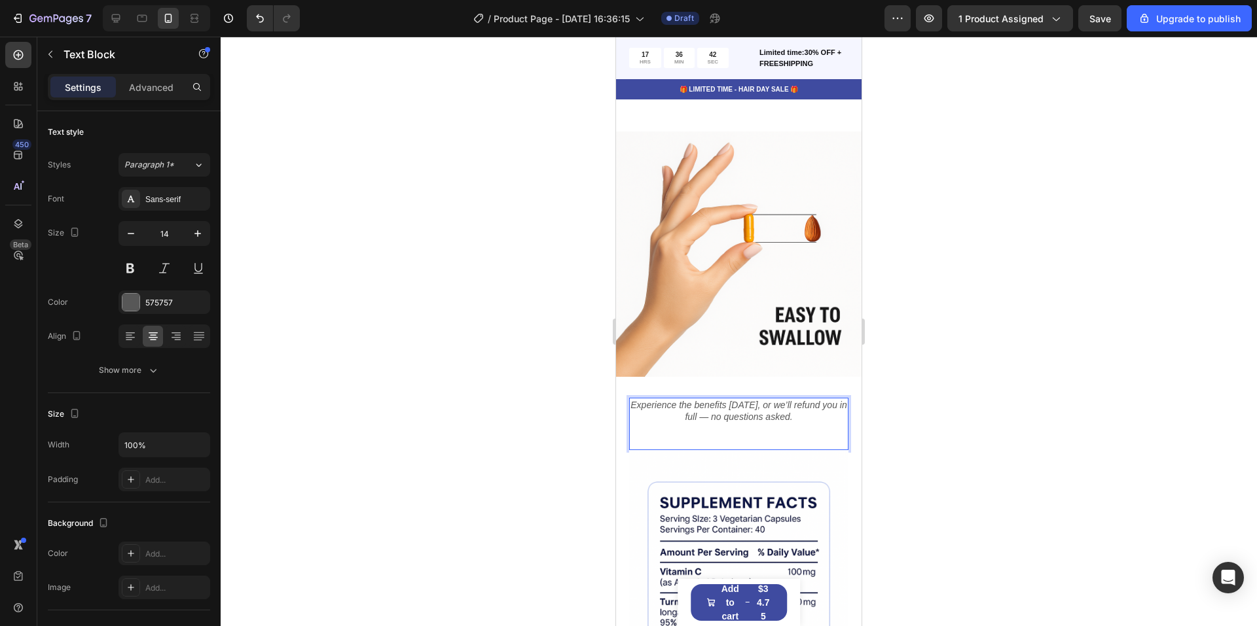
click at [725, 400] on icon "Experience the benefits [DATE], or we’ll refund you in full — no questions aske…" at bounding box center [738, 411] width 216 height 22
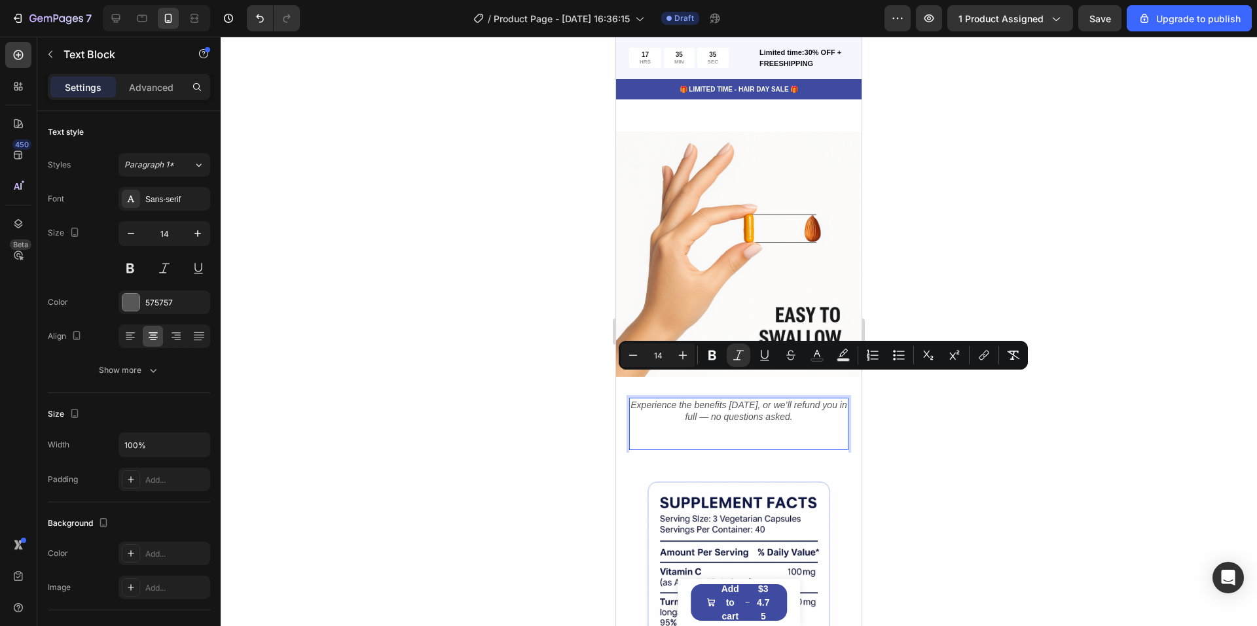
click at [767, 399] on p "Experience the benefits [DATE], or we’ll refund you in full — no questions aske…" at bounding box center [738, 411] width 217 height 24
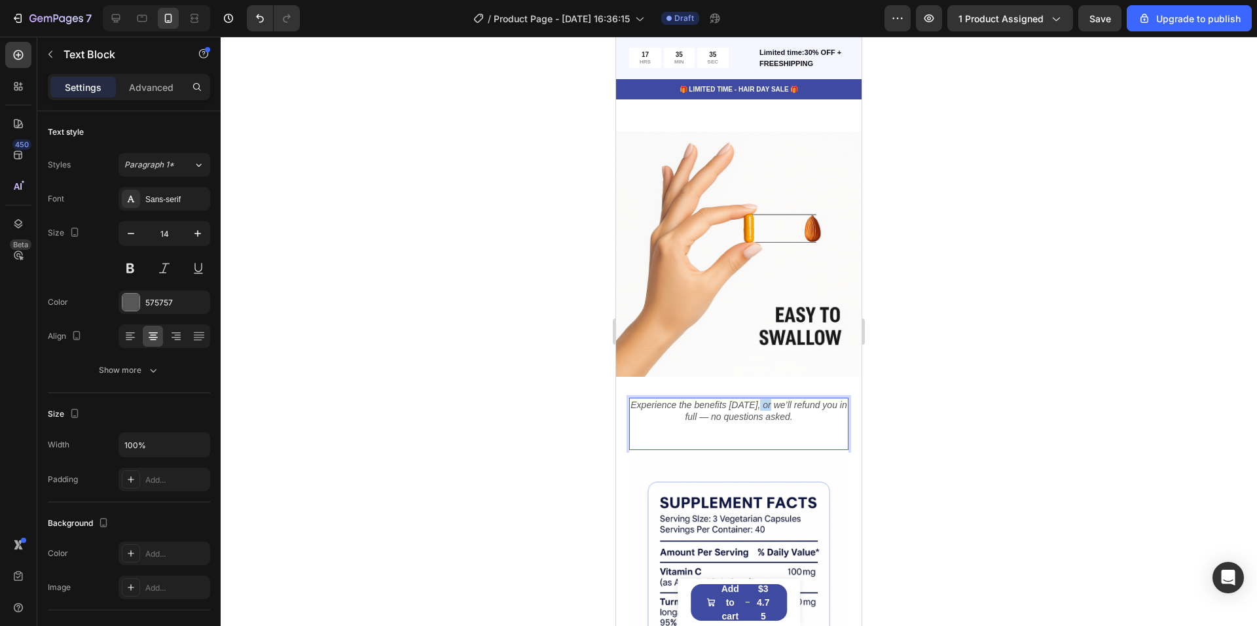
click at [767, 399] on p "Experience the benefits [DATE], or we’ll refund you in full — no questions aske…" at bounding box center [738, 411] width 217 height 24
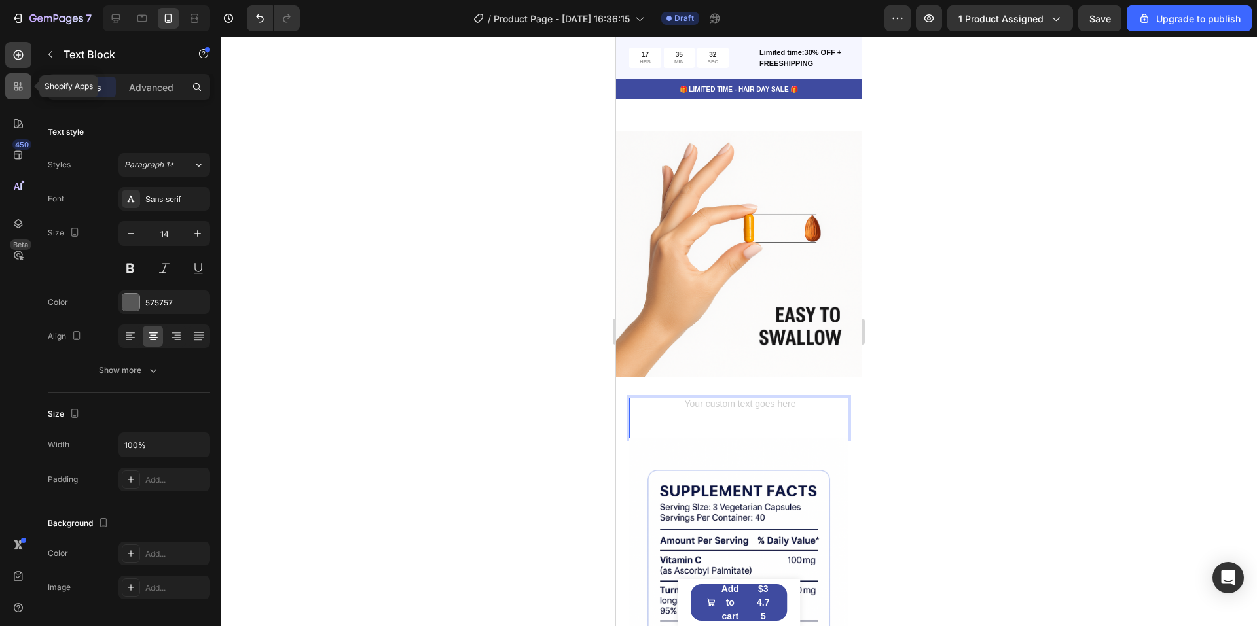
click at [23, 93] on div at bounding box center [18, 86] width 26 height 26
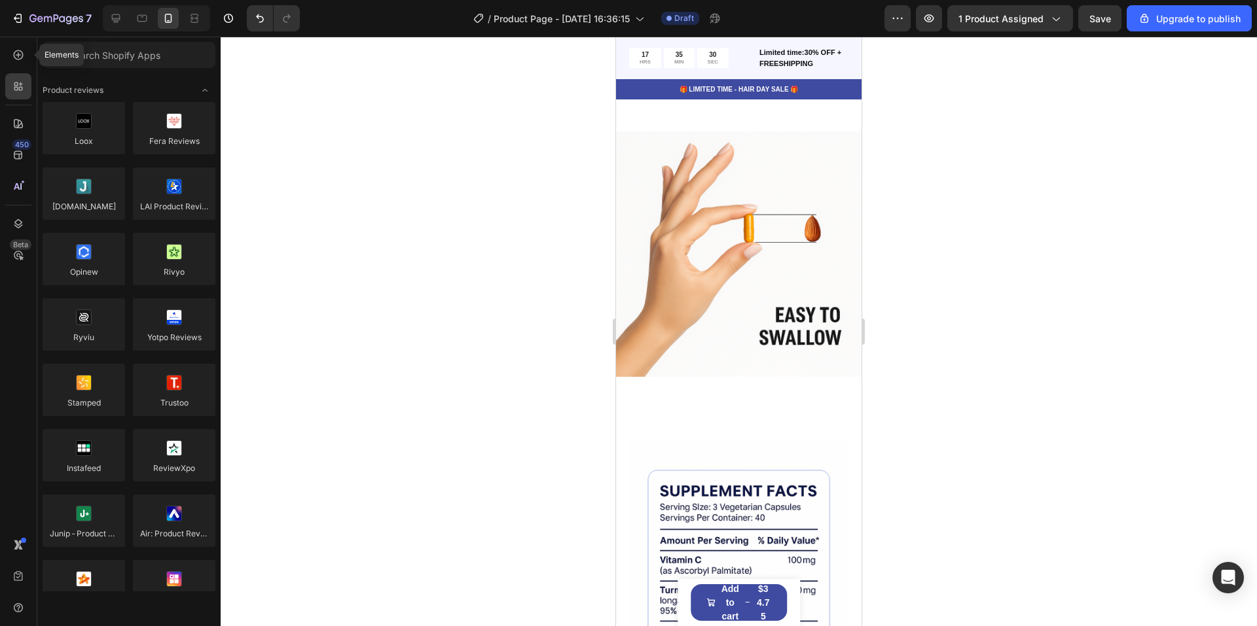
drag, startPoint x: 12, startPoint y: 54, endPoint x: 33, endPoint y: 160, distance: 108.1
click at [12, 54] on icon at bounding box center [18, 54] width 13 height 13
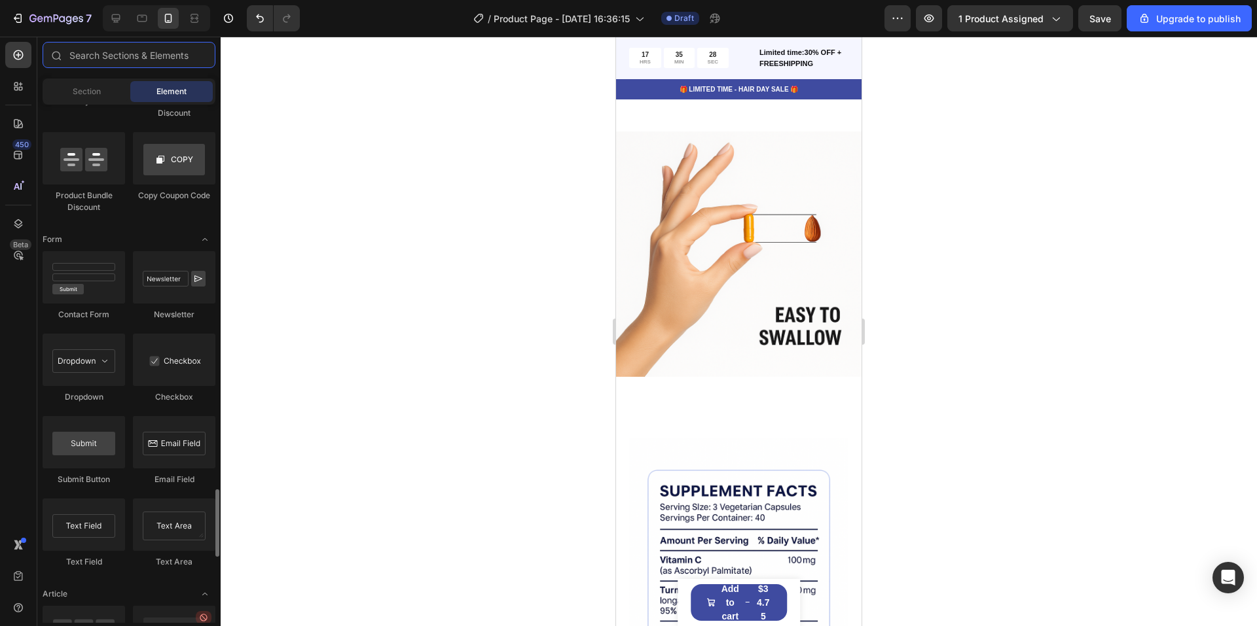
scroll to position [3447, 0]
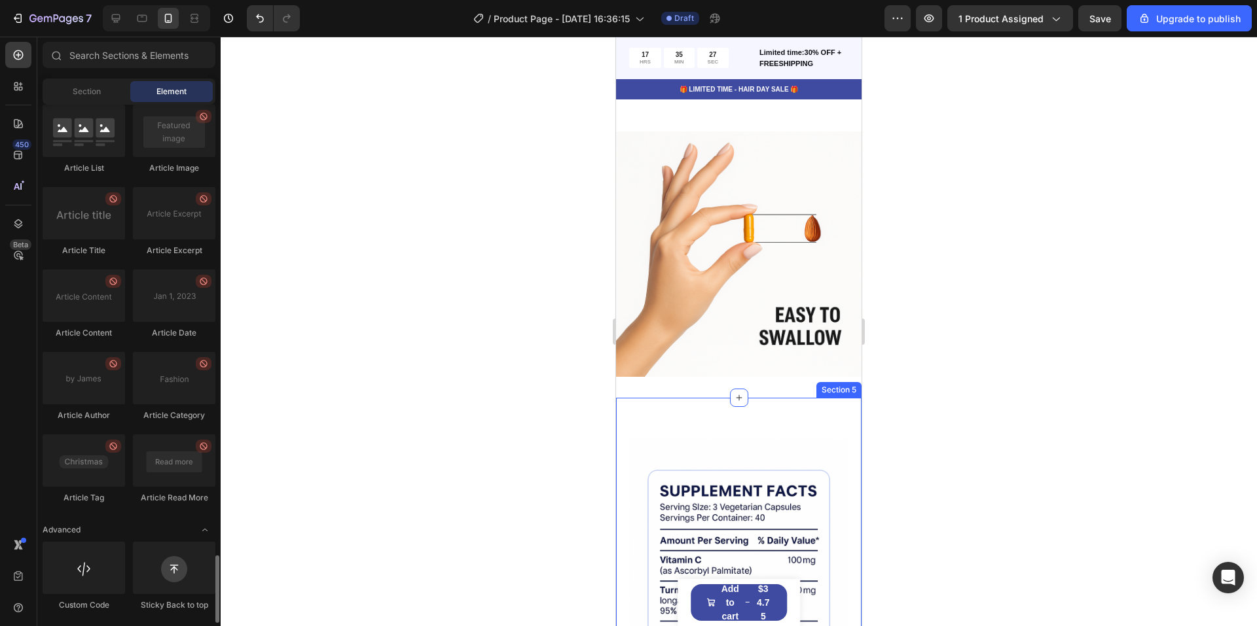
click at [750, 398] on div "Rich Text Editor. Editing area: main" at bounding box center [738, 405] width 219 height 14
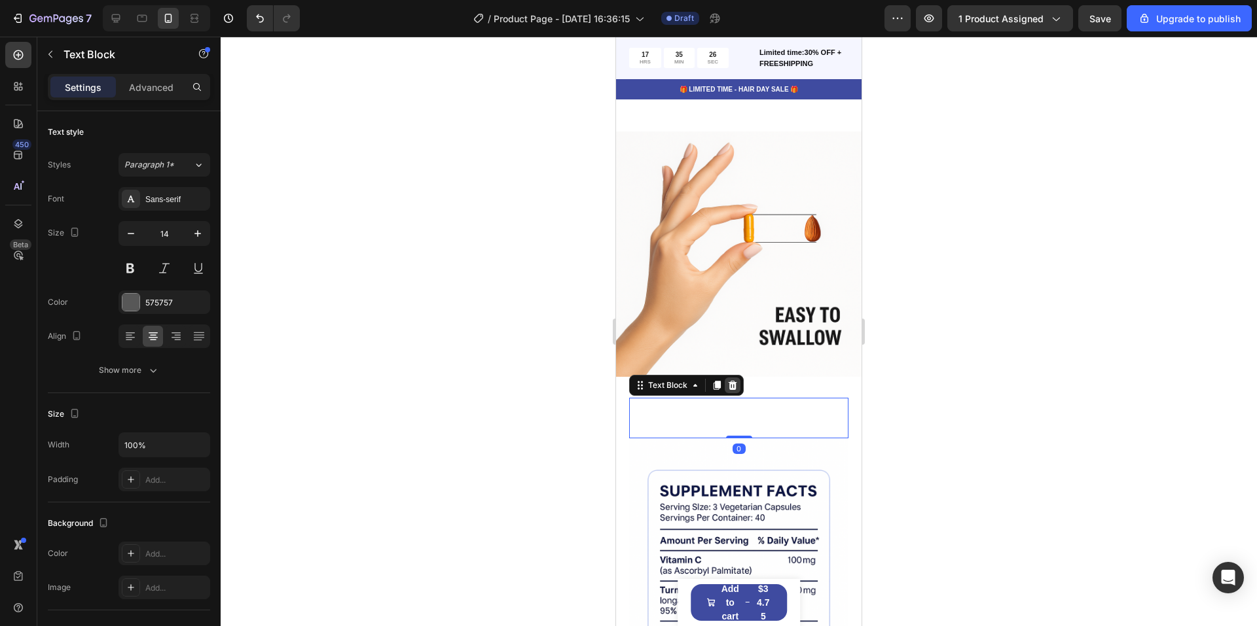
click at [734, 381] on icon at bounding box center [733, 385] width 9 height 9
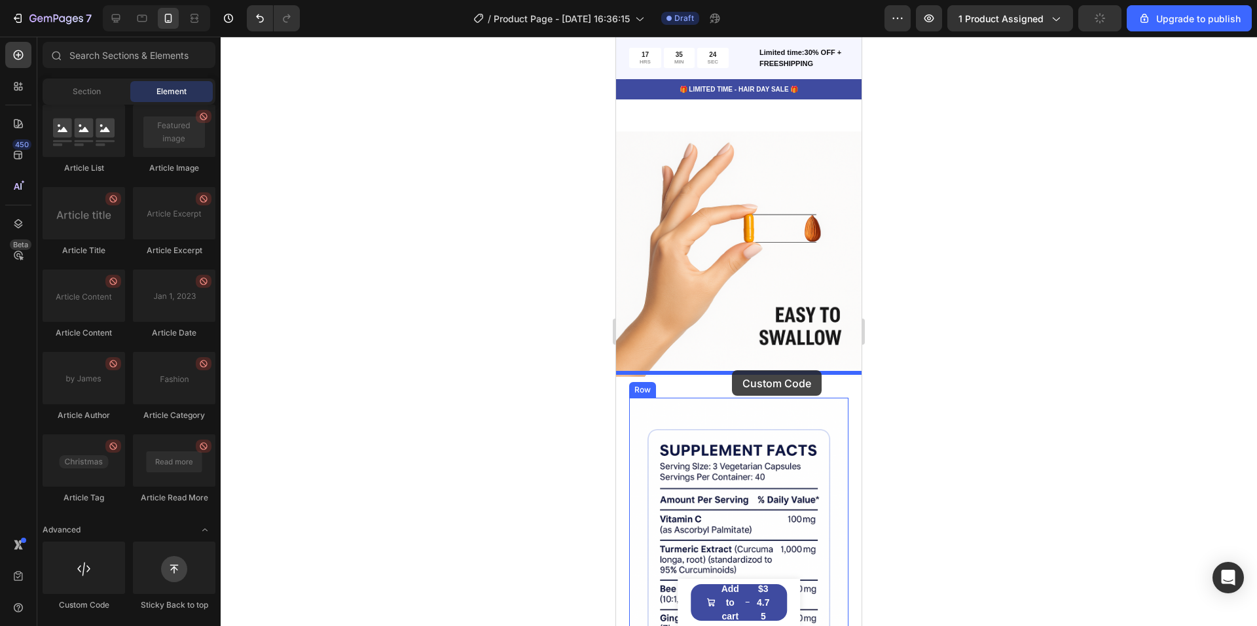
drag, startPoint x: 702, startPoint y: 619, endPoint x: 732, endPoint y: 370, distance: 250.5
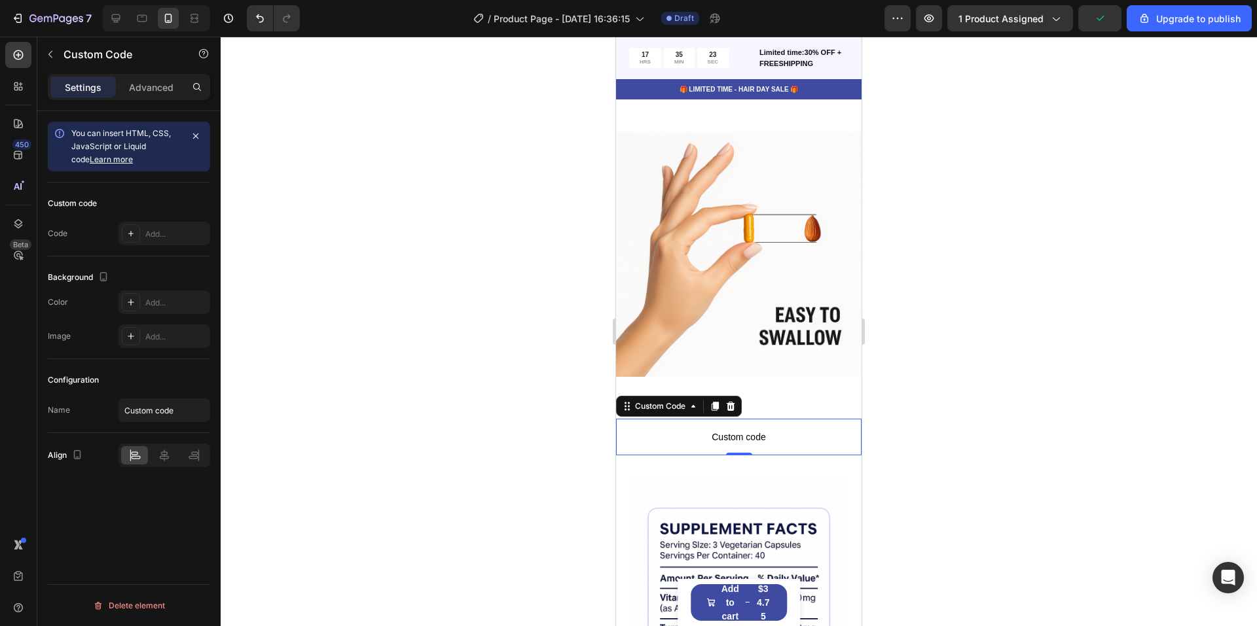
click at [736, 429] on span "Custom code" at bounding box center [738, 437] width 245 height 16
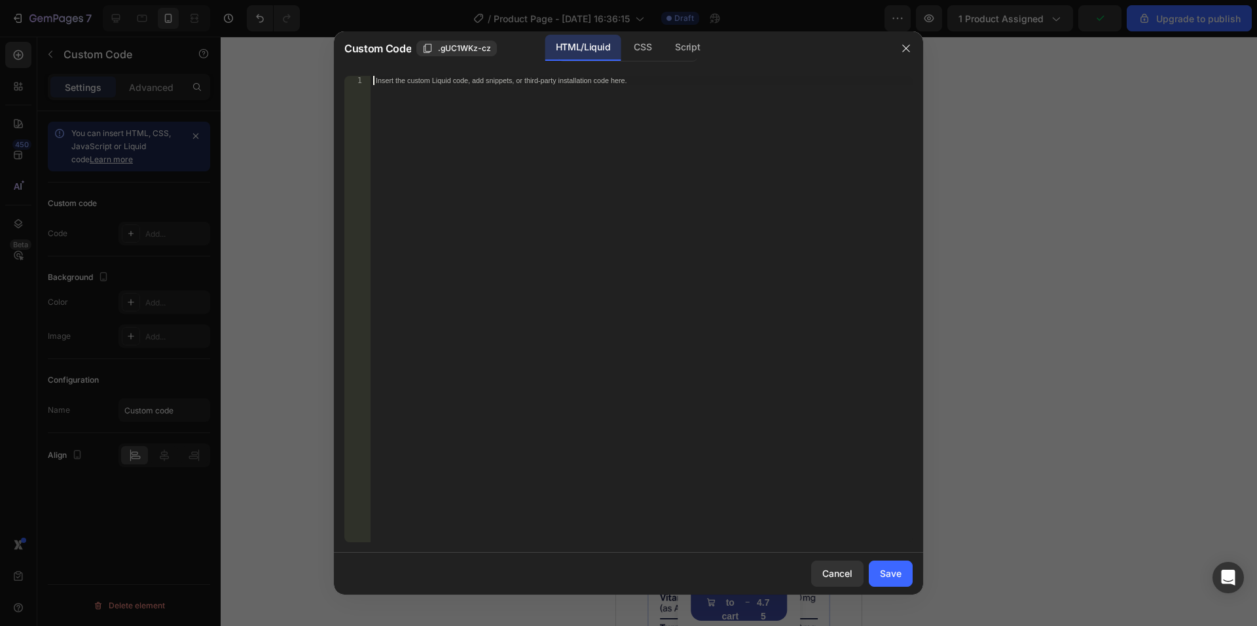
click at [636, 331] on div "Insert the custom Liquid code, add snippets, or third-party installation code h…" at bounding box center [641, 318] width 542 height 485
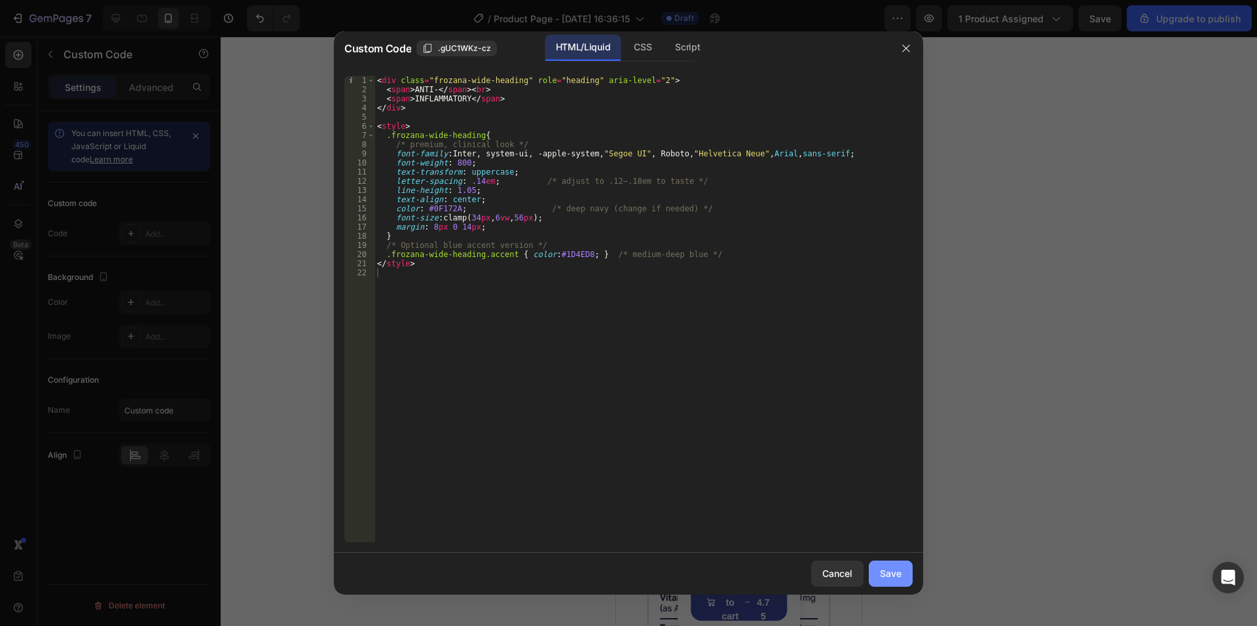
click at [895, 574] on div "Save" at bounding box center [891, 574] width 22 height 14
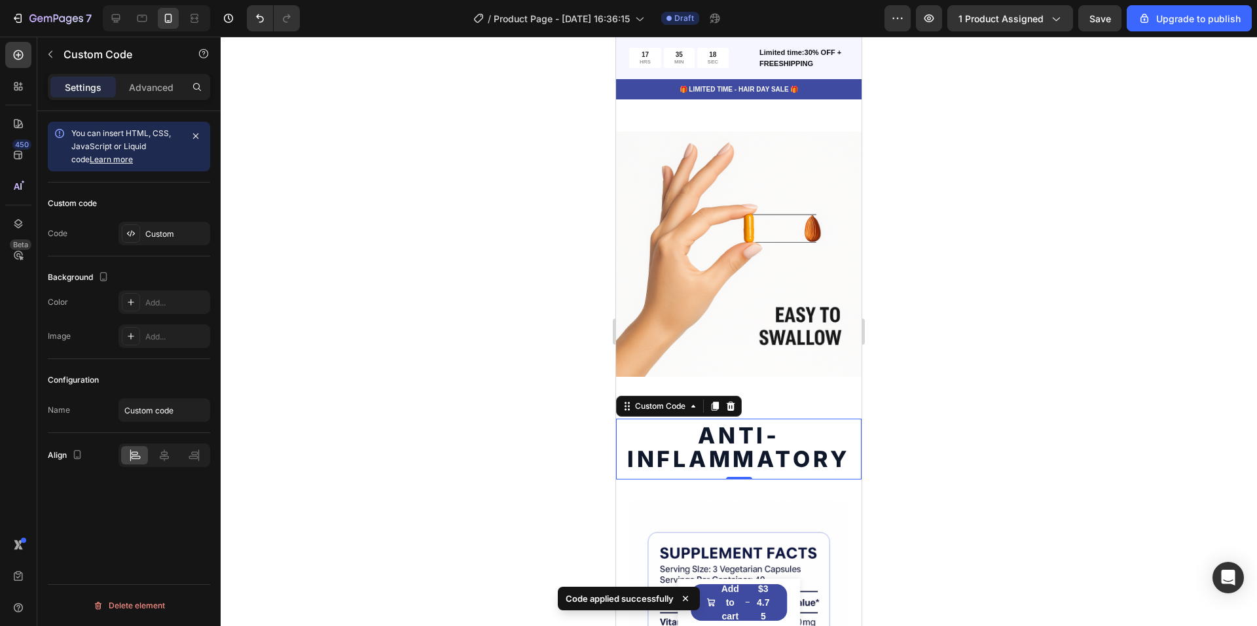
click at [471, 394] on div at bounding box center [739, 332] width 1036 height 590
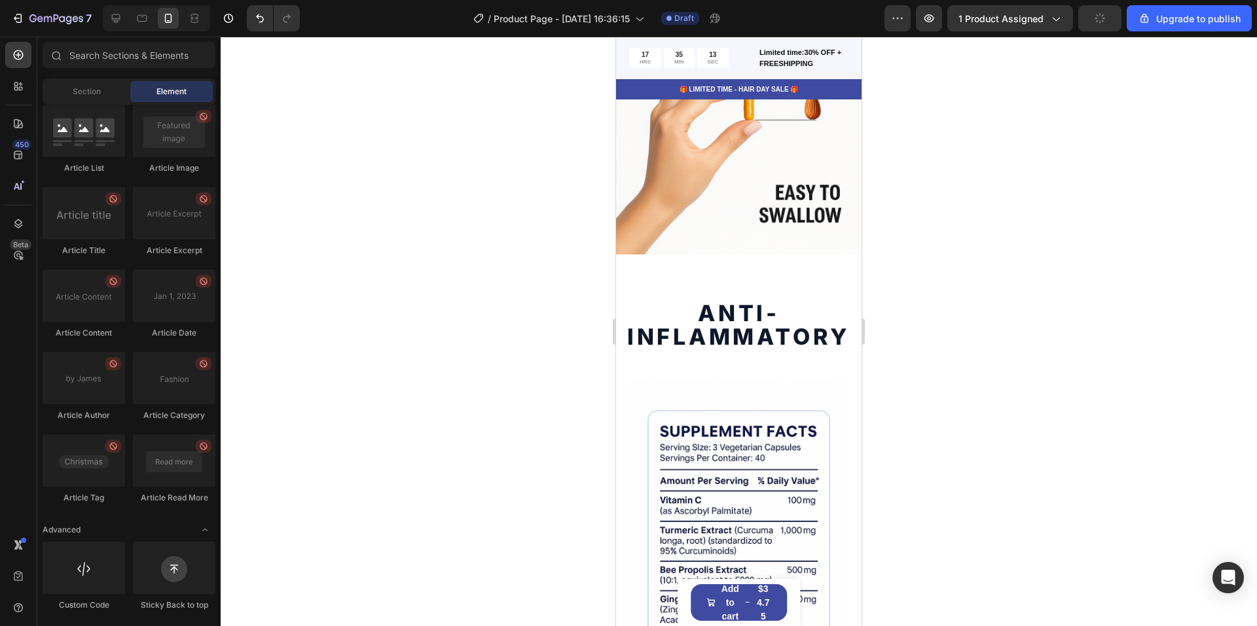
scroll to position [1119, 0]
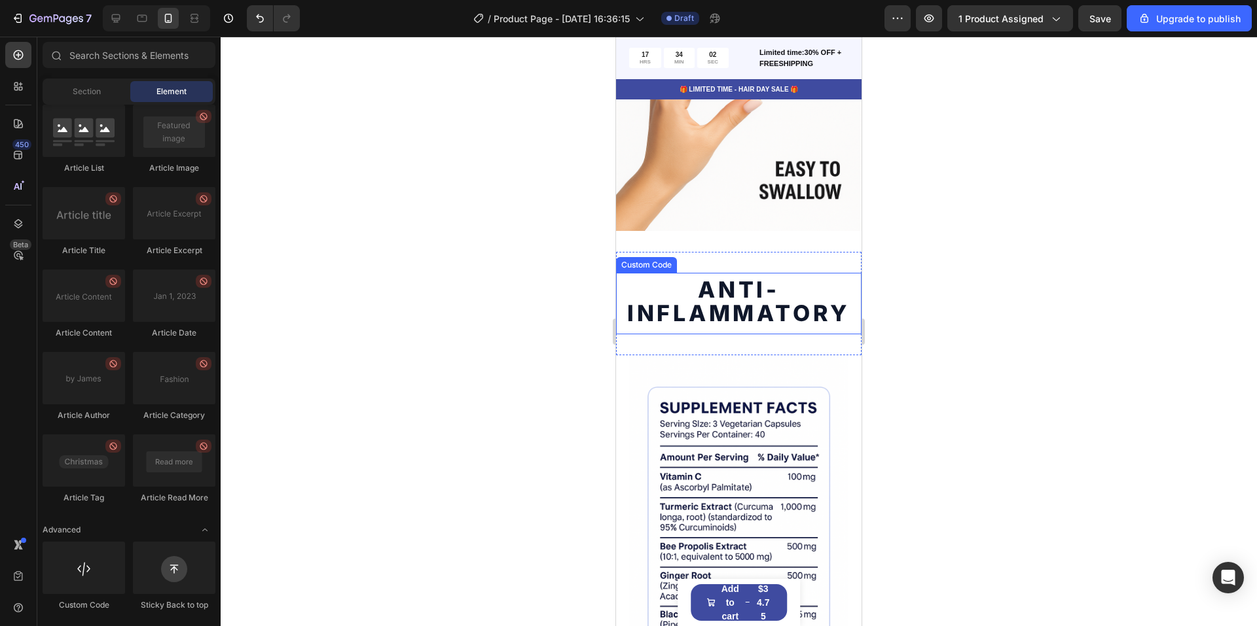
click at [708, 303] on span "INFLAMMATORY" at bounding box center [738, 313] width 223 height 27
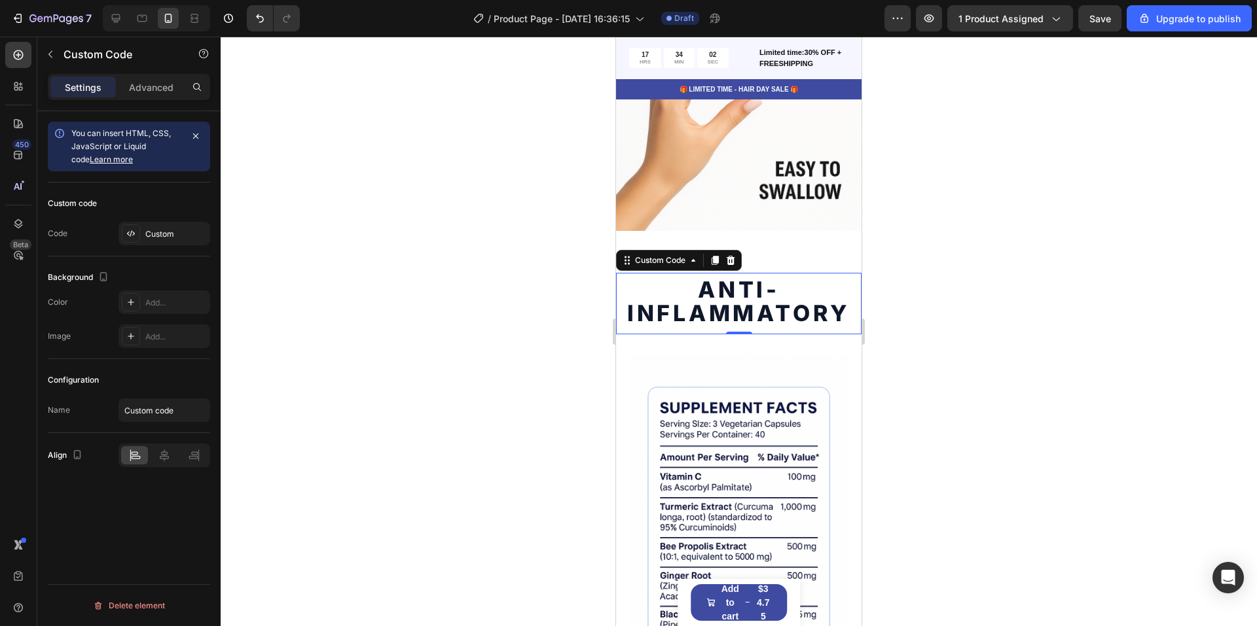
click at [708, 303] on span "INFLAMMATORY" at bounding box center [738, 313] width 223 height 27
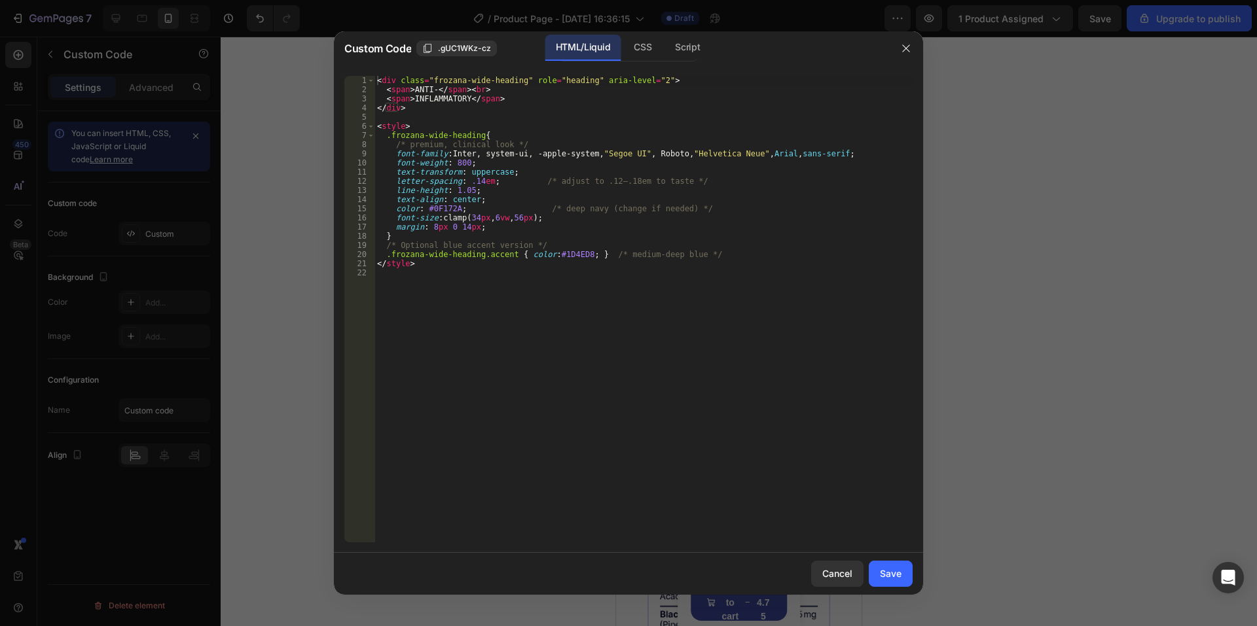
click at [630, 248] on div "< div class = "frozana-wide-heading" role = "heading" aria-level = "2" > < span…" at bounding box center [643, 318] width 538 height 485
type textarea "</style>"
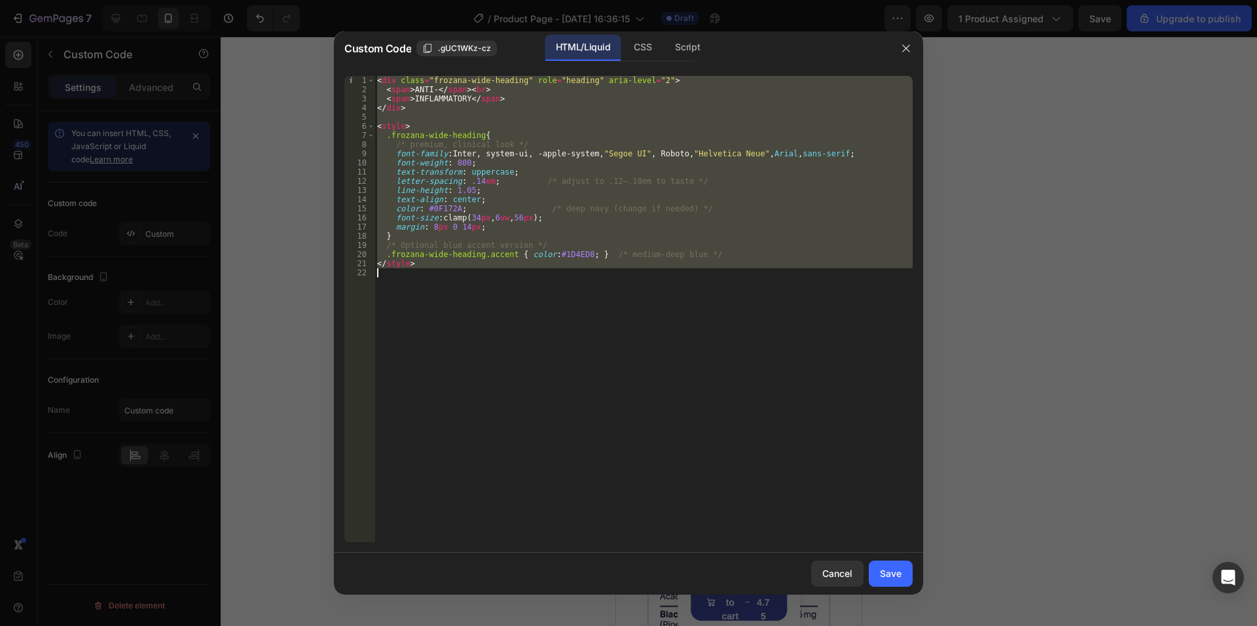
paste textarea
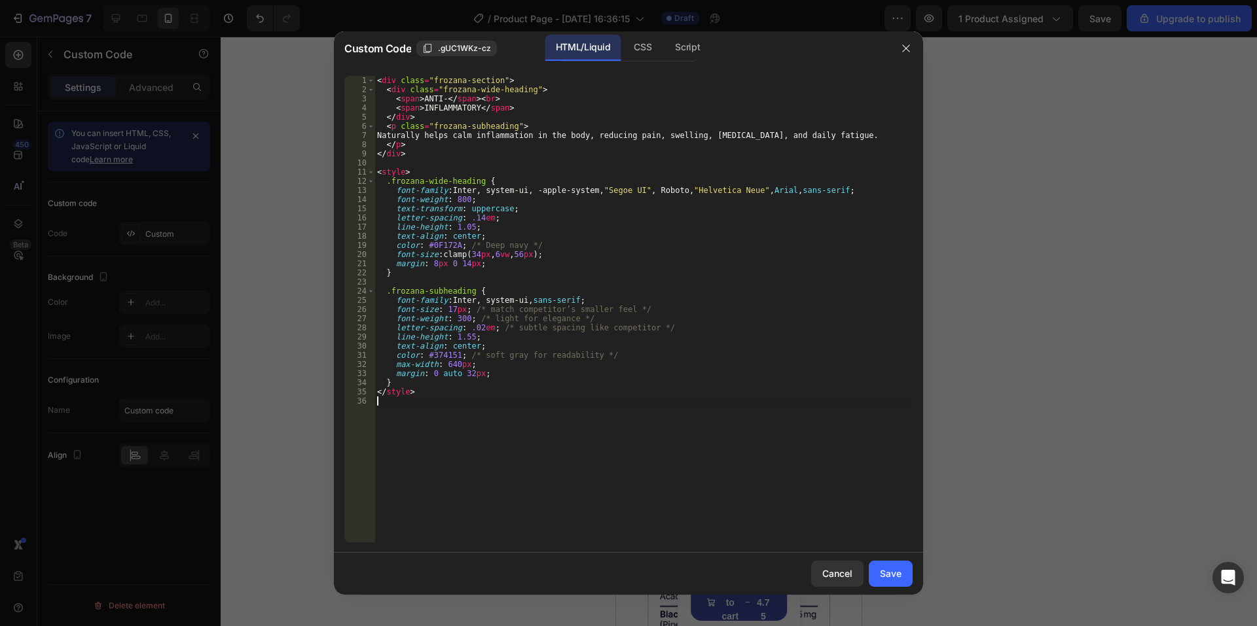
click at [900, 587] on div "Cancel Save" at bounding box center [628, 574] width 589 height 42
click at [897, 579] on div "Save" at bounding box center [891, 574] width 22 height 14
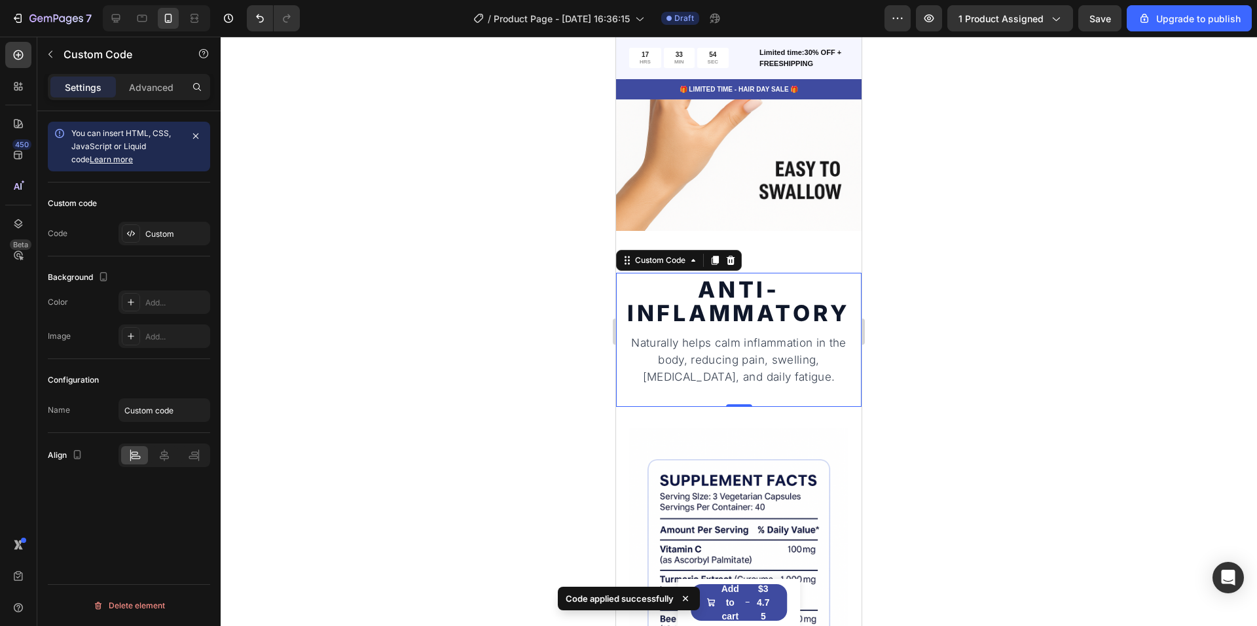
click at [1012, 467] on div at bounding box center [739, 332] width 1036 height 590
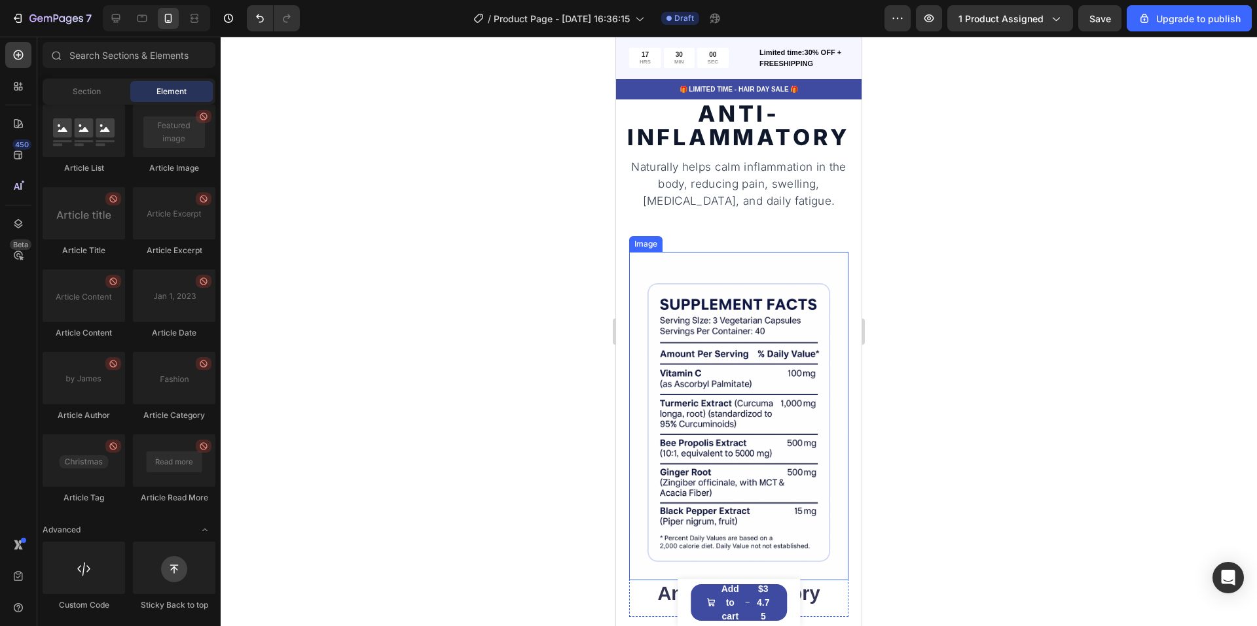
scroll to position [1448, 0]
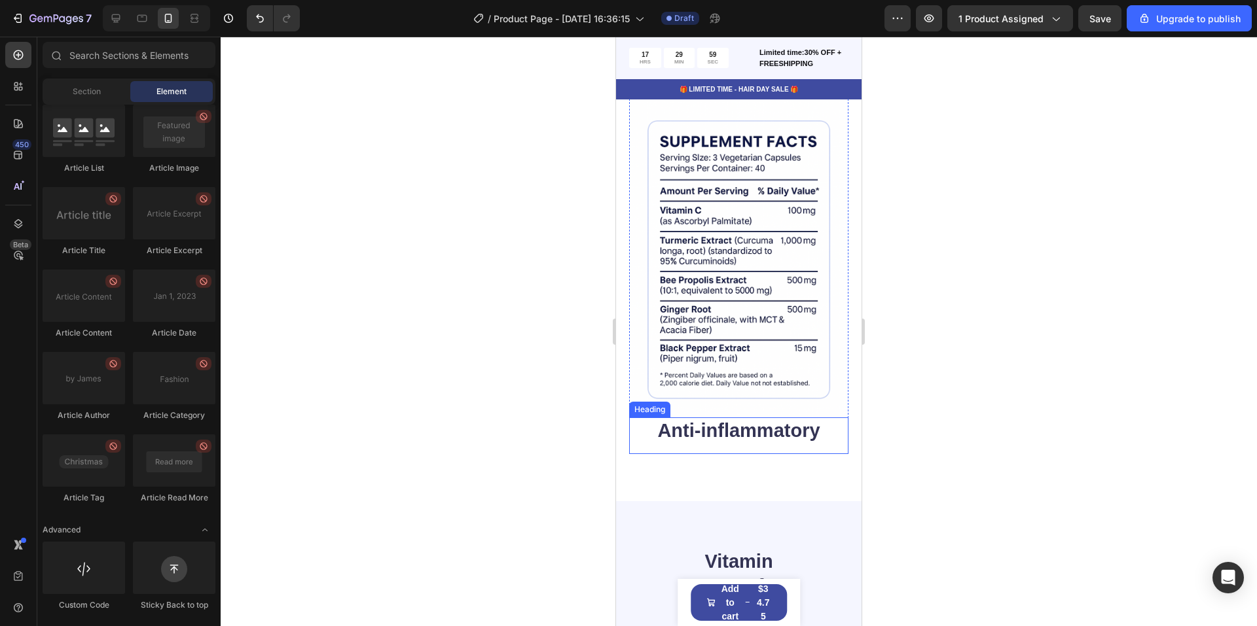
click at [746, 425] on h2 "Anti-inflammatory" at bounding box center [738, 431] width 219 height 27
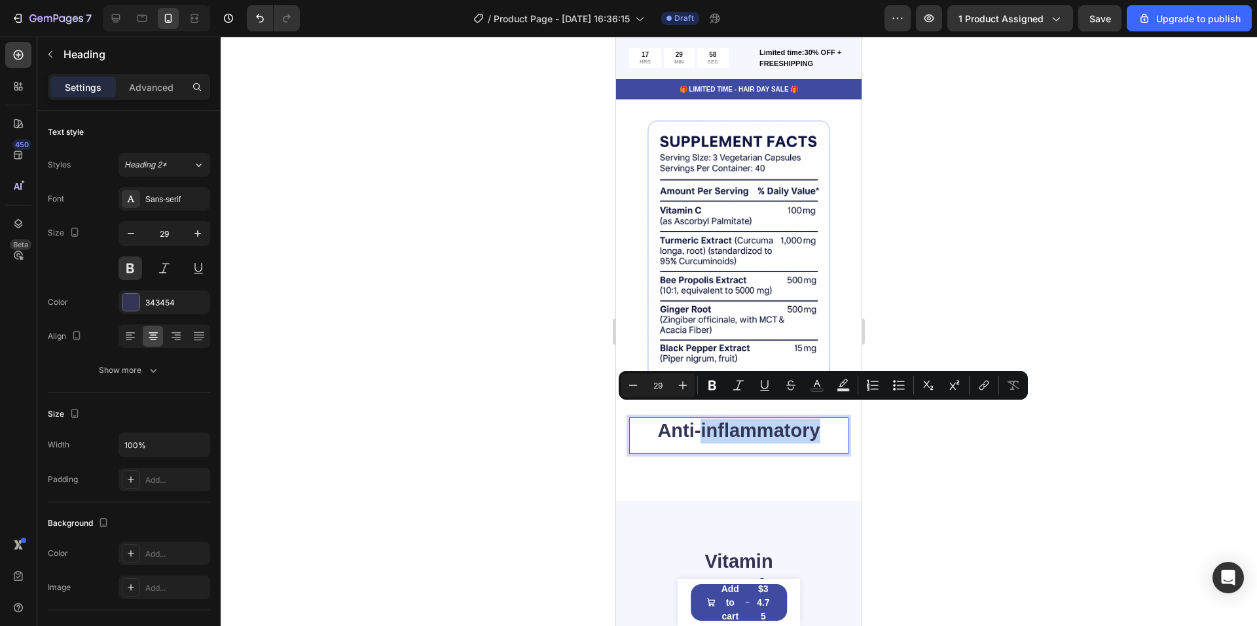
click at [746, 421] on p "Anti-inflammatory" at bounding box center [738, 431] width 217 height 25
click at [746, 420] on p "Anti-inflammatory" at bounding box center [738, 431] width 217 height 25
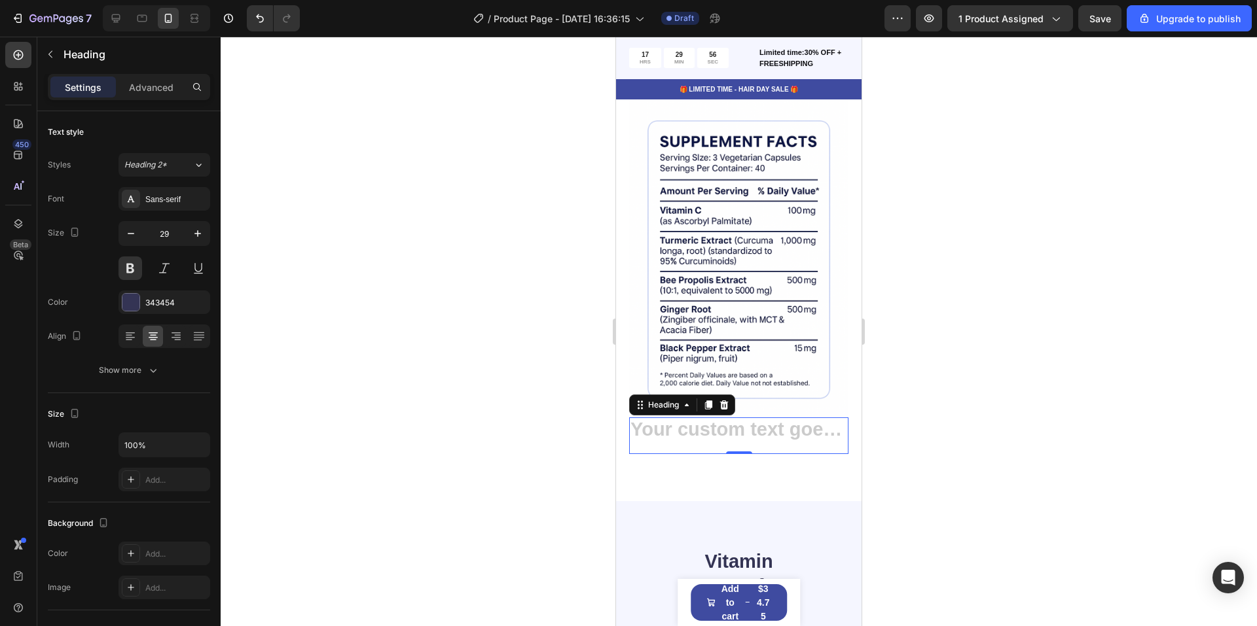
click at [798, 432] on div "Heading 0" at bounding box center [738, 436] width 219 height 37
click at [724, 400] on icon at bounding box center [724, 405] width 10 height 10
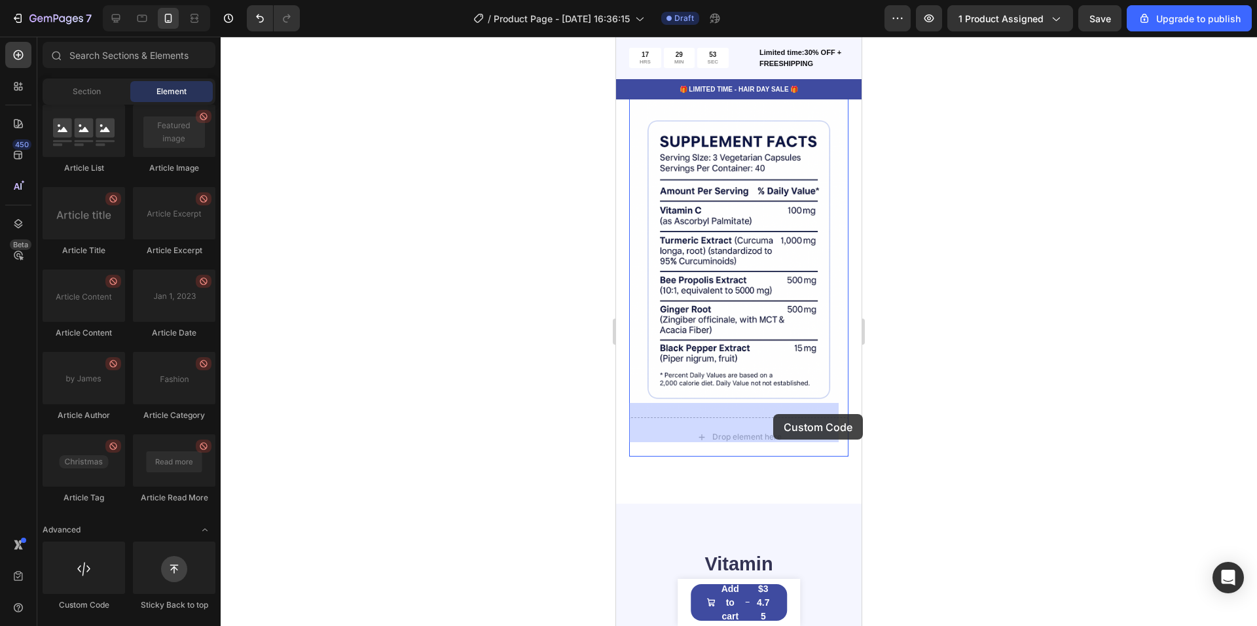
drag, startPoint x: 721, startPoint y: 602, endPoint x: 766, endPoint y: 417, distance: 190.0
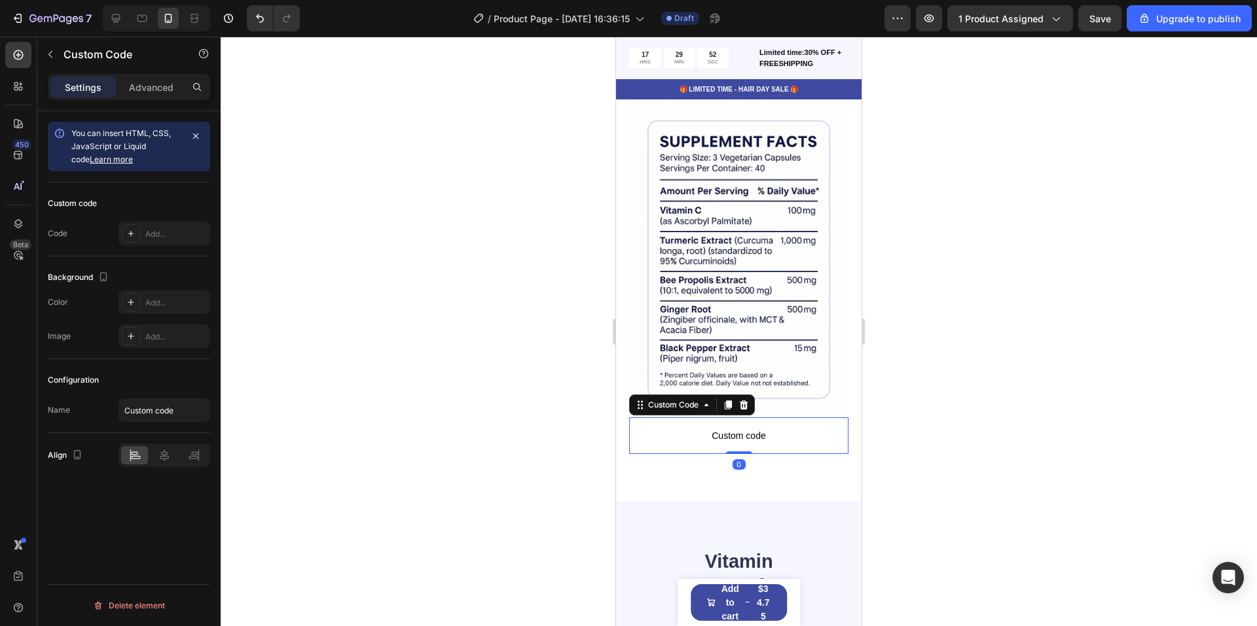
click at [755, 428] on span "Custom code" at bounding box center [738, 436] width 219 height 16
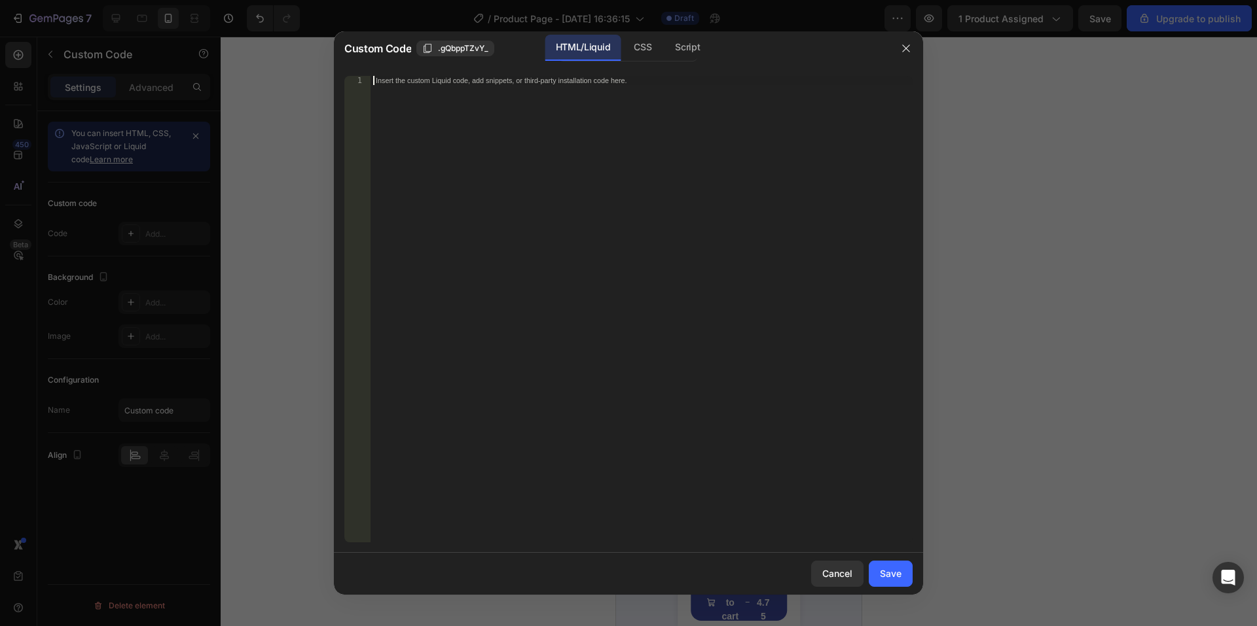
click at [569, 278] on div "Insert the custom Liquid code, add snippets, or third-party installation code h…" at bounding box center [641, 318] width 542 height 485
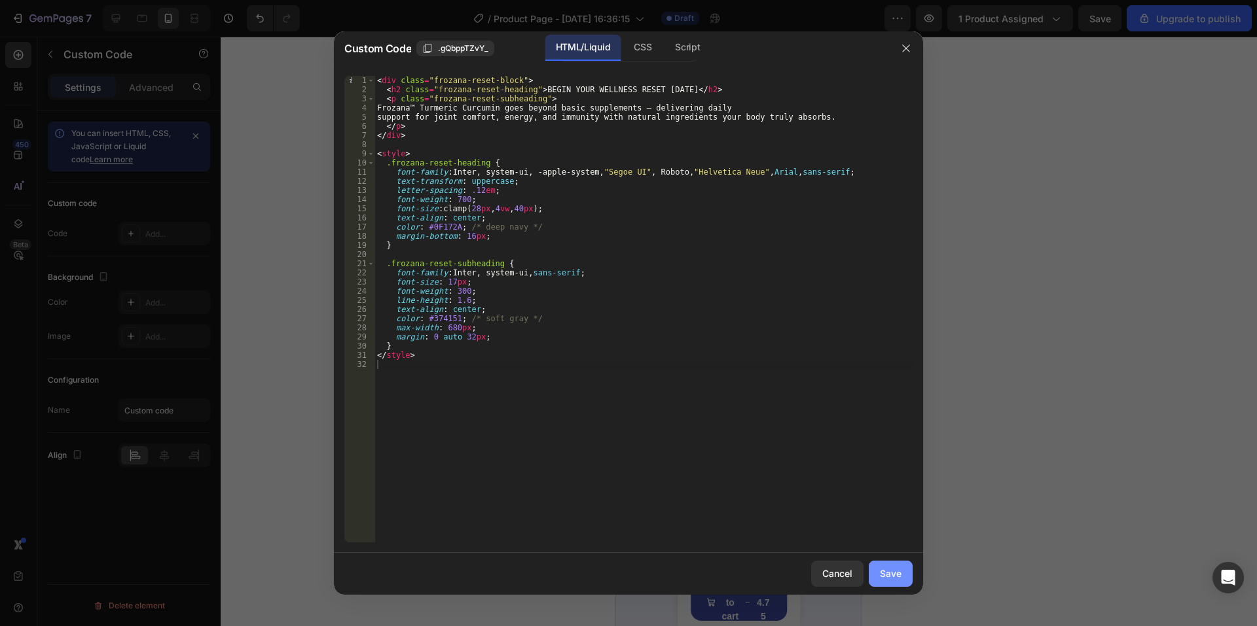
click at [877, 571] on button "Save" at bounding box center [891, 574] width 44 height 26
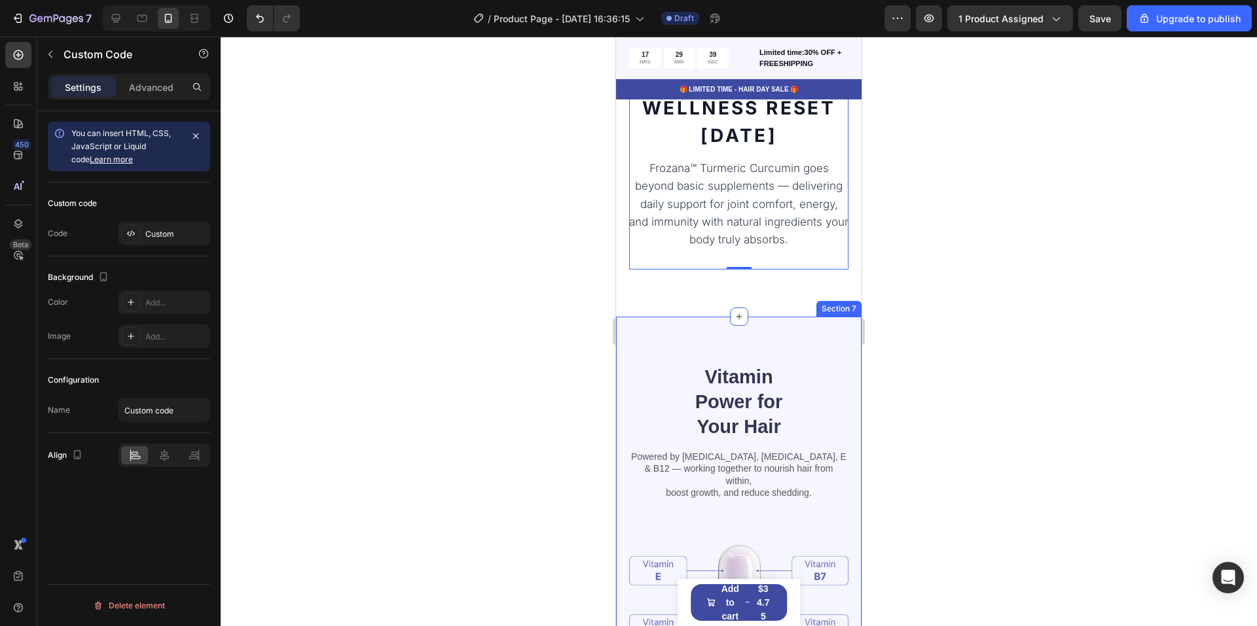
scroll to position [1775, 0]
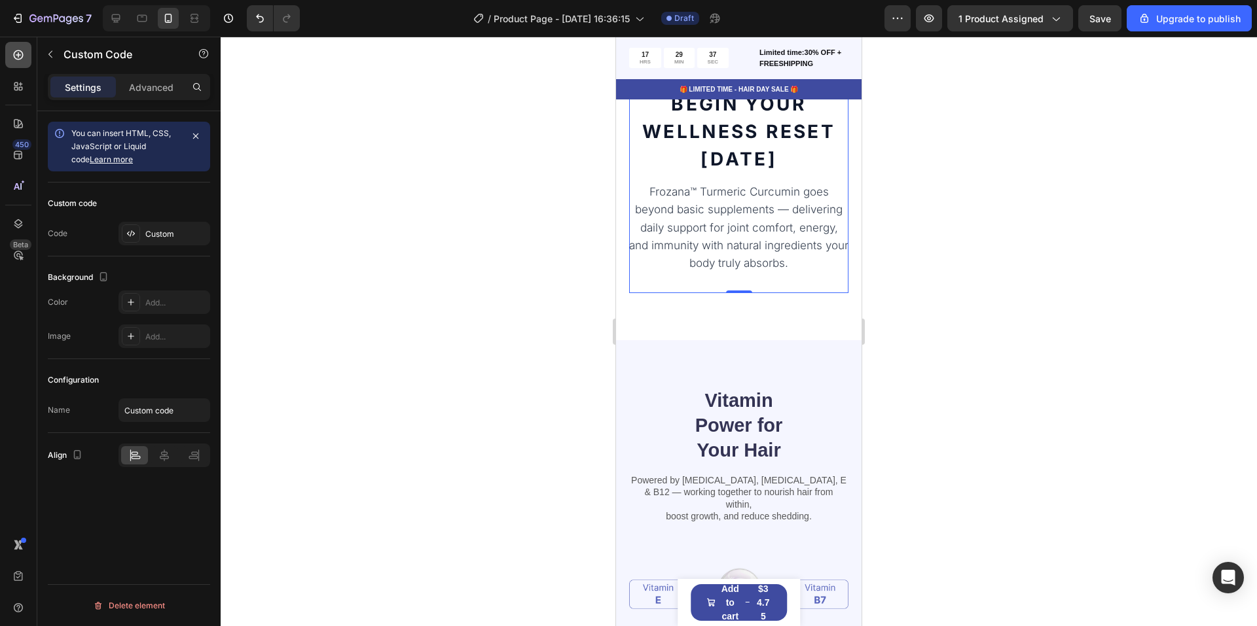
click at [26, 63] on div at bounding box center [18, 55] width 26 height 26
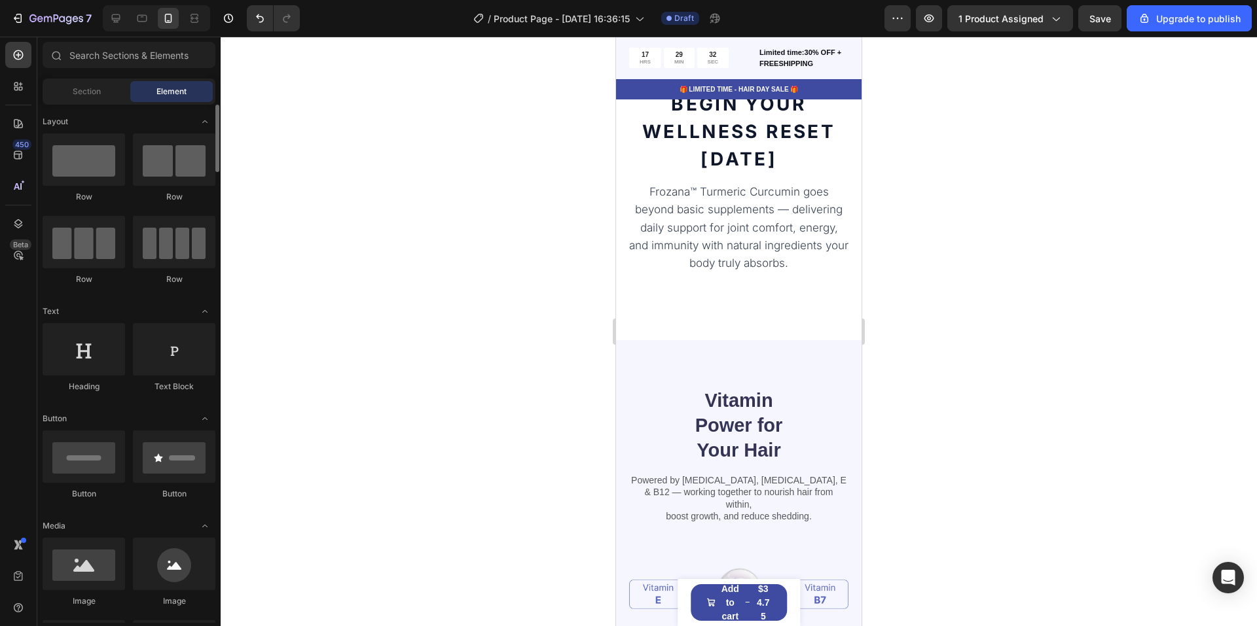
scroll to position [262, 0]
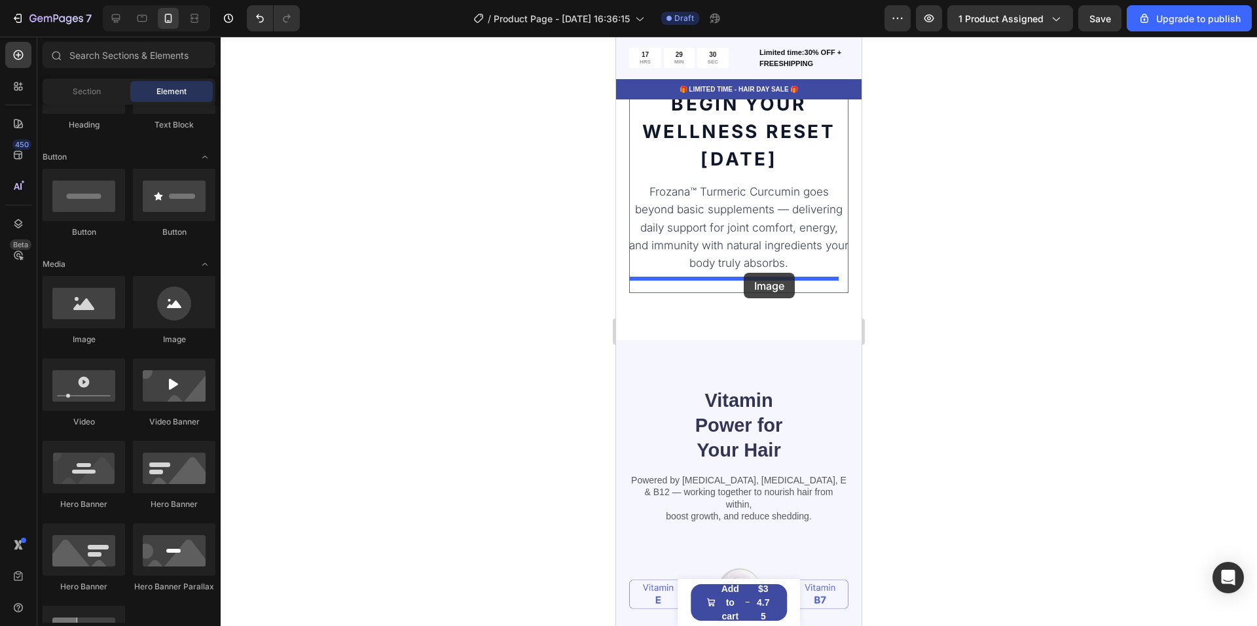
drag, startPoint x: 728, startPoint y: 348, endPoint x: 742, endPoint y: 274, distance: 75.2
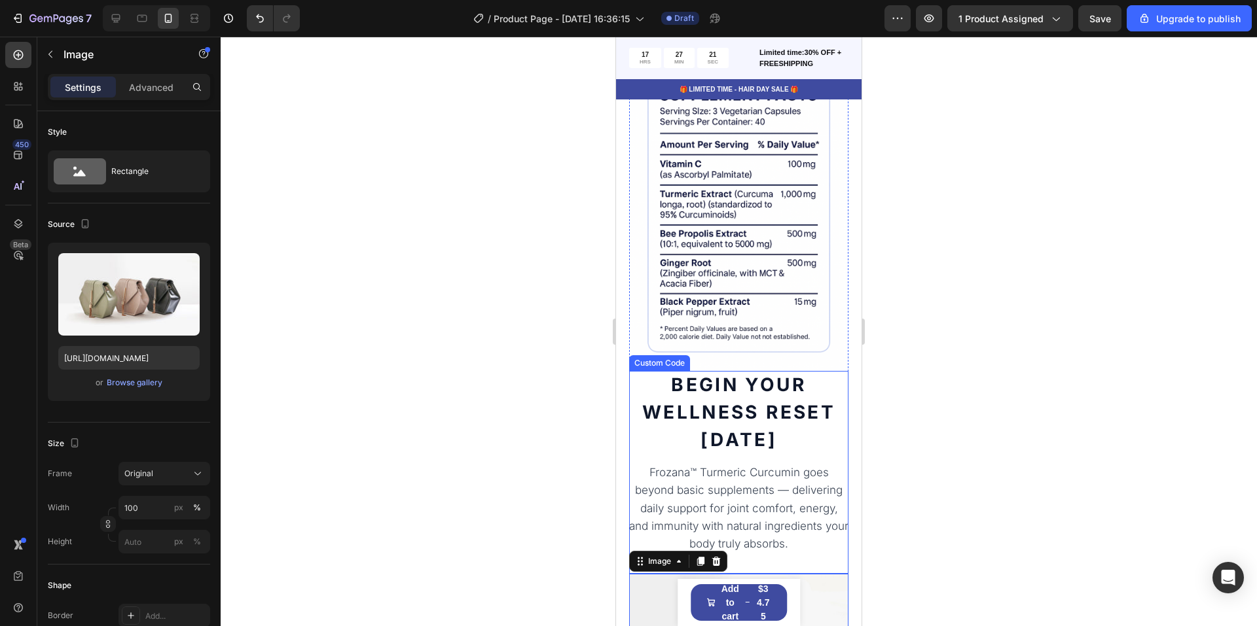
scroll to position [1186, 0]
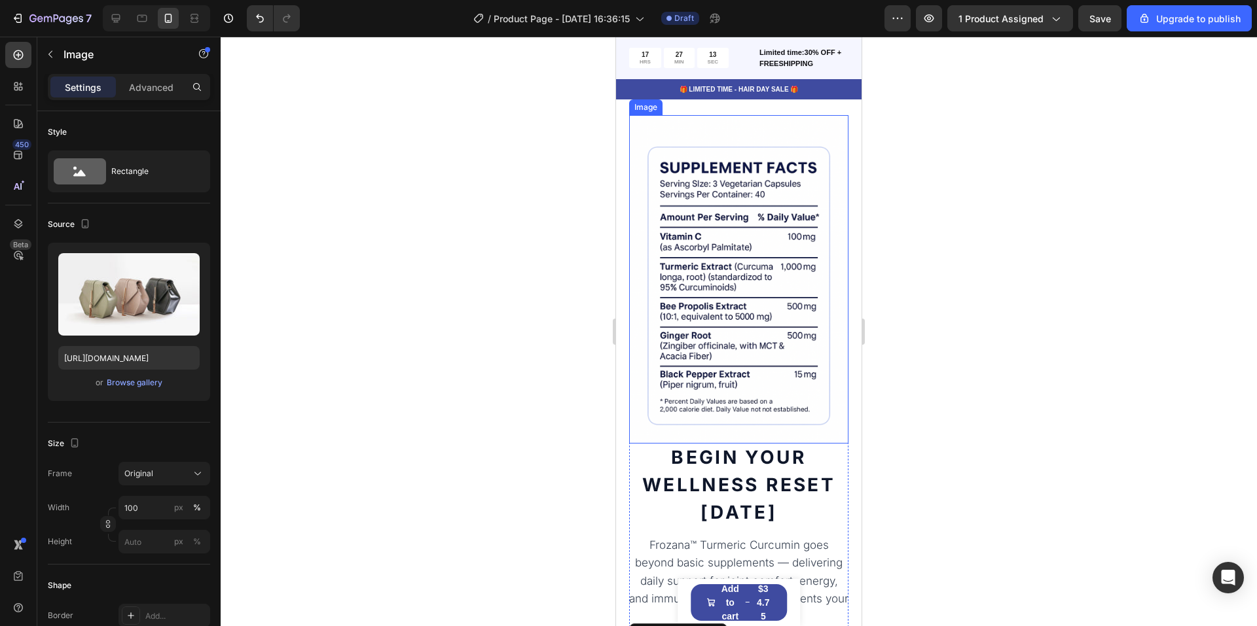
click at [666, 368] on img at bounding box center [738, 279] width 219 height 329
